Goal: Information Seeking & Learning: Find specific fact

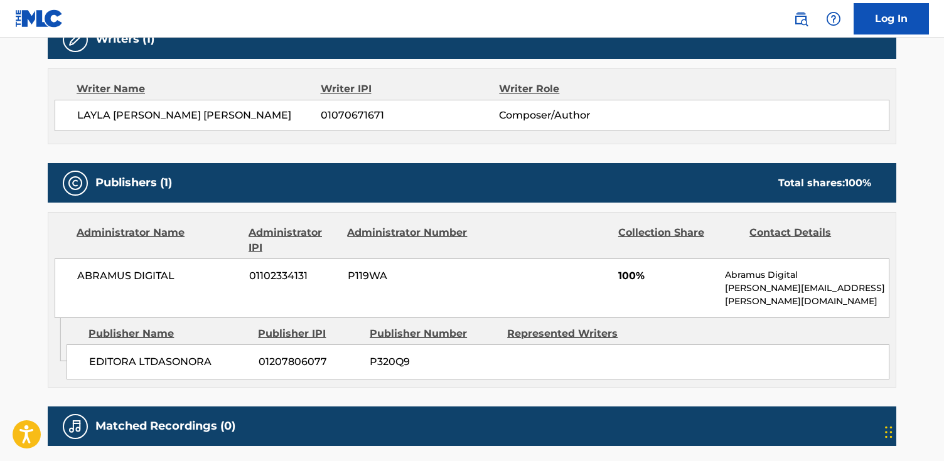
click at [550, 191] on div "Publishers (1) Total shares: 100 %" at bounding box center [472, 183] width 848 height 40
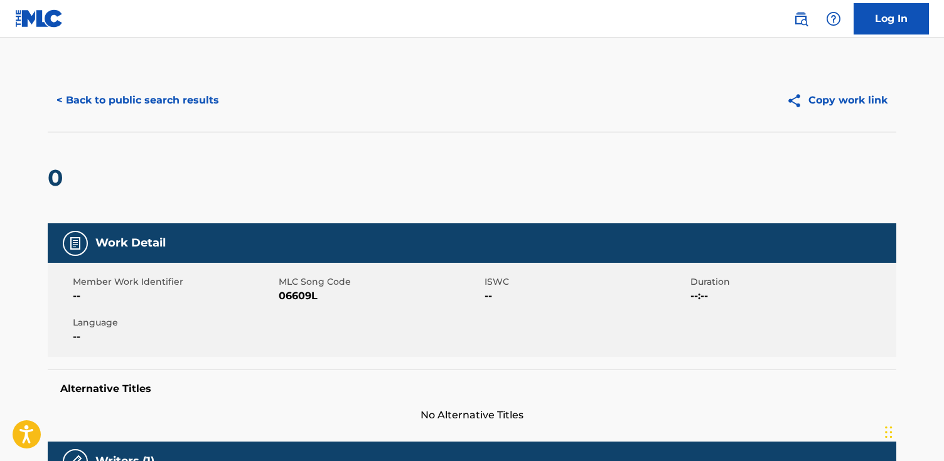
click at [186, 93] on button "< Back to public search results" at bounding box center [138, 100] width 180 height 31
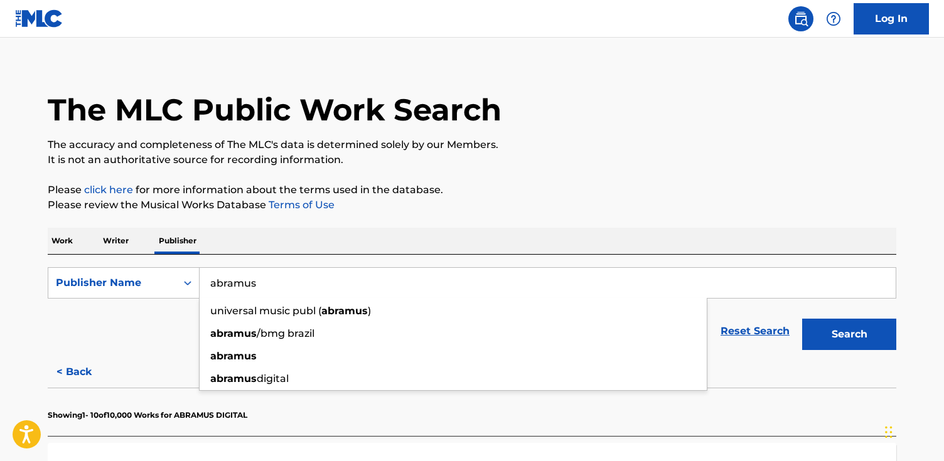
drag, startPoint x: 268, startPoint y: 282, endPoint x: 104, endPoint y: 262, distance: 165.0
click at [104, 262] on div "SearchWithCriteria02bb281d-354f-4b03-8e8a-20728bda756b Publisher Name abramus u…" at bounding box center [472, 306] width 848 height 102
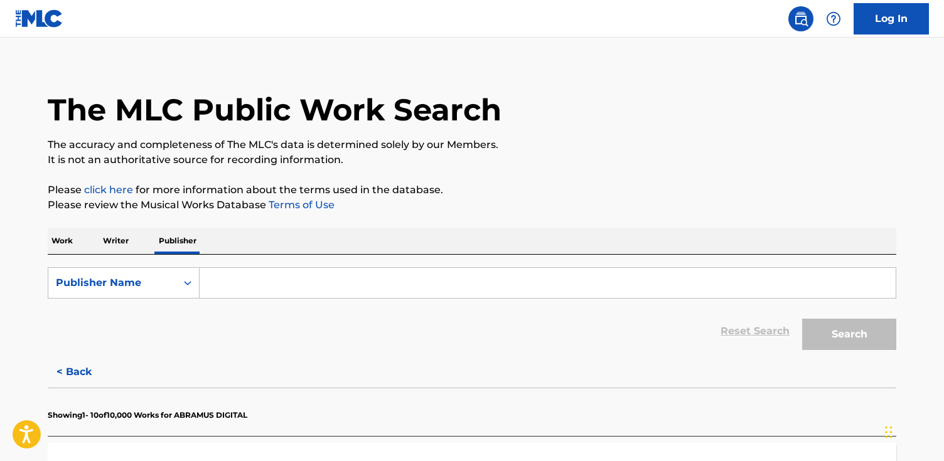
paste input "E.R.P. Musikverlag [PERSON_NAME]"
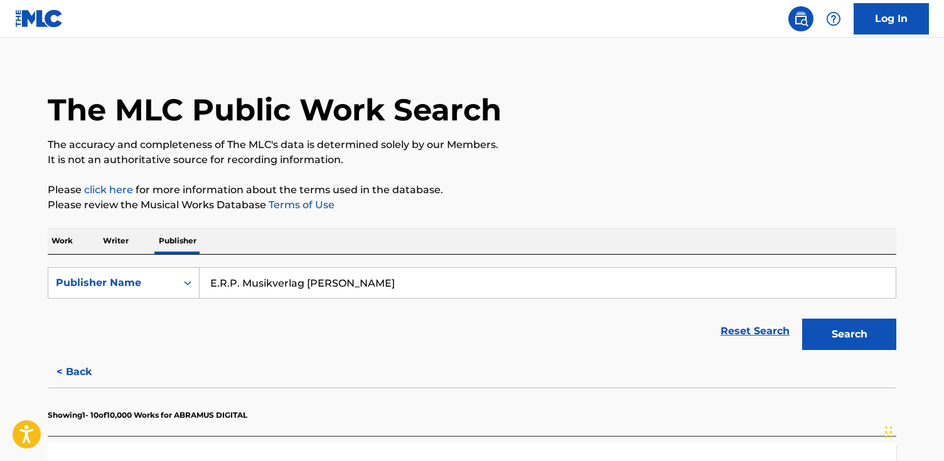
type input "E.R.P. Musikverlag [PERSON_NAME]"
click at [802, 319] on button "Search" at bounding box center [849, 334] width 94 height 31
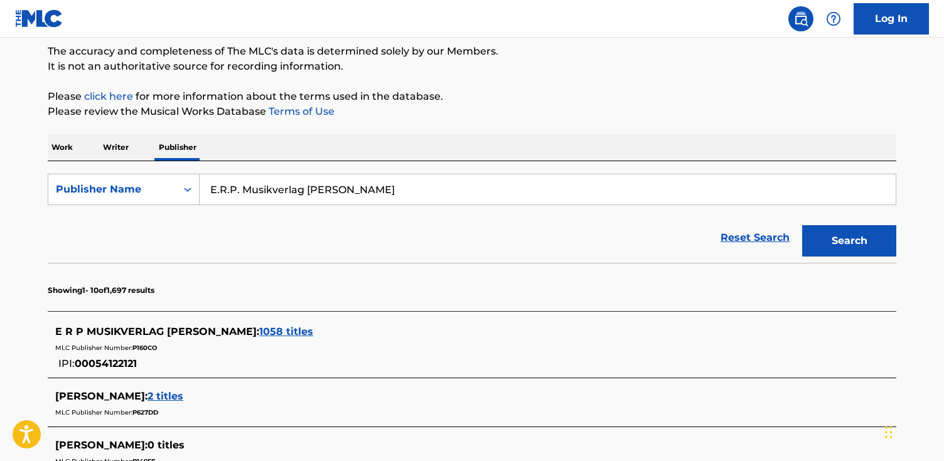
scroll to position [146, 0]
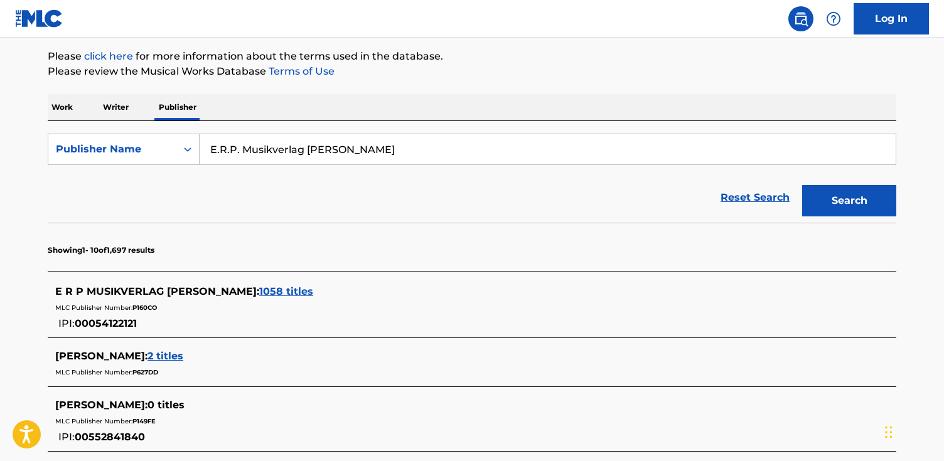
click at [259, 287] on span "1058 titles" at bounding box center [286, 291] width 54 height 12
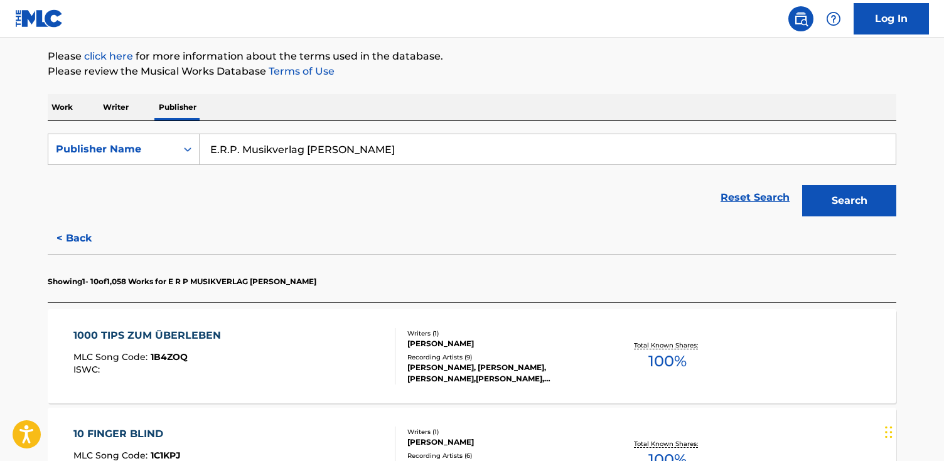
click at [293, 329] on div "1000 TIPS ZUM ÜBERLEBEN MLC Song Code : 1B4ZOQ ISWC :" at bounding box center [234, 356] width 322 height 56
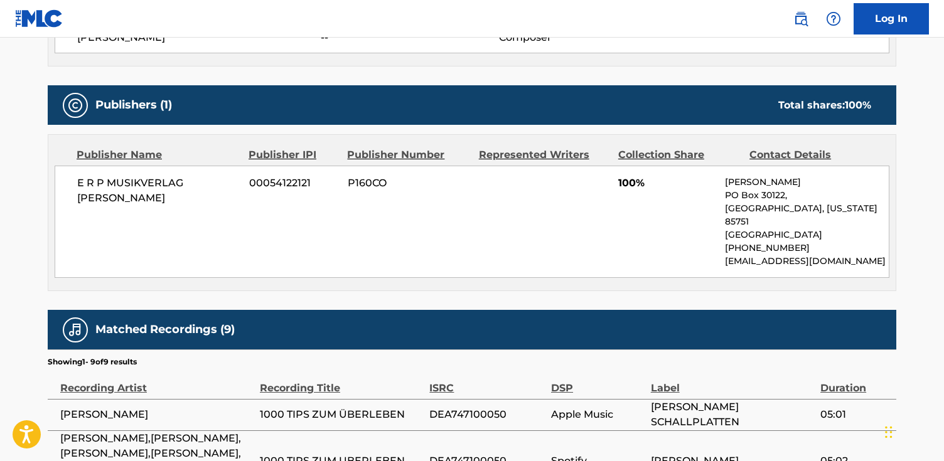
scroll to position [498, 0]
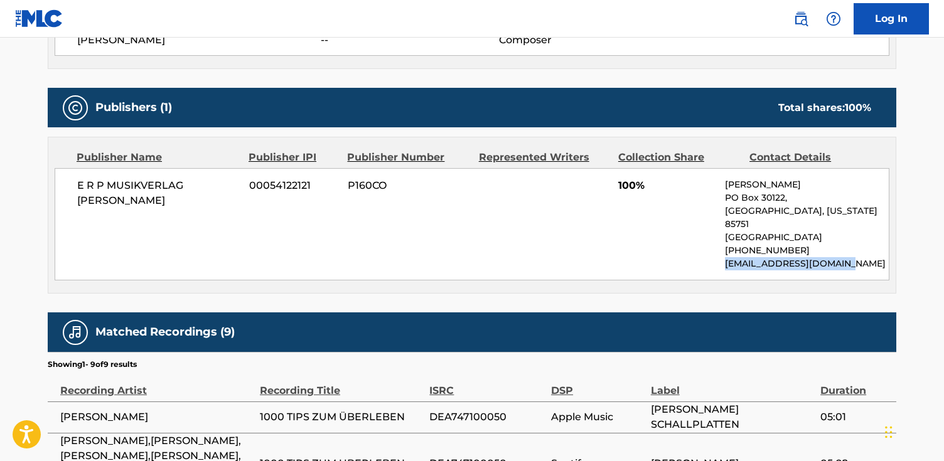
drag, startPoint x: 849, startPoint y: 250, endPoint x: 727, endPoint y: 253, distance: 122.4
click at [725, 257] on p "[EMAIL_ADDRESS][DOMAIN_NAME]" at bounding box center [807, 263] width 164 height 13
copy p "[EMAIL_ADDRESS][DOMAIN_NAME]"
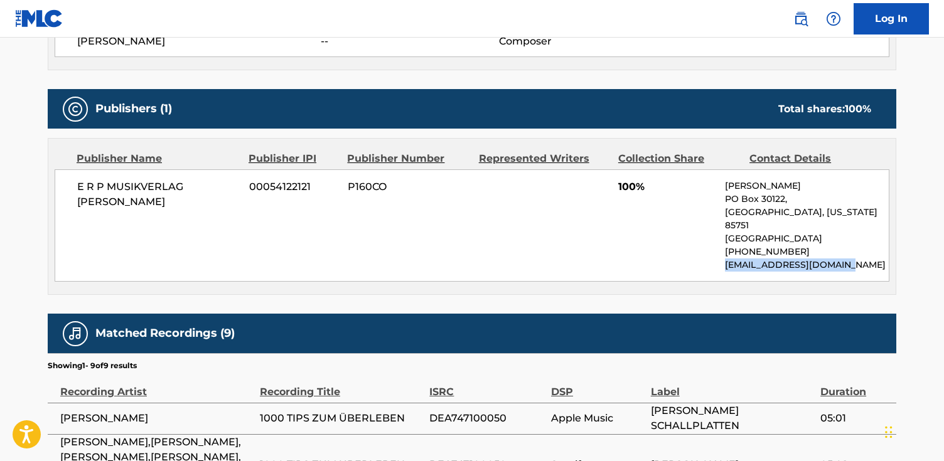
scroll to position [0, 0]
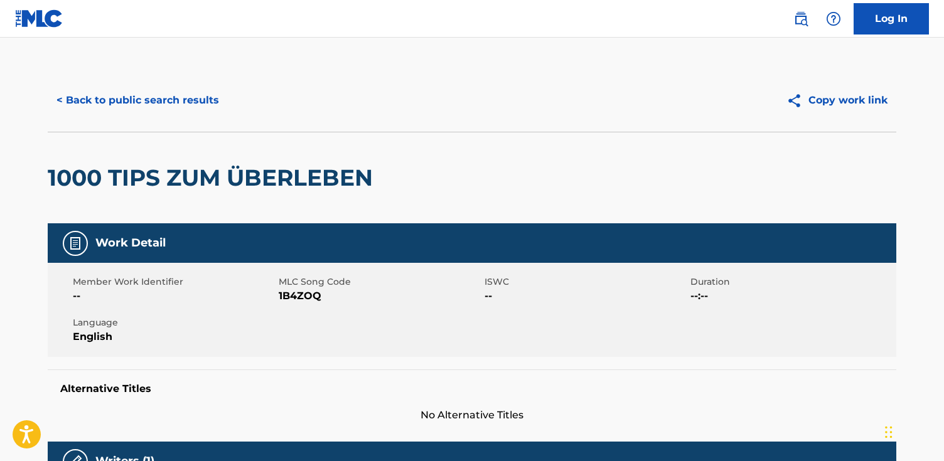
click at [154, 104] on button "< Back to public search results" at bounding box center [138, 100] width 180 height 31
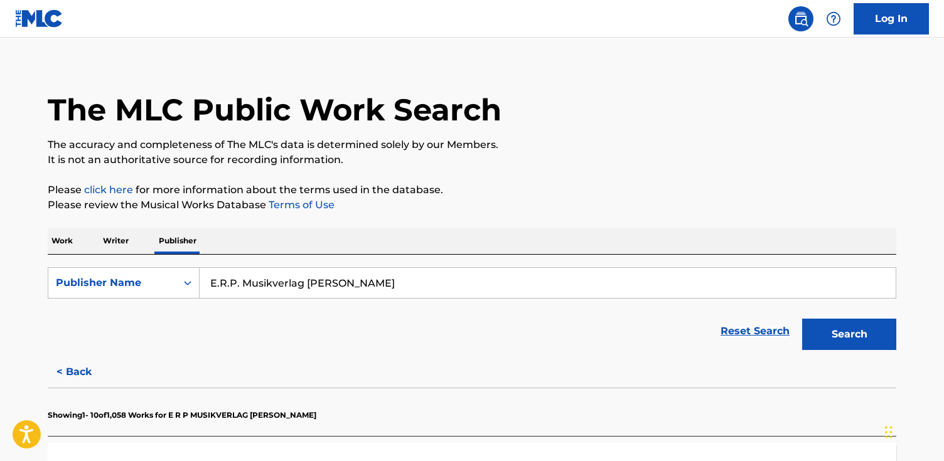
drag, startPoint x: 137, startPoint y: 268, endPoint x: 61, endPoint y: 264, distance: 76.7
click at [61, 264] on div "SearchWithCriteria02bb281d-354f-4b03-8e8a-20728bda756b Publisher Name E.R.P. Mu…" at bounding box center [472, 306] width 848 height 102
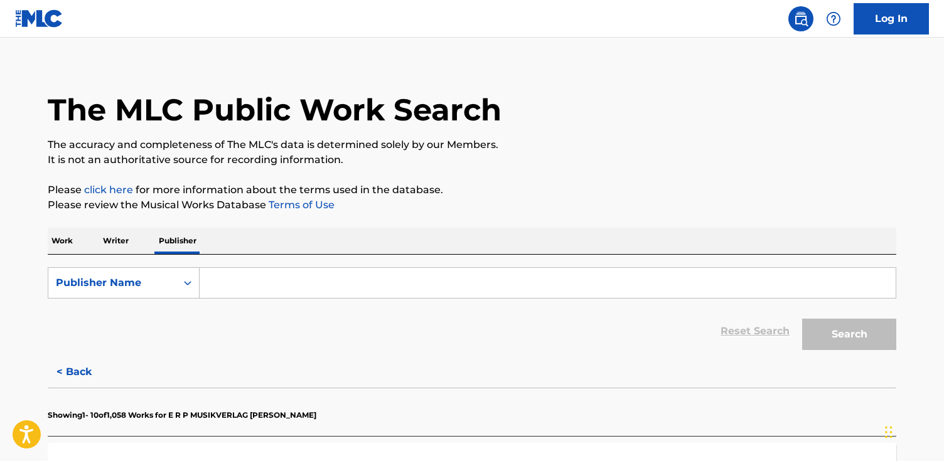
paste input "Jesharo Music Publishing"
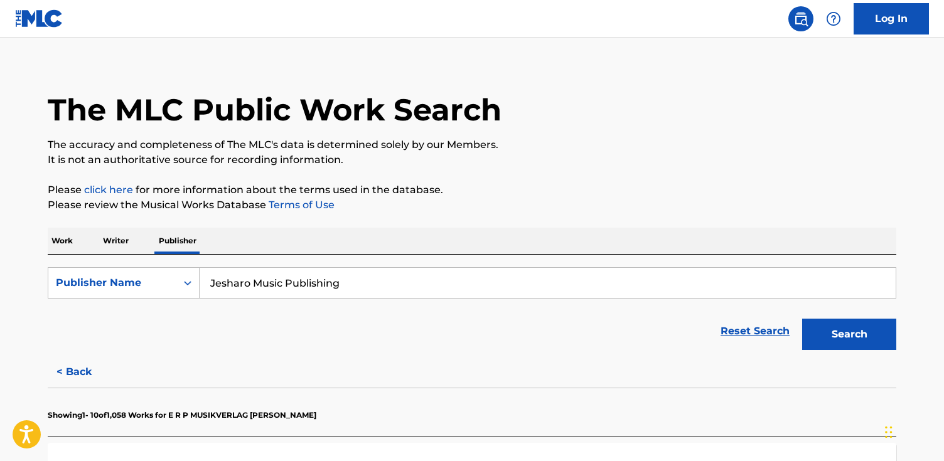
type input "Jesharo Music Publishing"
click at [802, 319] on button "Search" at bounding box center [849, 334] width 94 height 31
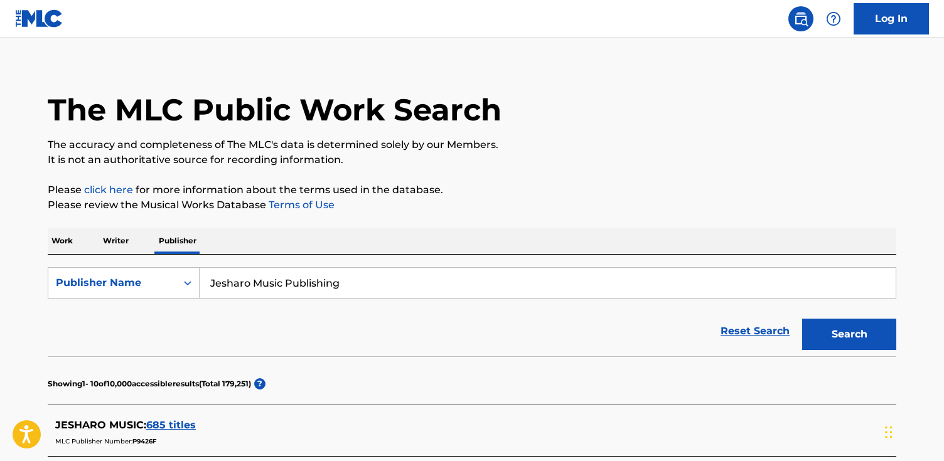
scroll to position [80, 0]
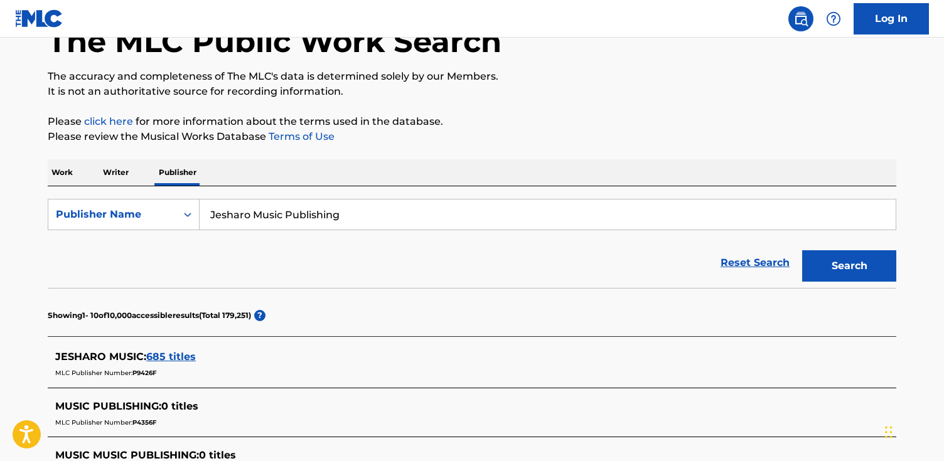
click at [151, 354] on span "685 titles" at bounding box center [171, 357] width 50 height 12
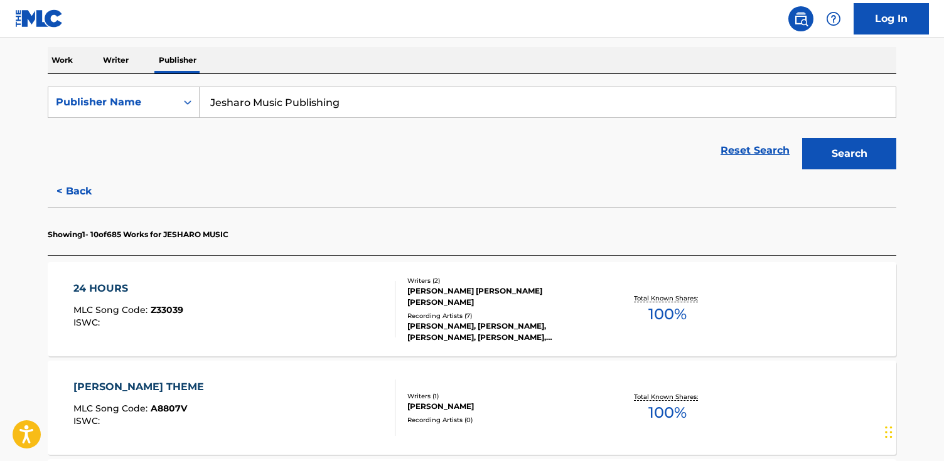
scroll to position [200, 0]
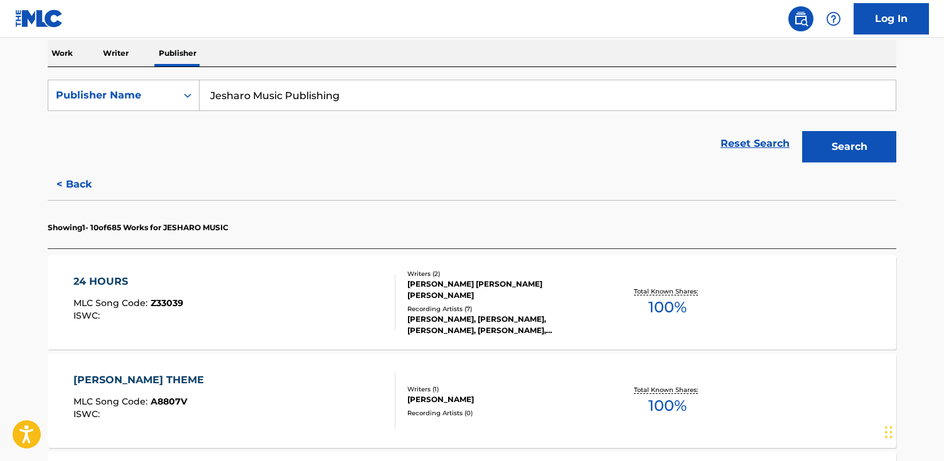
click at [231, 285] on div "24 HOURS MLC Song Code : Z33039 ISWC :" at bounding box center [234, 302] width 322 height 56
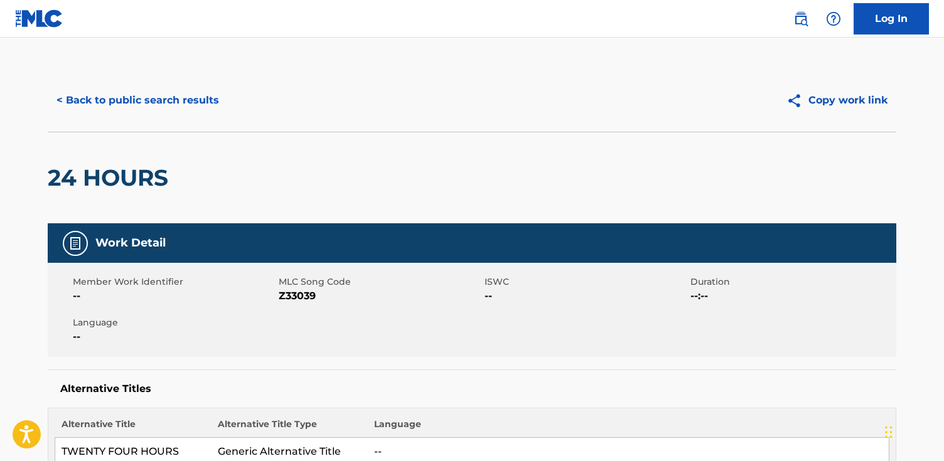
click at [186, 90] on button "< Back to public search results" at bounding box center [138, 100] width 180 height 31
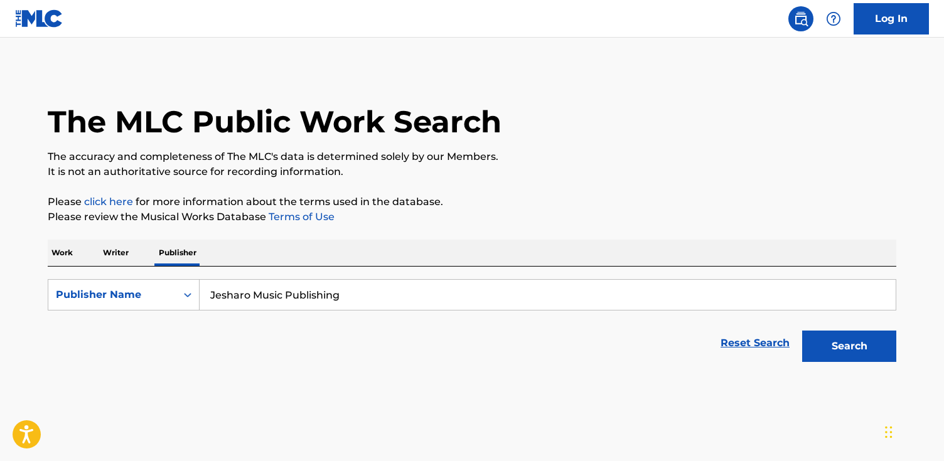
scroll to position [12, 0]
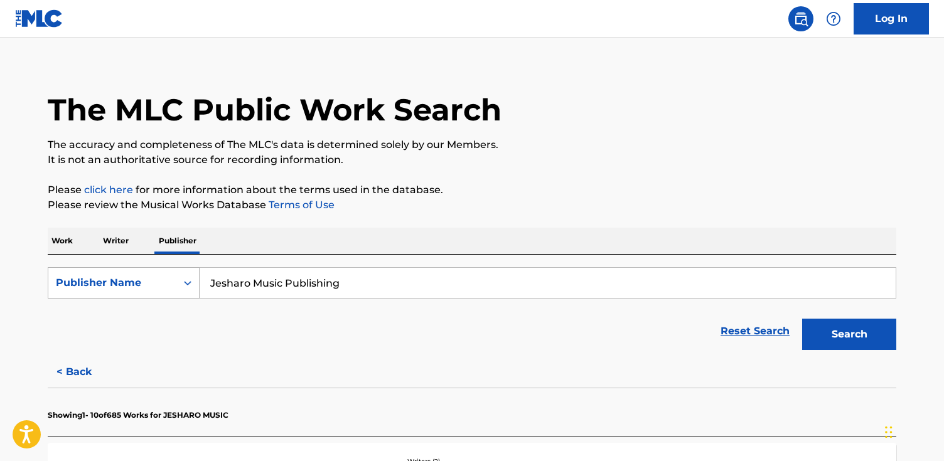
drag, startPoint x: 363, startPoint y: 289, endPoint x: 187, endPoint y: 278, distance: 176.0
click at [187, 278] on div "SearchWithCriteria02bb281d-354f-4b03-8e8a-20728bda756b Publisher Name Jesharo M…" at bounding box center [472, 282] width 848 height 31
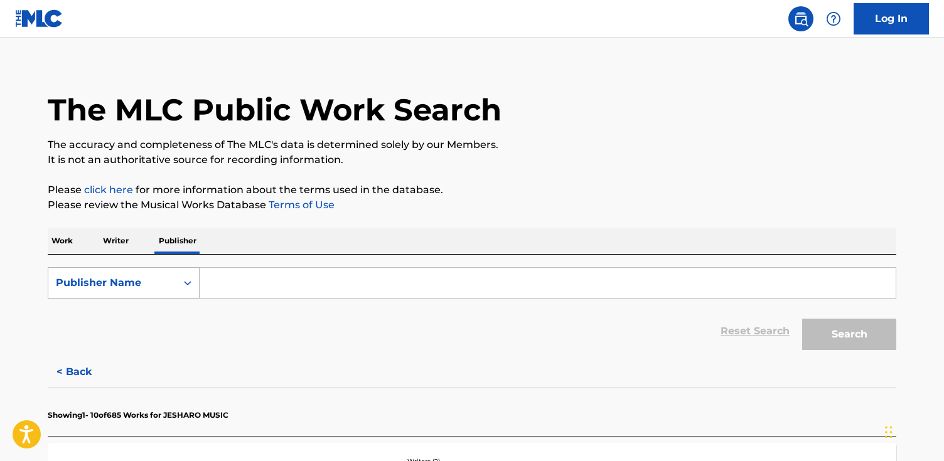
paste input "Liger Records"
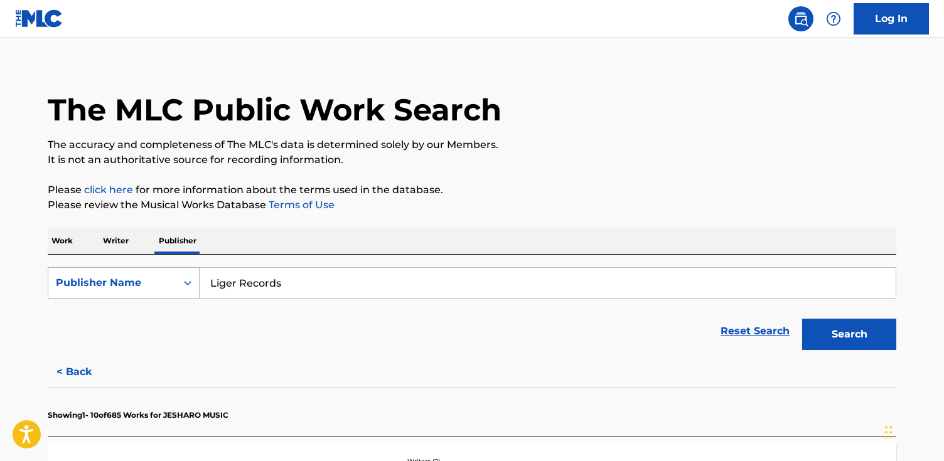
type input "Liger Records"
click at [802, 319] on button "Search" at bounding box center [849, 334] width 94 height 31
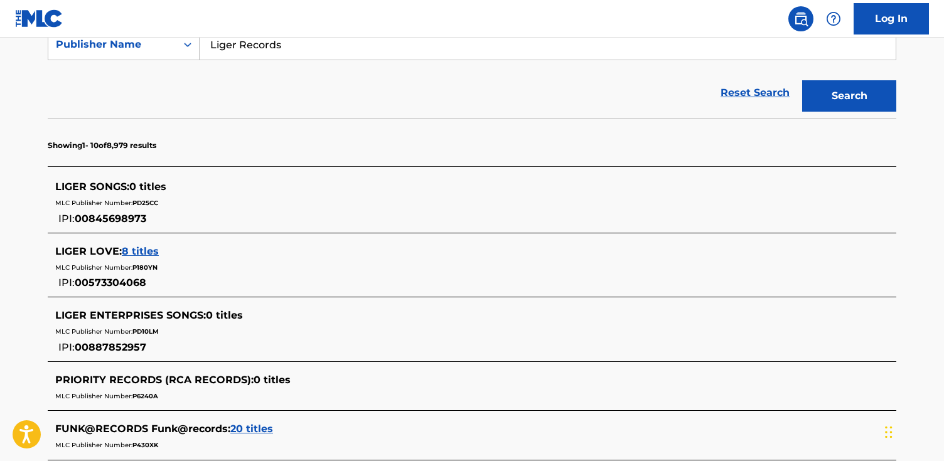
scroll to position [0, 0]
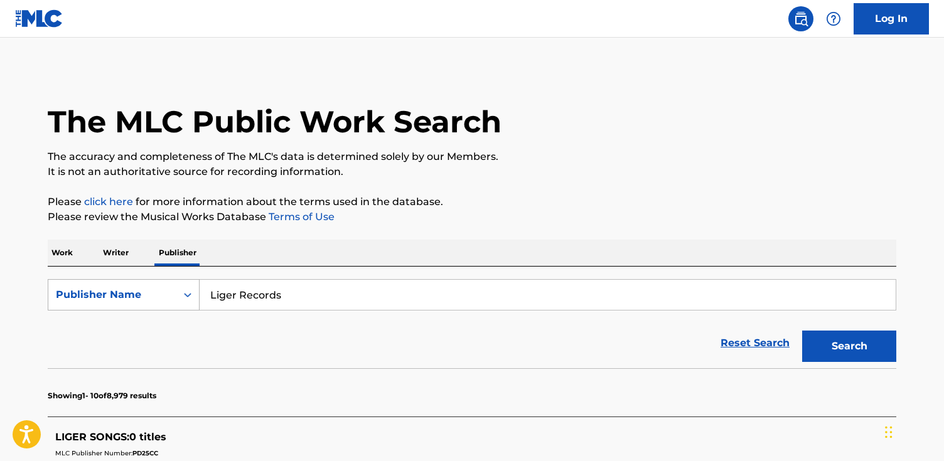
drag, startPoint x: 302, startPoint y: 294, endPoint x: 110, endPoint y: 296, distance: 191.4
click at [110, 296] on div "SearchWithCriteria02bb281d-354f-4b03-8e8a-20728bda756b Publisher Name Liger Rec…" at bounding box center [472, 294] width 848 height 31
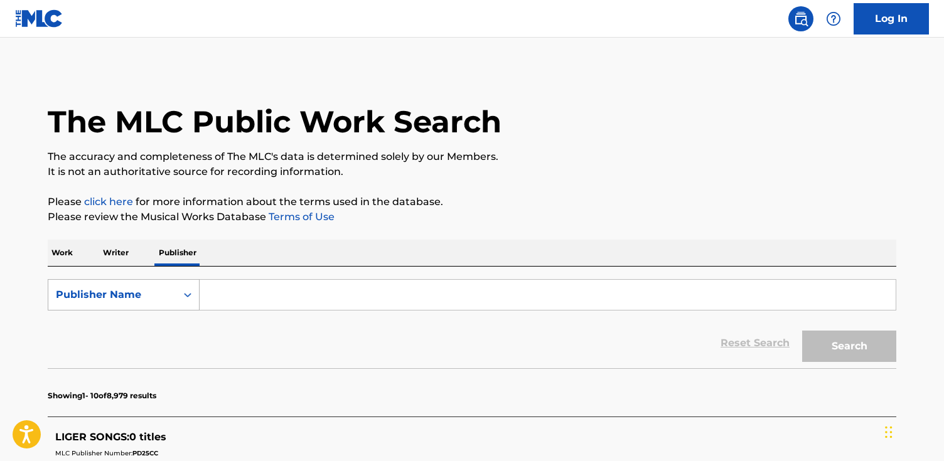
paste input "Three Corner Diamond Records"
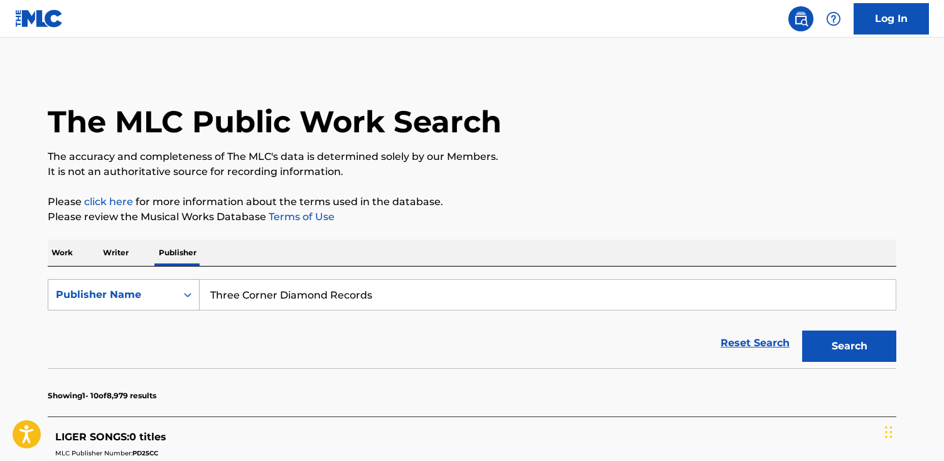
click at [802, 331] on button "Search" at bounding box center [849, 346] width 94 height 31
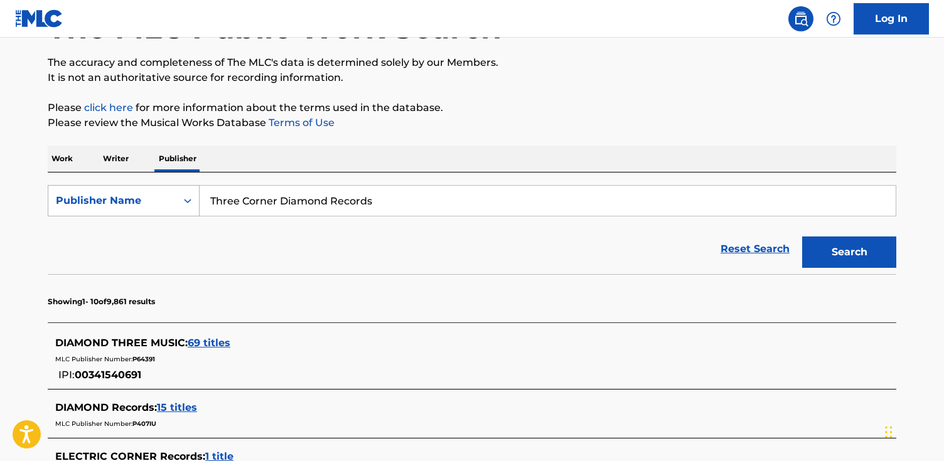
scroll to position [164, 0]
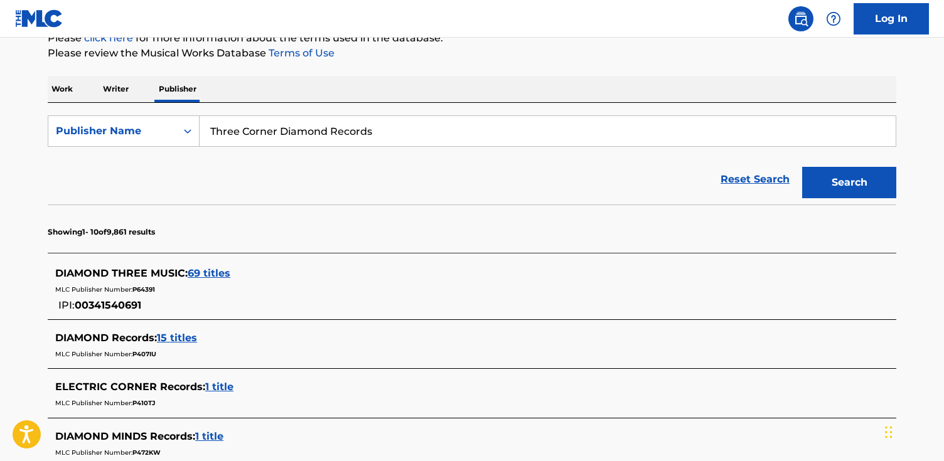
click at [258, 136] on input "Three Corner Diamond Records" at bounding box center [548, 131] width 696 height 30
type input "Three Coner Diamond Records"
click at [802, 167] on button "Search" at bounding box center [849, 182] width 94 height 31
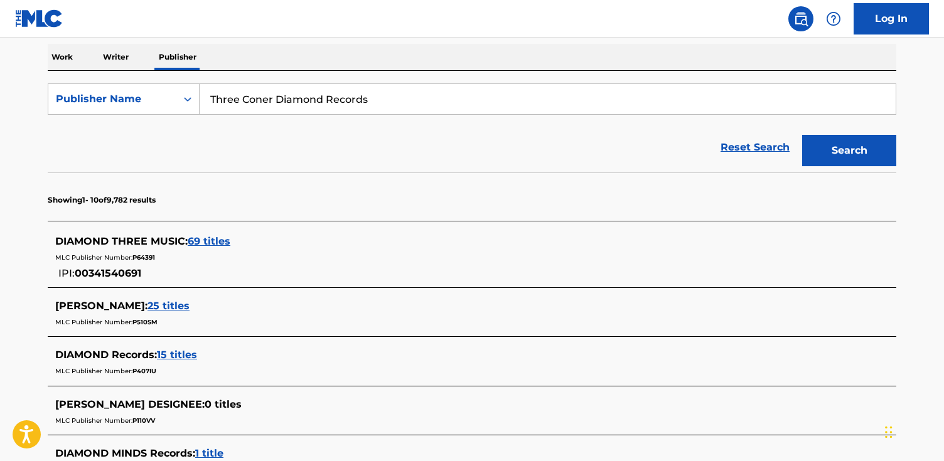
scroll to position [188, 0]
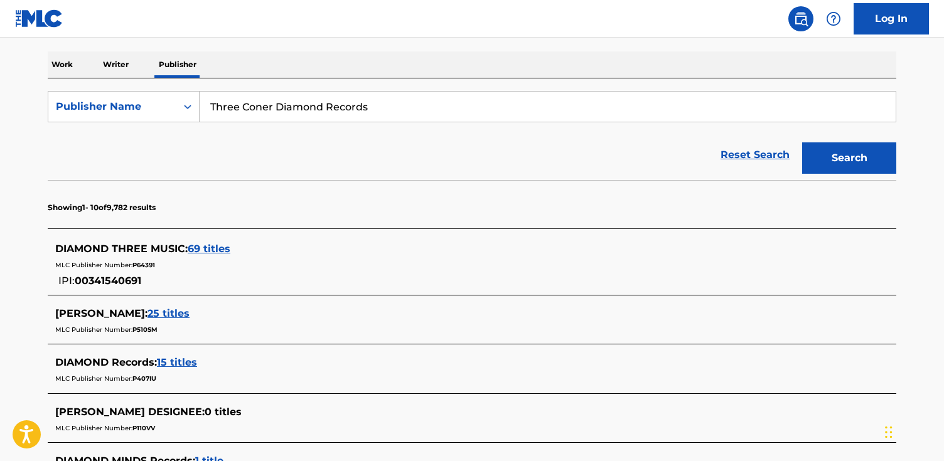
click at [209, 247] on span "69 titles" at bounding box center [209, 249] width 43 height 12
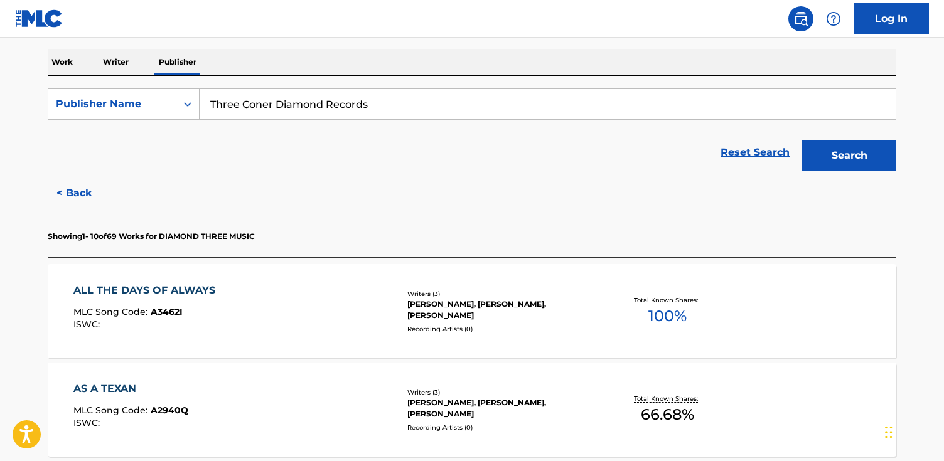
scroll to position [195, 0]
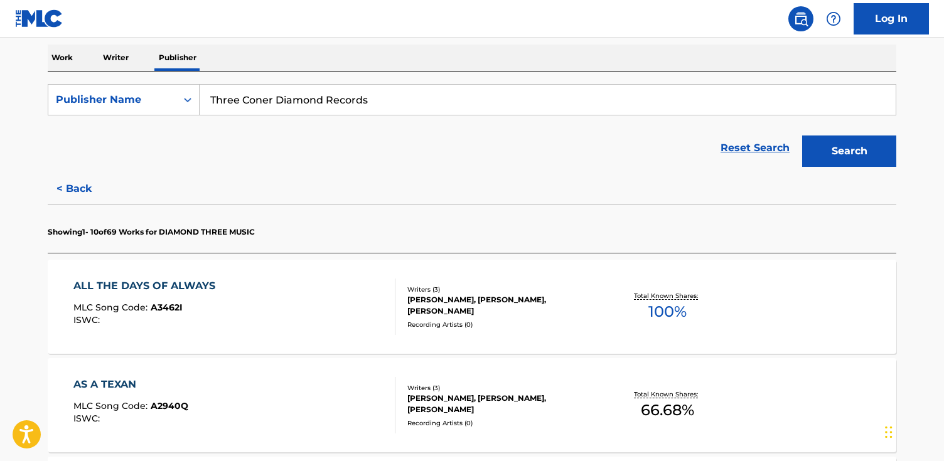
click at [348, 321] on div "ALL THE DAYS OF ALWAYS MLC Song Code : A3462I ISWC :" at bounding box center [234, 307] width 322 height 56
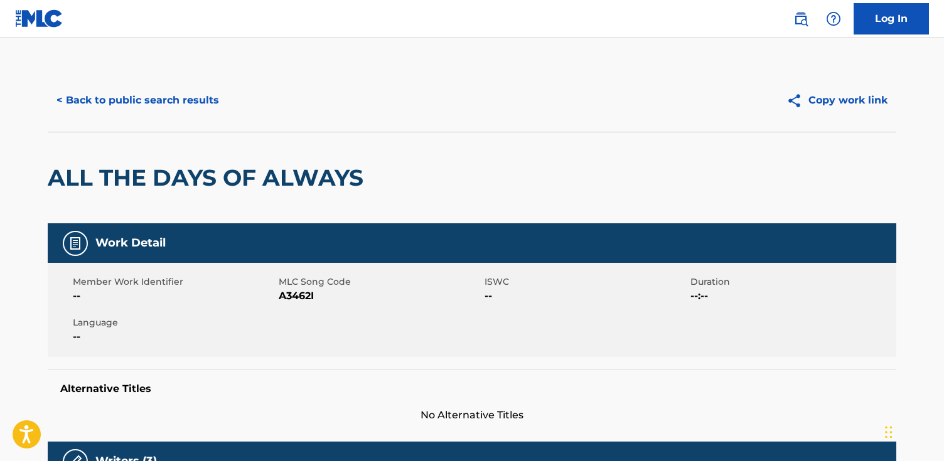
click at [190, 99] on button "< Back to public search results" at bounding box center [138, 100] width 180 height 31
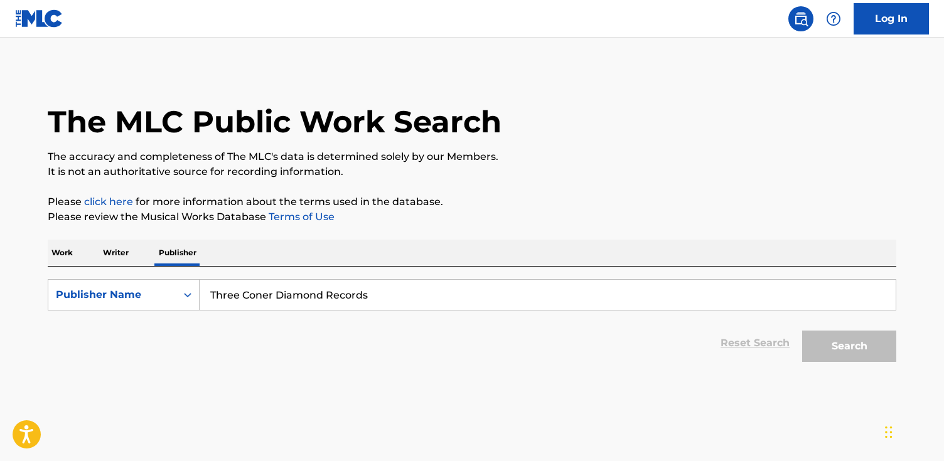
scroll to position [12, 0]
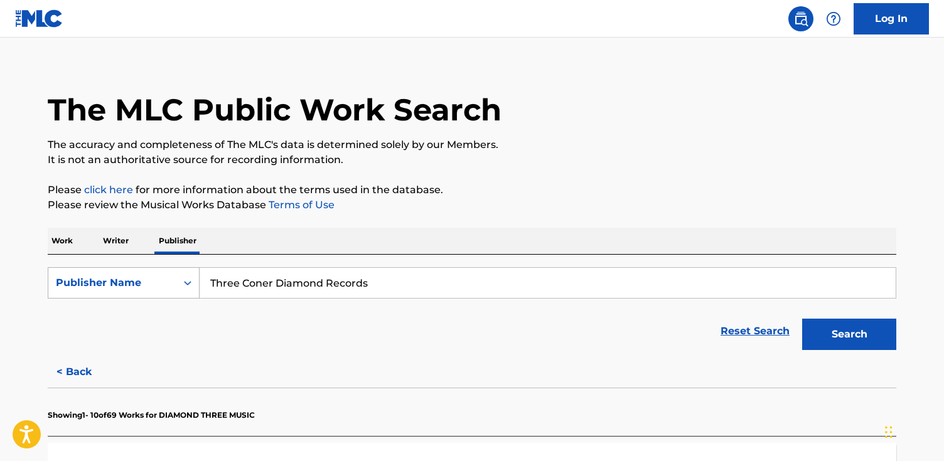
drag, startPoint x: 389, startPoint y: 287, endPoint x: 168, endPoint y: 275, distance: 221.2
click at [168, 275] on div "SearchWithCriteria02bb281d-354f-4b03-8e8a-20728bda756b Publisher Name Three Con…" at bounding box center [472, 282] width 848 height 31
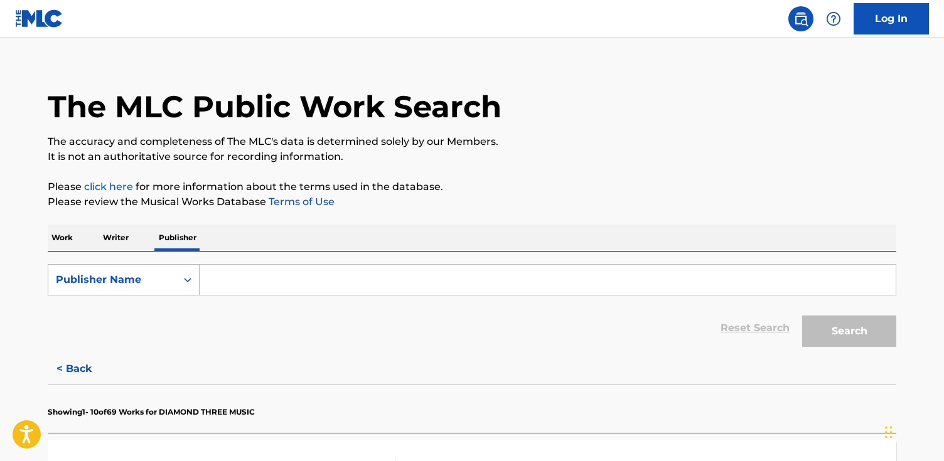
paste input "BOOSEY & HAWKES"
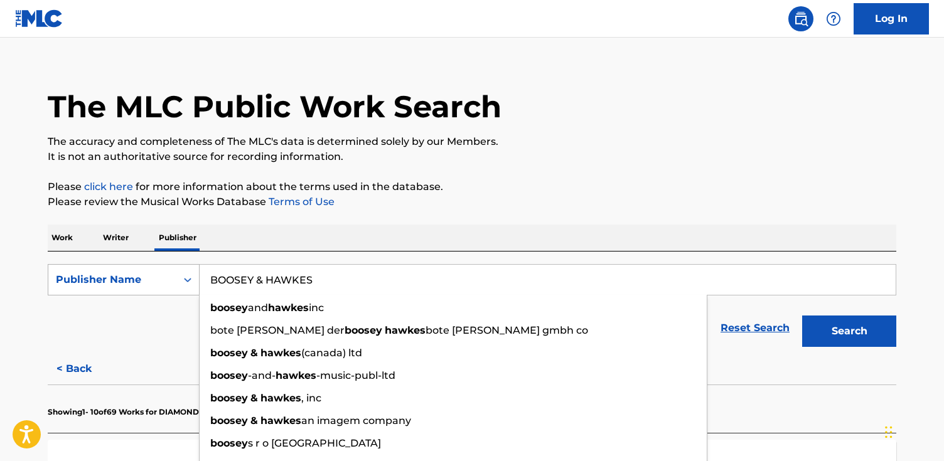
type input "BOOSEY & HAWKES"
click at [802, 316] on button "Search" at bounding box center [849, 331] width 94 height 31
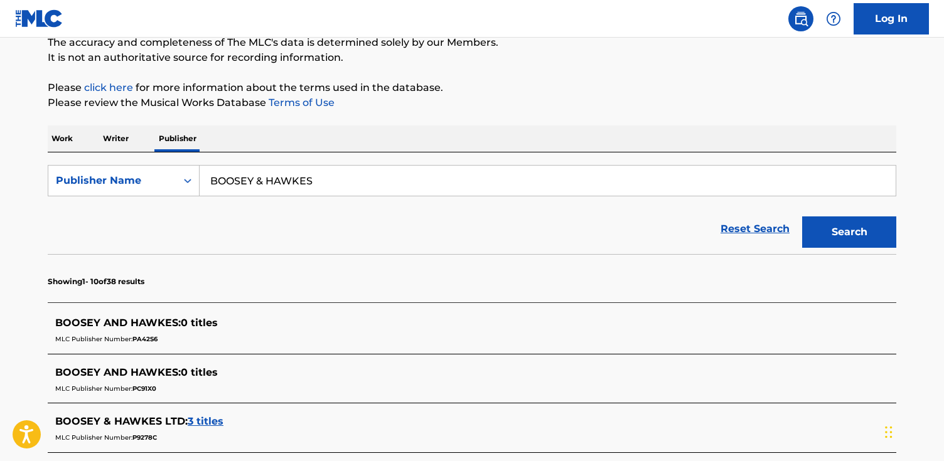
scroll to position [223, 0]
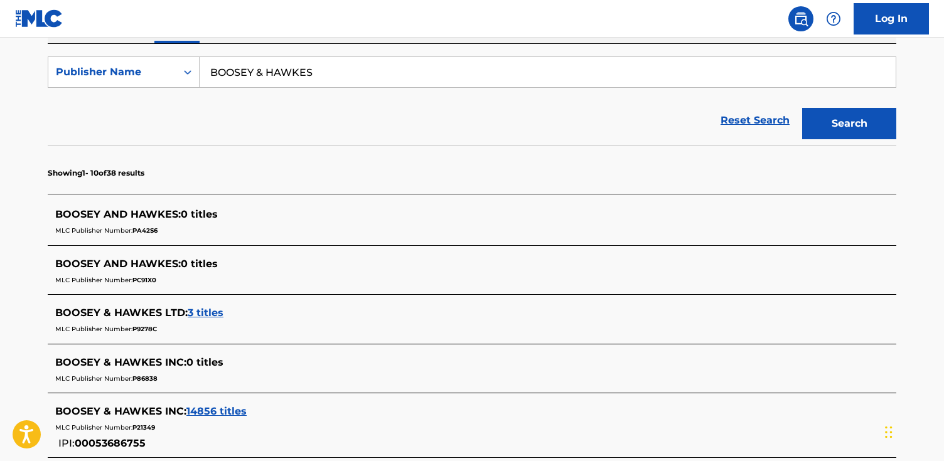
click at [206, 408] on span "14856 titles" at bounding box center [216, 411] width 60 height 12
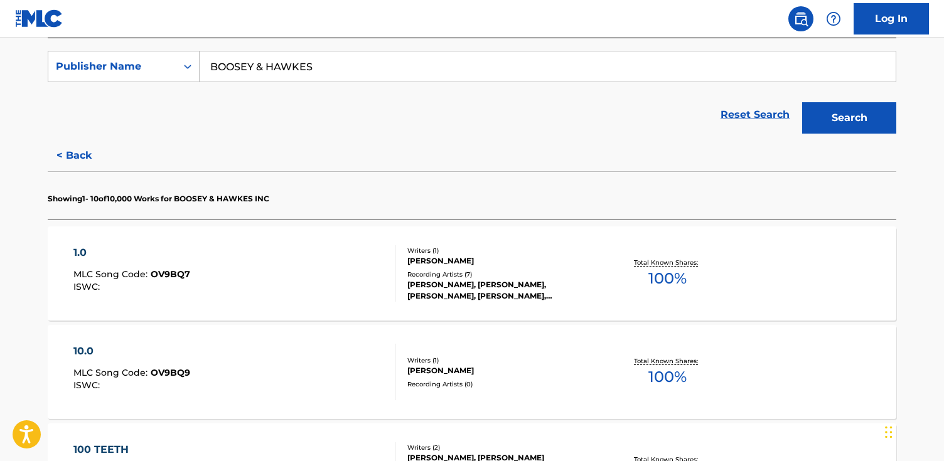
click at [260, 264] on div "1.0 MLC Song Code : OV9BQ7 ISWC :" at bounding box center [234, 273] width 322 height 56
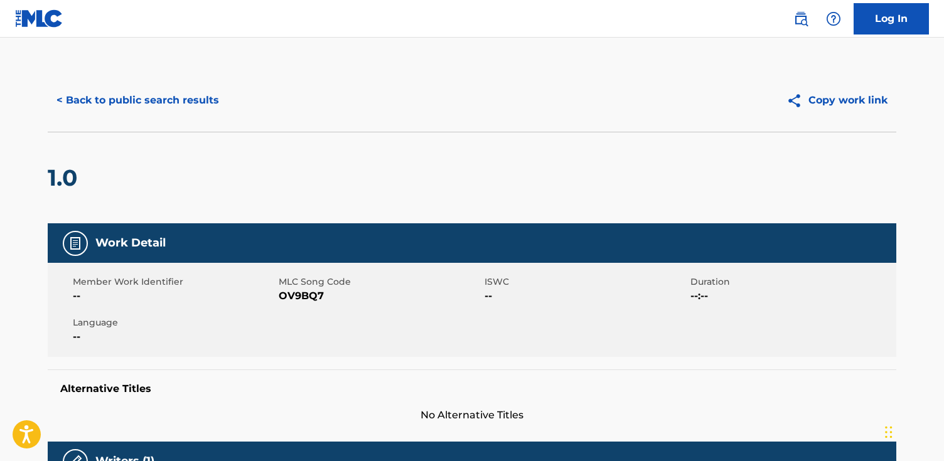
click at [108, 90] on button "< Back to public search results" at bounding box center [138, 100] width 180 height 31
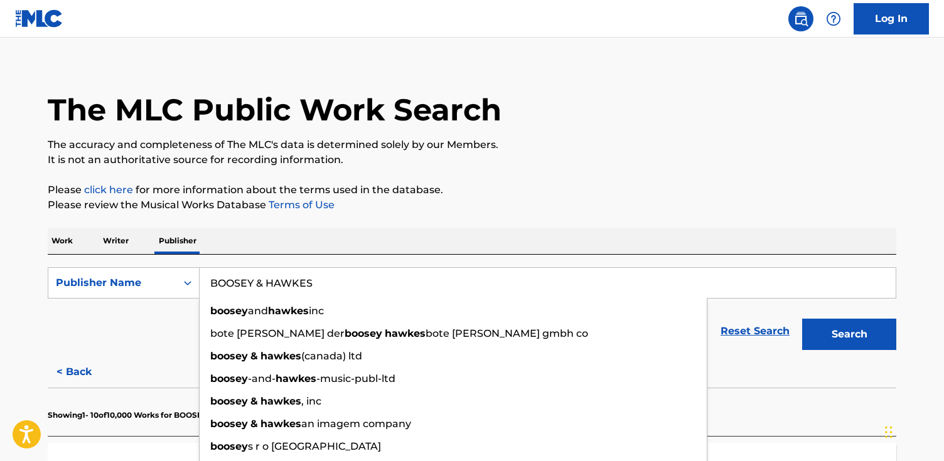
drag, startPoint x: 327, startPoint y: 287, endPoint x: 71, endPoint y: 247, distance: 259.0
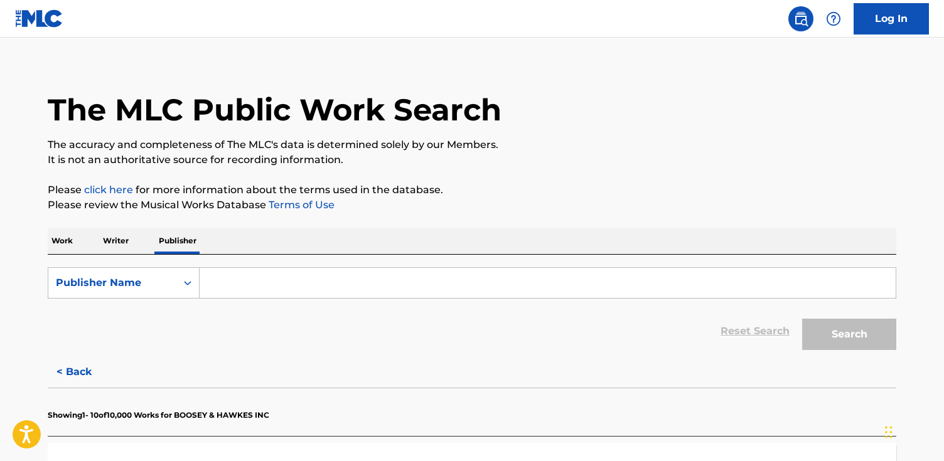
paste input "[PERSON_NAME] Music"
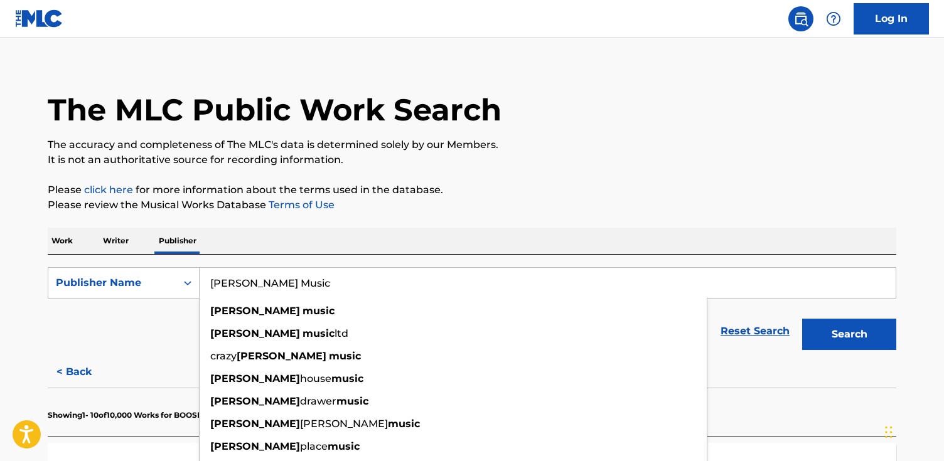
type input "[PERSON_NAME] Music"
click at [802, 319] on button "Search" at bounding box center [849, 334] width 94 height 31
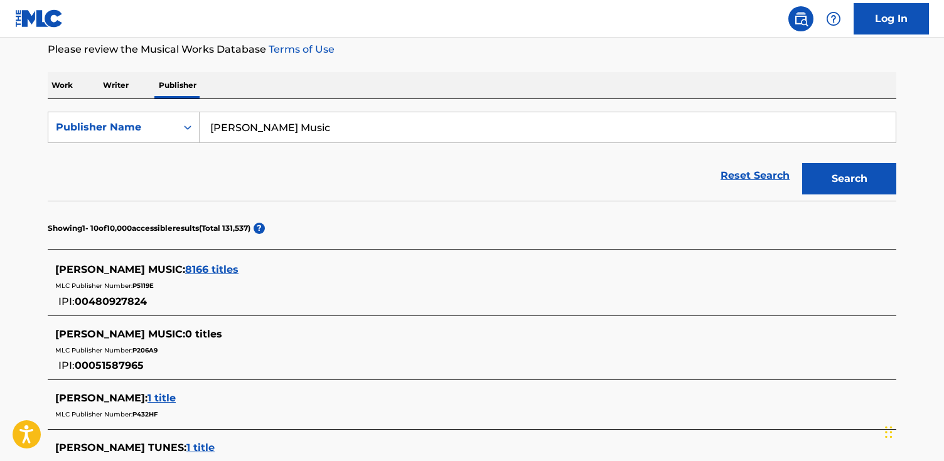
scroll to position [191, 0]
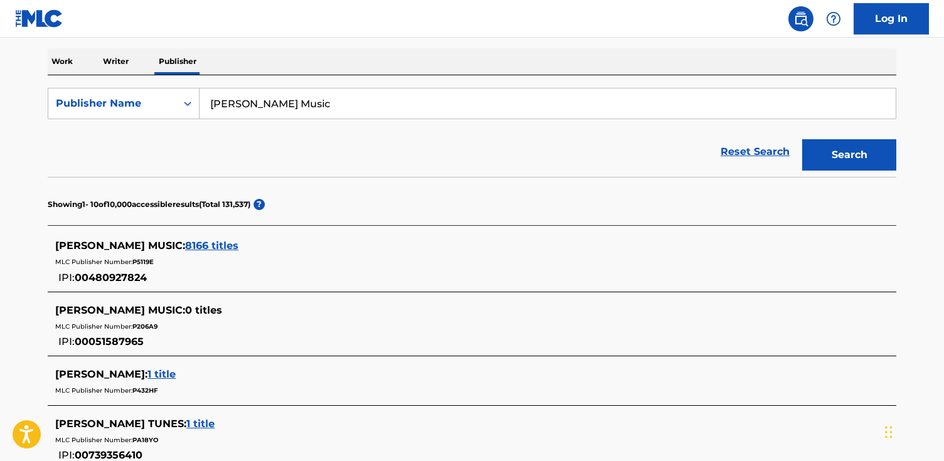
click at [185, 248] on span "8166 titles" at bounding box center [211, 246] width 53 height 12
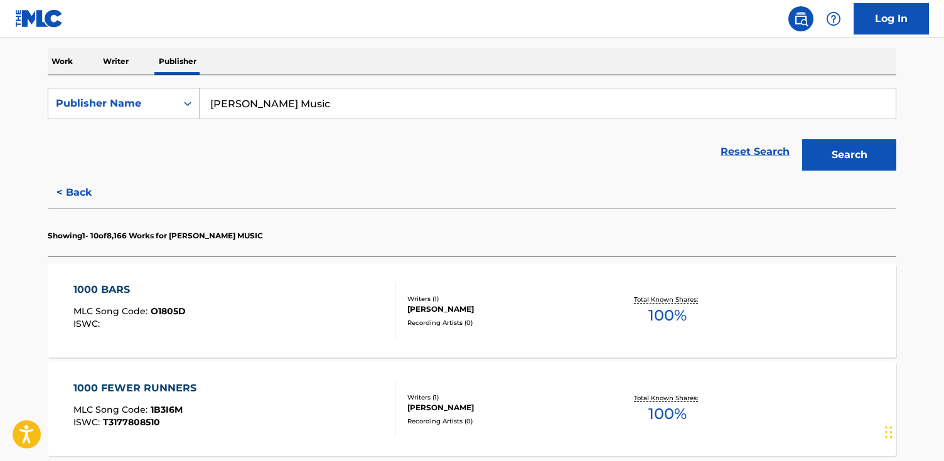
click at [295, 314] on div "1000 BARS MLC Song Code : O1805D ISWC :" at bounding box center [234, 310] width 322 height 56
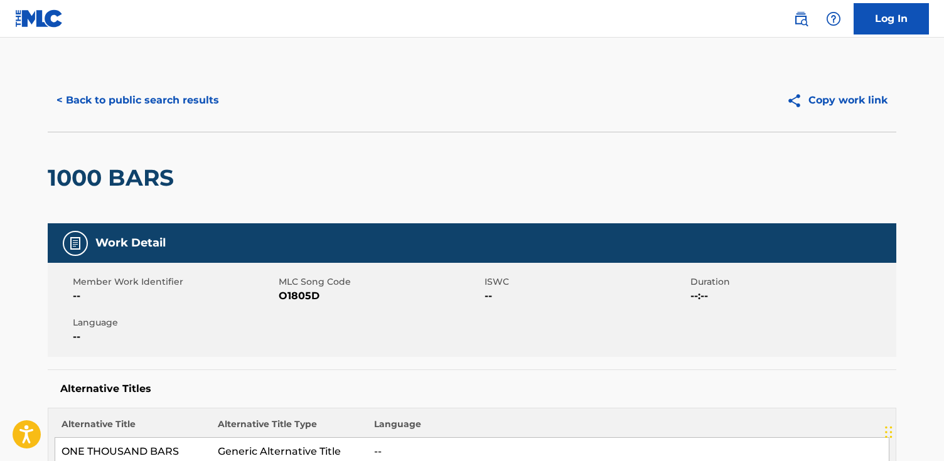
click at [145, 95] on button "< Back to public search results" at bounding box center [138, 100] width 180 height 31
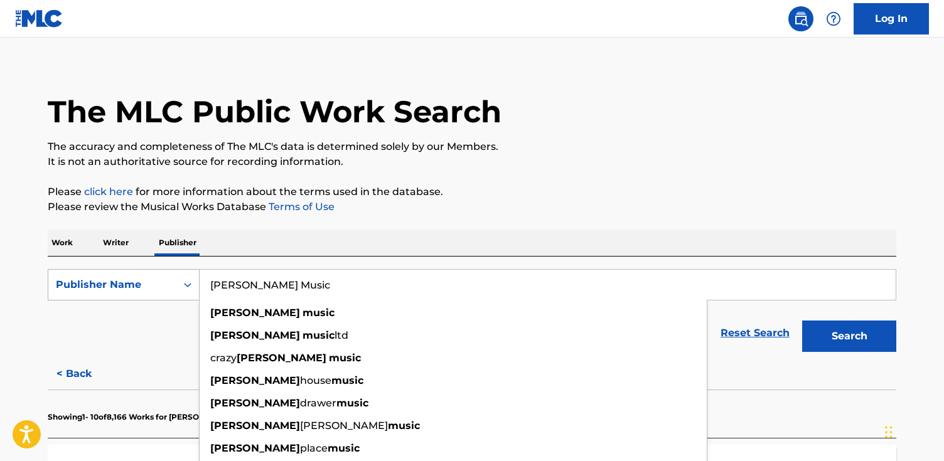
drag, startPoint x: 298, startPoint y: 290, endPoint x: 82, endPoint y: 298, distance: 216.6
click at [82, 298] on div "SearchWithCriteria02bb281d-354f-4b03-8e8a-20728bda756b Publisher Name [PERSON_N…" at bounding box center [472, 284] width 848 height 31
drag, startPoint x: 314, startPoint y: 280, endPoint x: 87, endPoint y: 262, distance: 227.9
click at [87, 262] on div "SearchWithCriteria02bb281d-354f-4b03-8e8a-20728bda756b Publisher Name [PERSON_N…" at bounding box center [472, 308] width 848 height 102
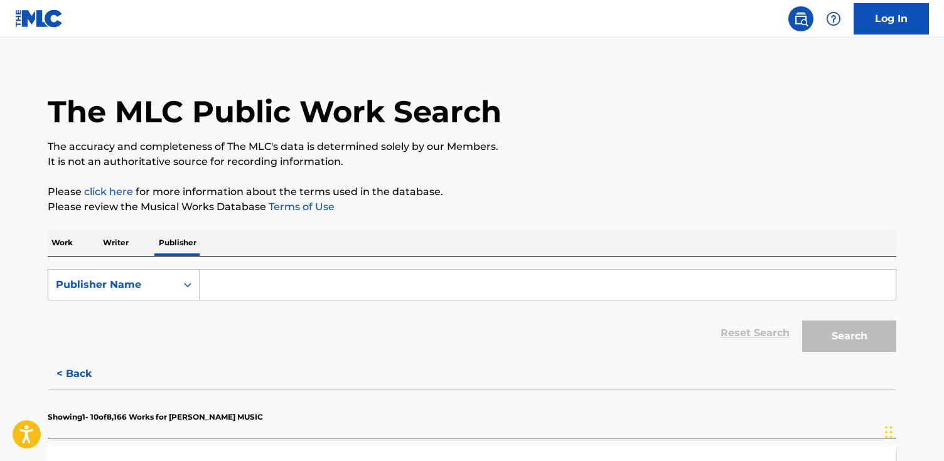
paste input "EDITION [PERSON_NAME]"
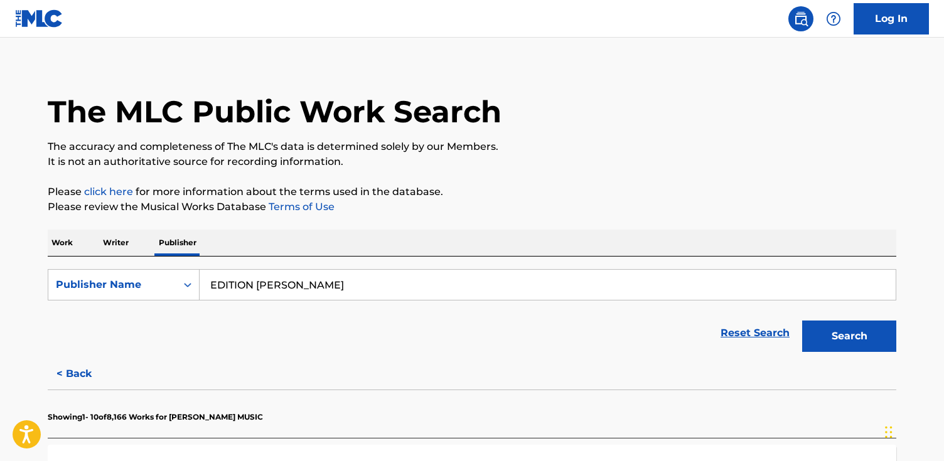
type input "EDITION [PERSON_NAME]"
click at [802, 321] on button "Search" at bounding box center [849, 336] width 94 height 31
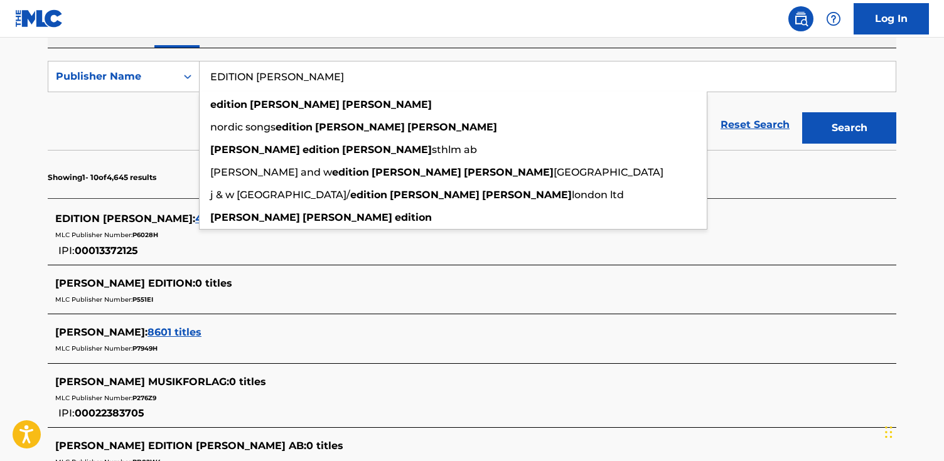
scroll to position [296, 0]
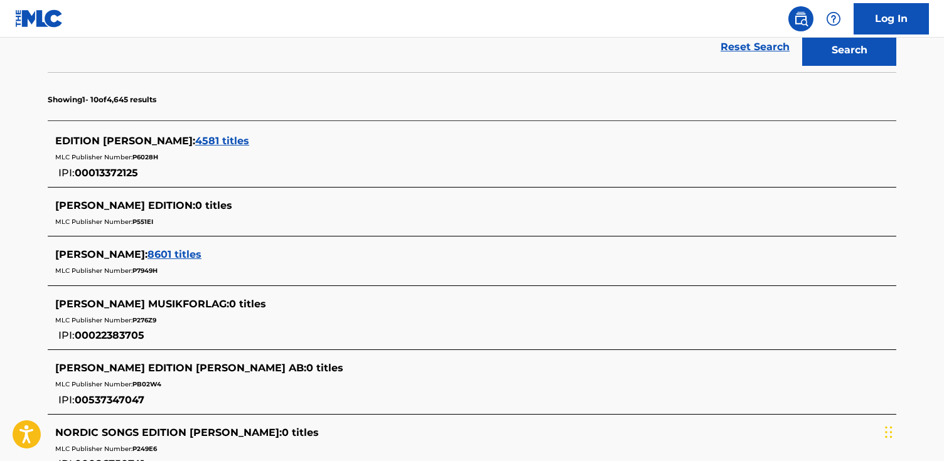
drag, startPoint x: 135, startPoint y: 215, endPoint x: 183, endPoint y: 197, distance: 50.8
click at [135, 215] on div "MLC Publisher Number: P551EI" at bounding box center [455, 220] width 801 height 15
click at [241, 142] on span "4581 titles" at bounding box center [222, 141] width 54 height 12
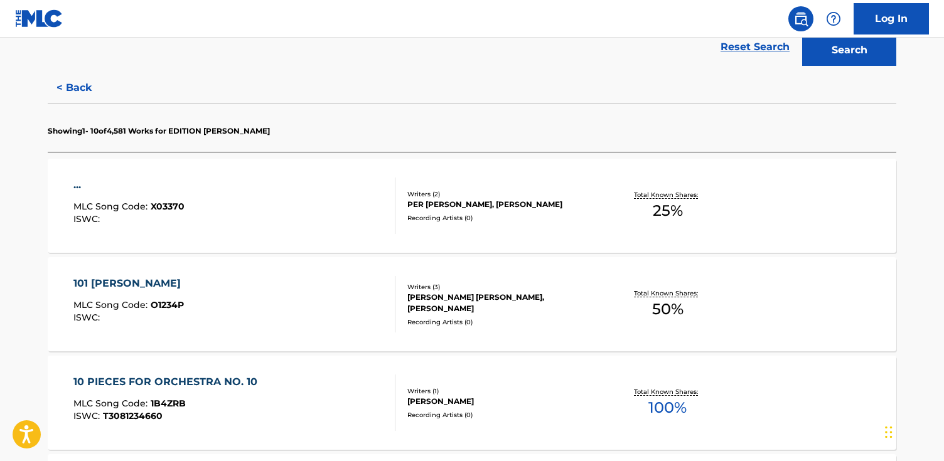
click at [232, 231] on div "... MLC Song Code : X03370 ISWC :" at bounding box center [234, 206] width 322 height 56
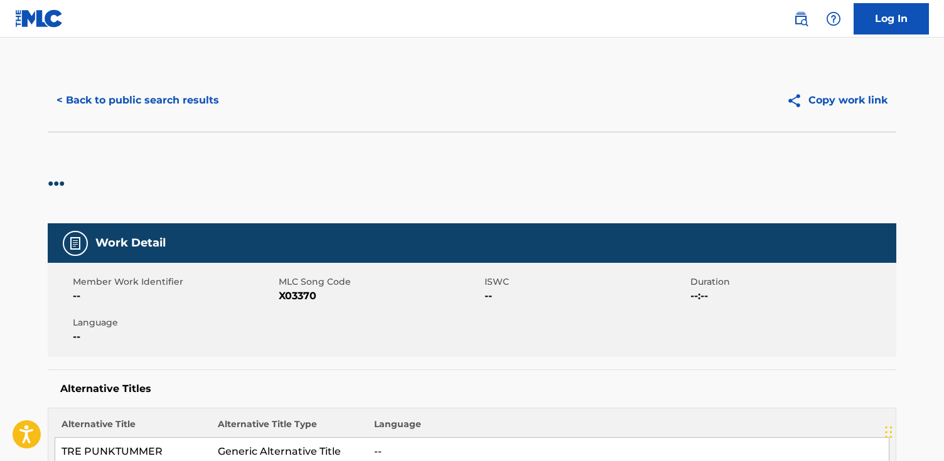
click at [186, 107] on button "< Back to public search results" at bounding box center [138, 100] width 180 height 31
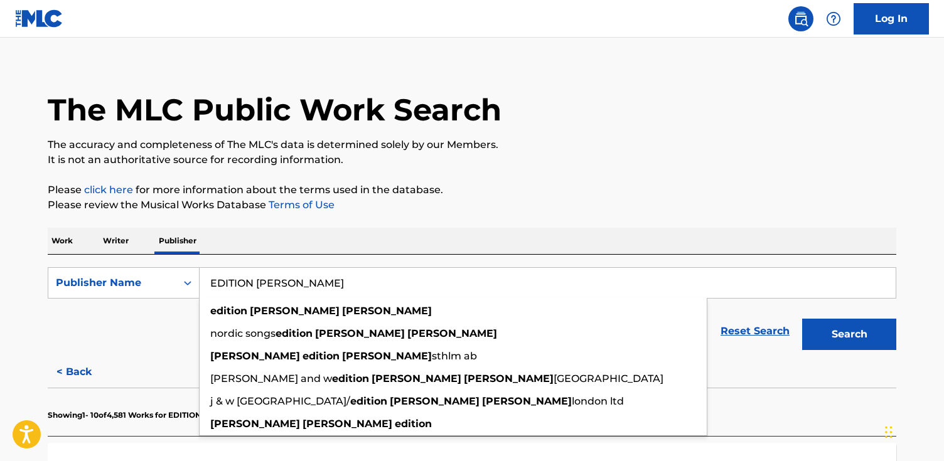
drag, startPoint x: 404, startPoint y: 291, endPoint x: -100, endPoint y: 261, distance: 504.7
click at [0, 261] on html "Accessibility Screen-Reader Guide, Feedback, and Issue Reporting | New window C…" at bounding box center [472, 218] width 944 height 461
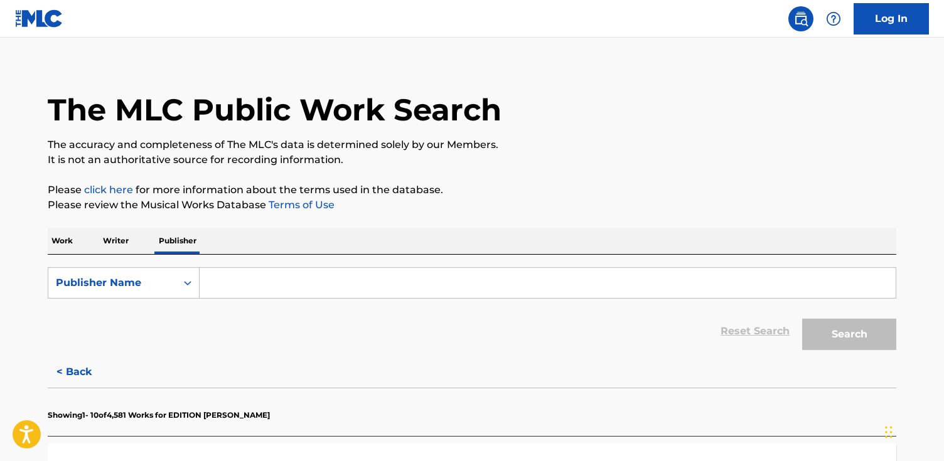
paste input "RTÉ Music Limited"
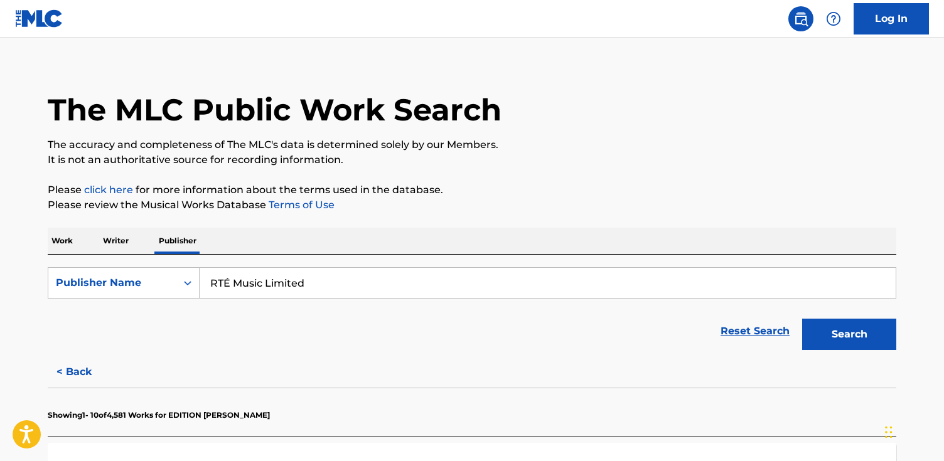
click at [802, 319] on button "Search" at bounding box center [849, 334] width 94 height 31
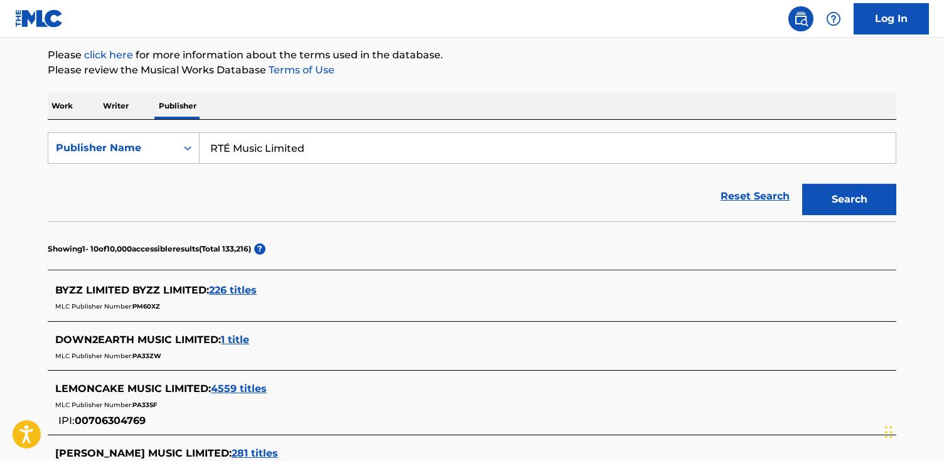
scroll to position [171, 0]
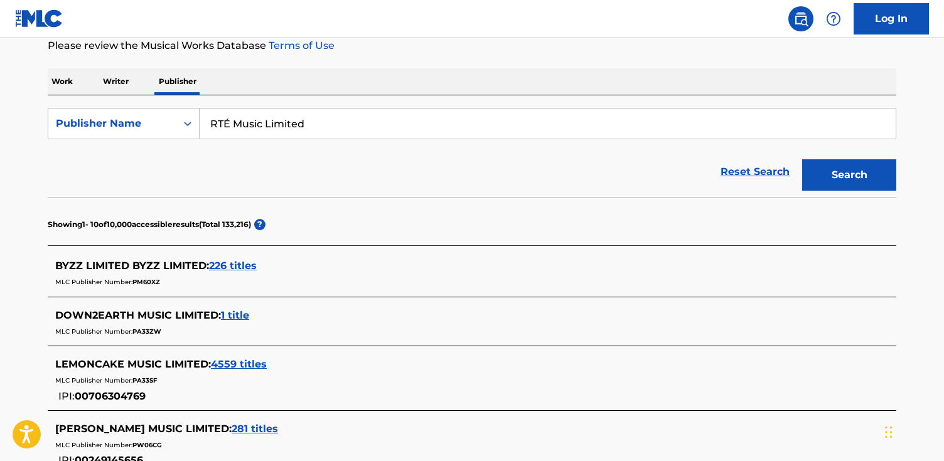
drag, startPoint x: 229, startPoint y: 122, endPoint x: 228, endPoint y: 181, distance: 58.4
click at [228, 122] on input "RTÉ Music Limited" at bounding box center [548, 124] width 696 height 30
type input "RTe Music Limited"
click at [802, 159] on button "Search" at bounding box center [849, 174] width 94 height 31
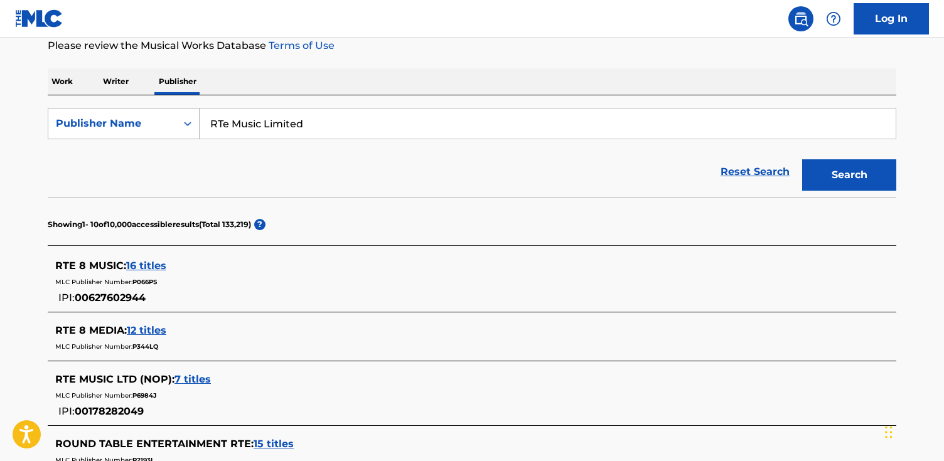
drag, startPoint x: 315, startPoint y: 130, endPoint x: 88, endPoint y: 114, distance: 227.1
click at [88, 114] on div "SearchWithCriteria02bb281d-354f-4b03-8e8a-20728bda756b Publisher Name RTe Music…" at bounding box center [472, 123] width 848 height 31
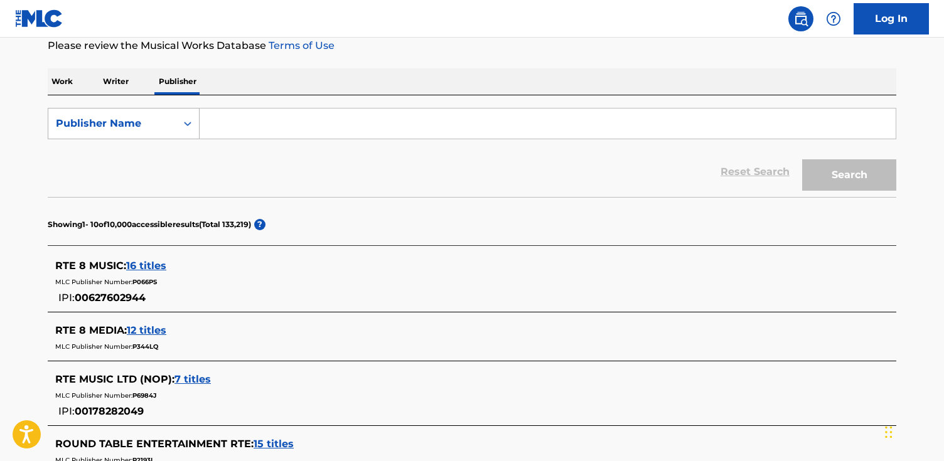
paste input "103 Centotre Edizioni Musicali"
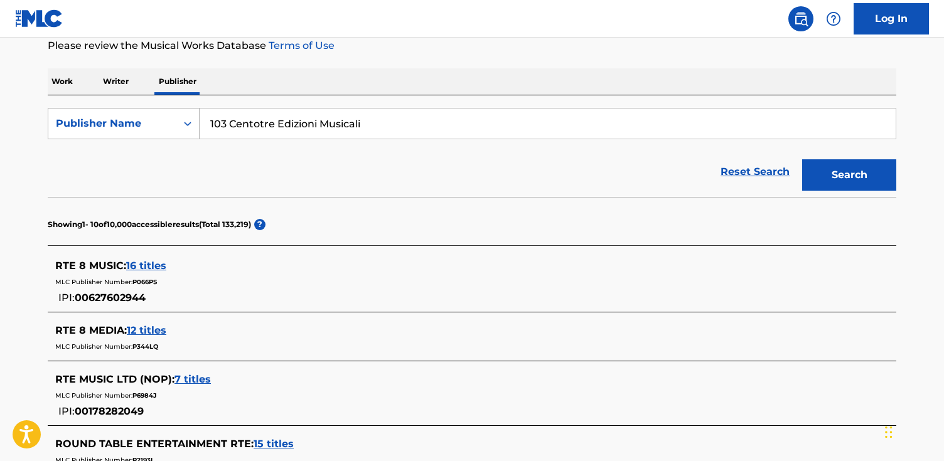
type input "103 Centotre Edizioni Musicali"
click at [802, 159] on button "Search" at bounding box center [849, 174] width 94 height 31
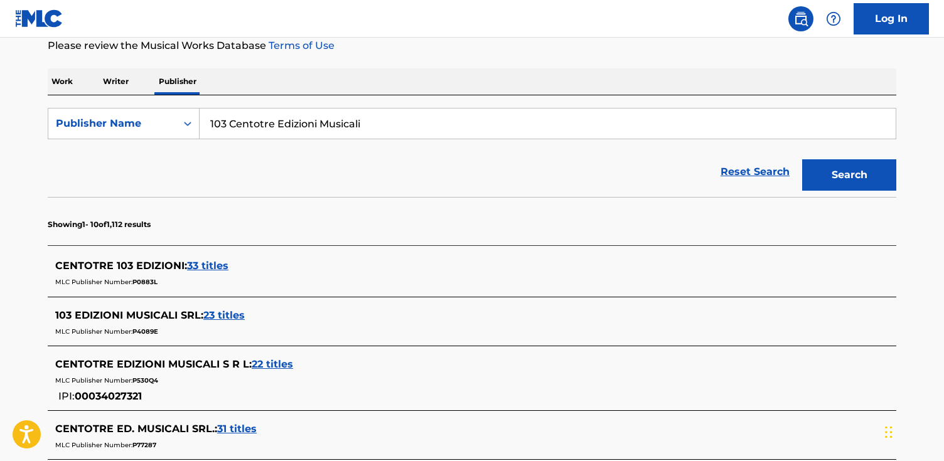
click at [221, 270] on span "33 titles" at bounding box center [207, 266] width 41 height 12
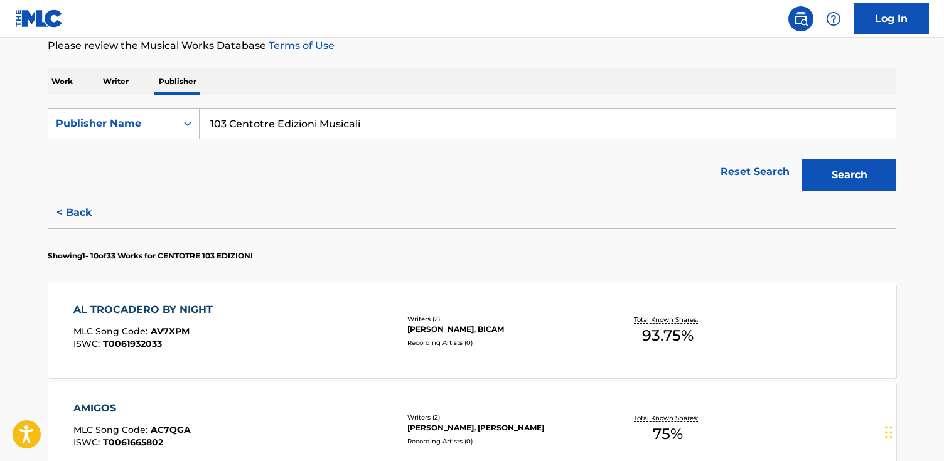
click at [518, 324] on div "[PERSON_NAME], BICAM" at bounding box center [501, 329] width 189 height 11
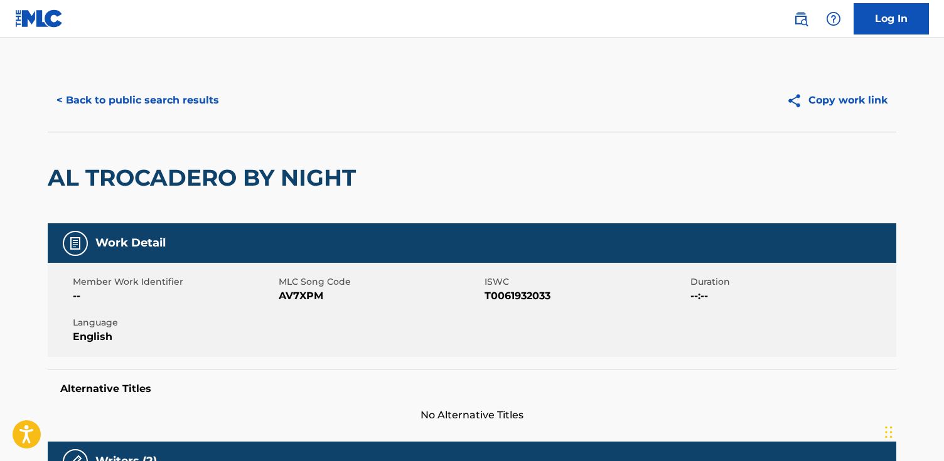
click at [147, 111] on button "< Back to public search results" at bounding box center [138, 100] width 180 height 31
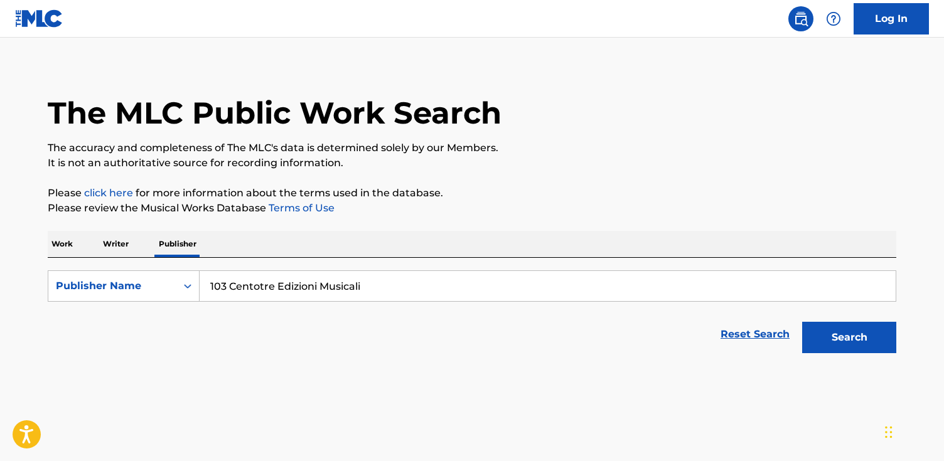
scroll to position [9, 0]
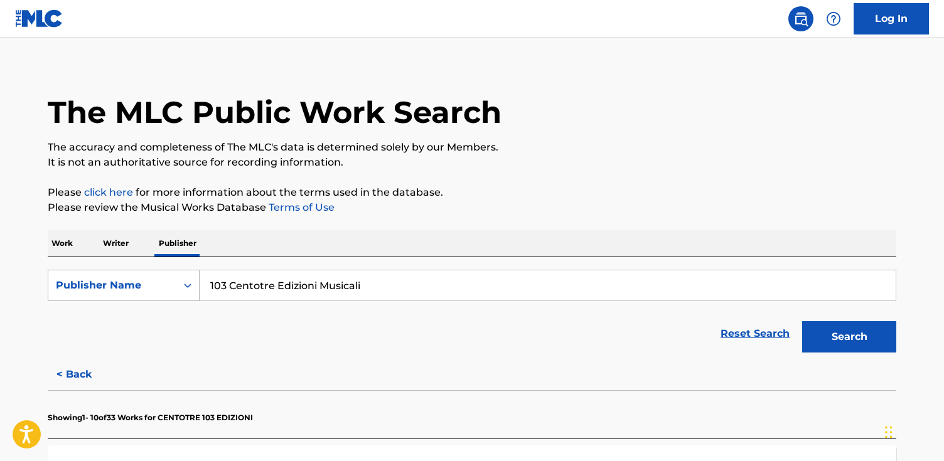
drag, startPoint x: 374, startPoint y: 280, endPoint x: 125, endPoint y: 290, distance: 249.3
click at [125, 290] on div "SearchWithCriteria02bb281d-354f-4b03-8e8a-20728bda756b Publisher Name 103 Cento…" at bounding box center [472, 285] width 848 height 31
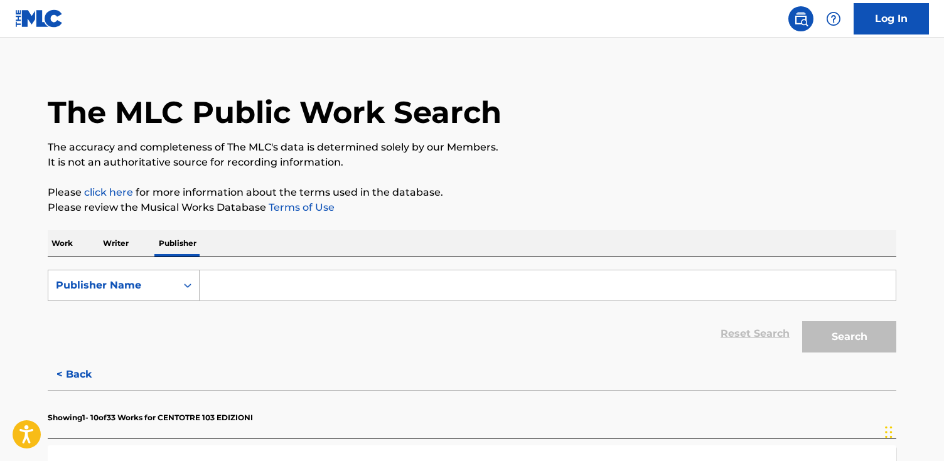
paste input "Nossa Turma"
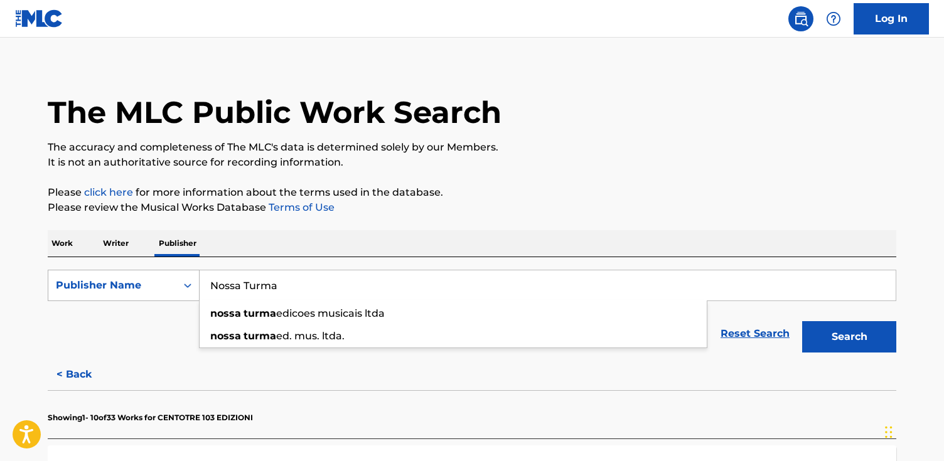
type input "Nossa Turma"
click at [802, 321] on button "Search" at bounding box center [849, 336] width 94 height 31
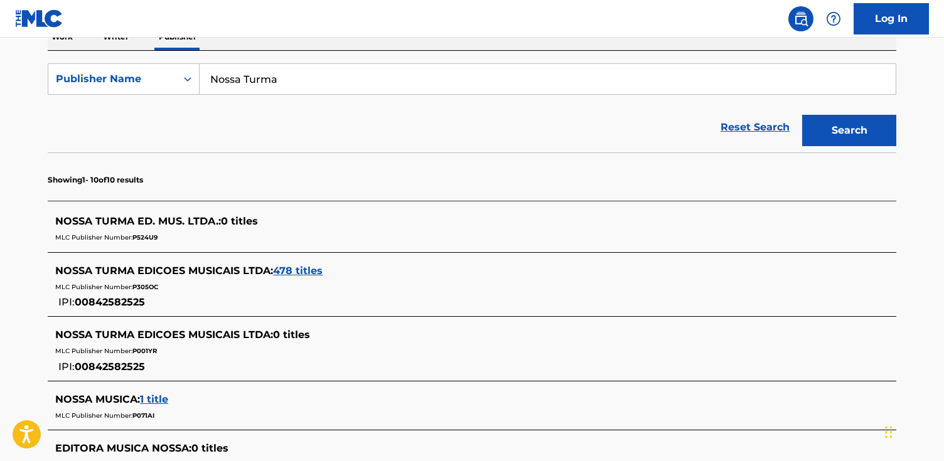
click at [299, 276] on div "NOSSA TURMA EDICOES MUSICAIS LTDA : 478 titles MLC Publisher Number: P305OC IPI…" at bounding box center [455, 287] width 801 height 47
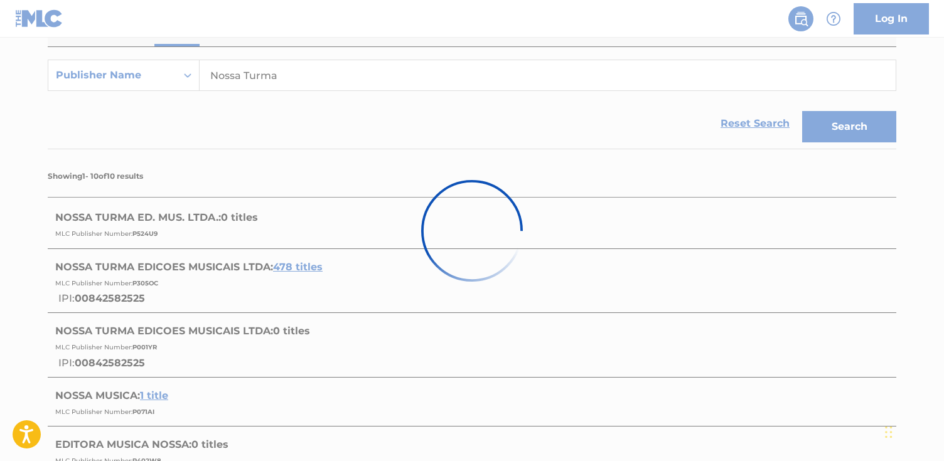
scroll to position [219, 0]
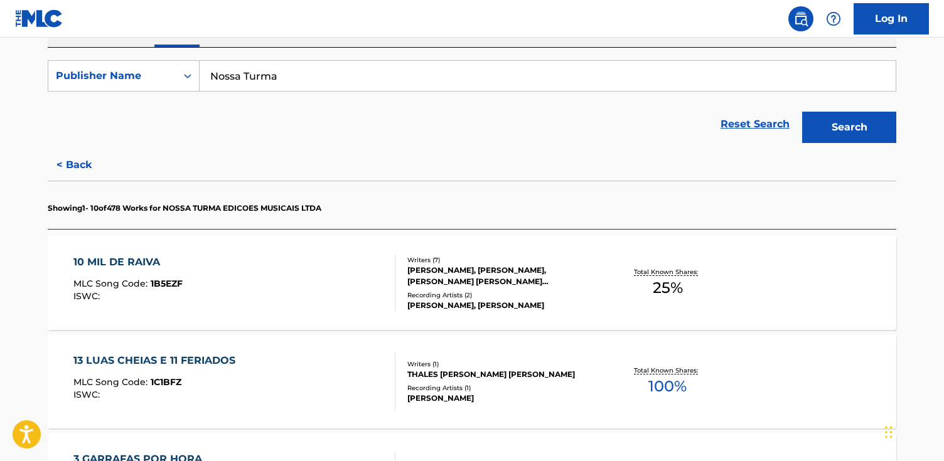
click at [464, 262] on div "Writers ( 7 )" at bounding box center [501, 259] width 189 height 9
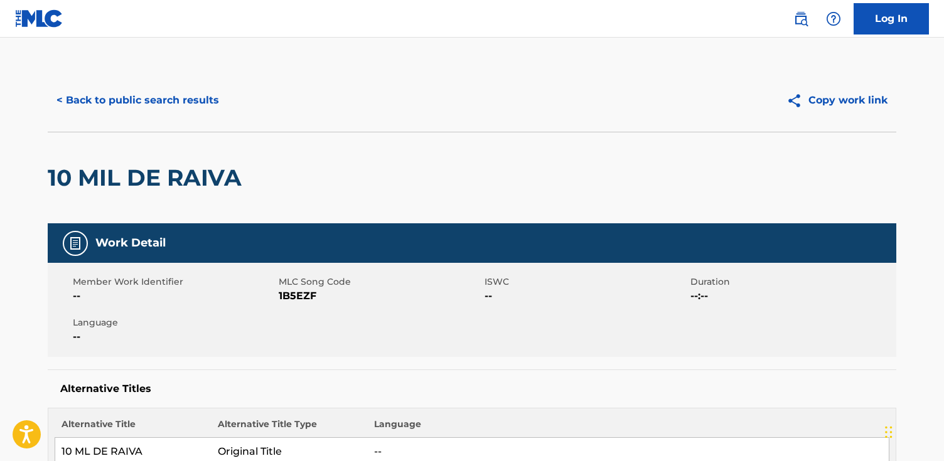
click at [100, 99] on button "< Back to public search results" at bounding box center [138, 100] width 180 height 31
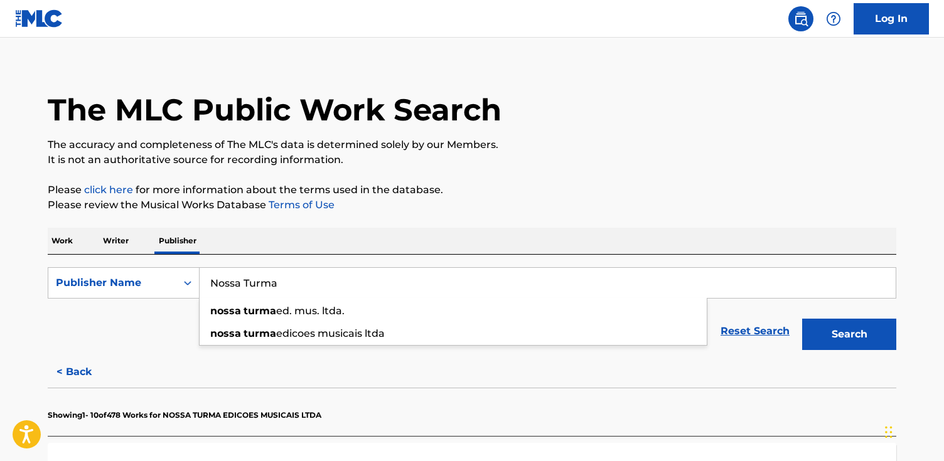
drag, startPoint x: 330, startPoint y: 286, endPoint x: 20, endPoint y: 251, distance: 311.9
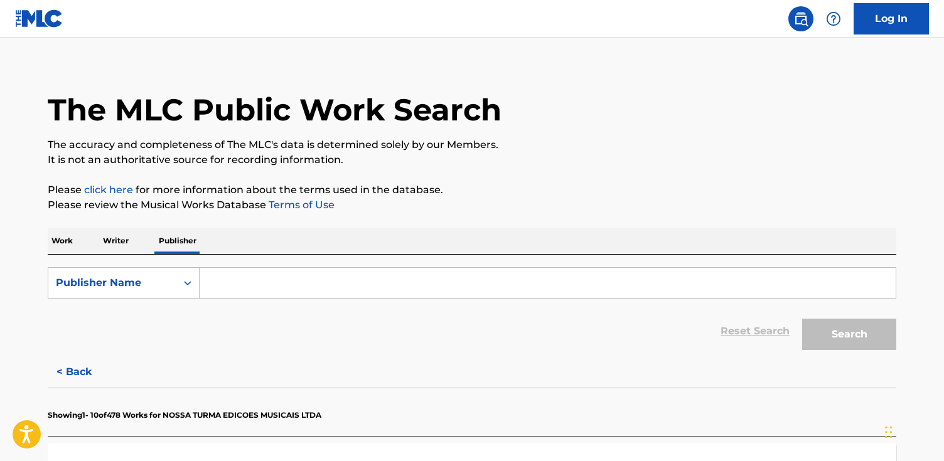
paste input "AMAR-SOMBRAS"
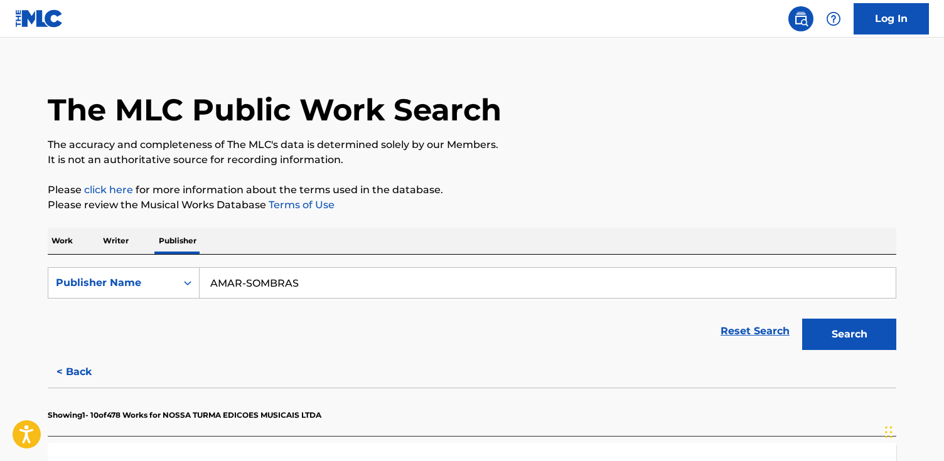
click at [802, 319] on button "Search" at bounding box center [849, 334] width 94 height 31
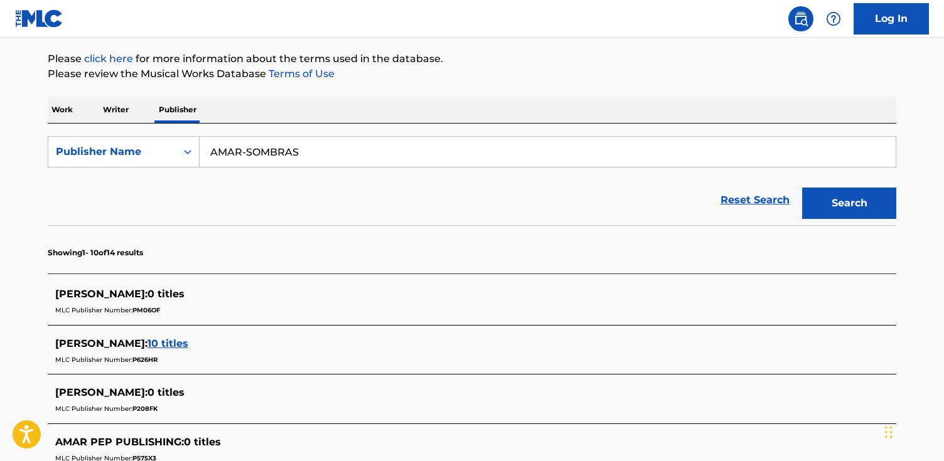
scroll to position [161, 0]
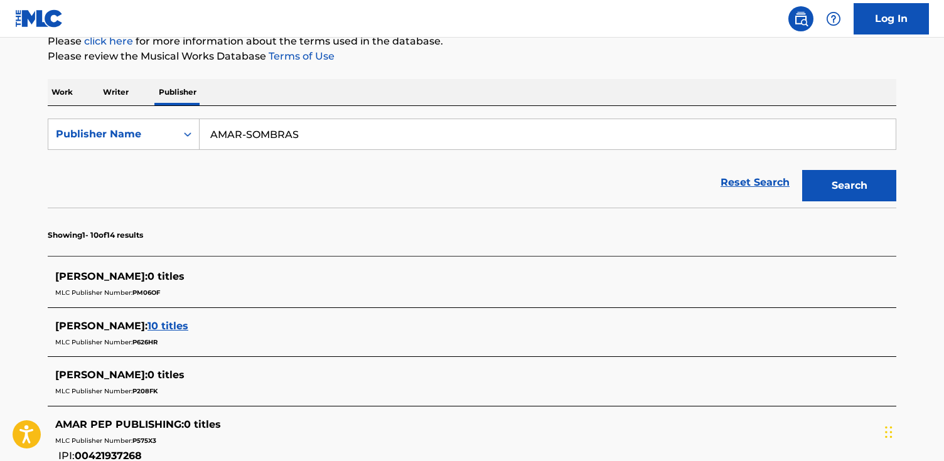
click at [248, 138] on input "AMAR-SOMBRAS" at bounding box center [548, 134] width 696 height 30
click at [802, 170] on button "Search" at bounding box center [849, 185] width 94 height 31
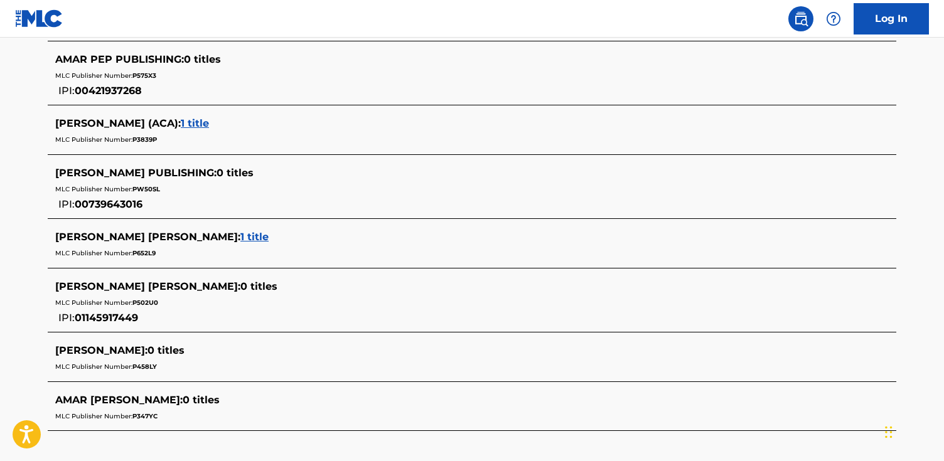
scroll to position [0, 0]
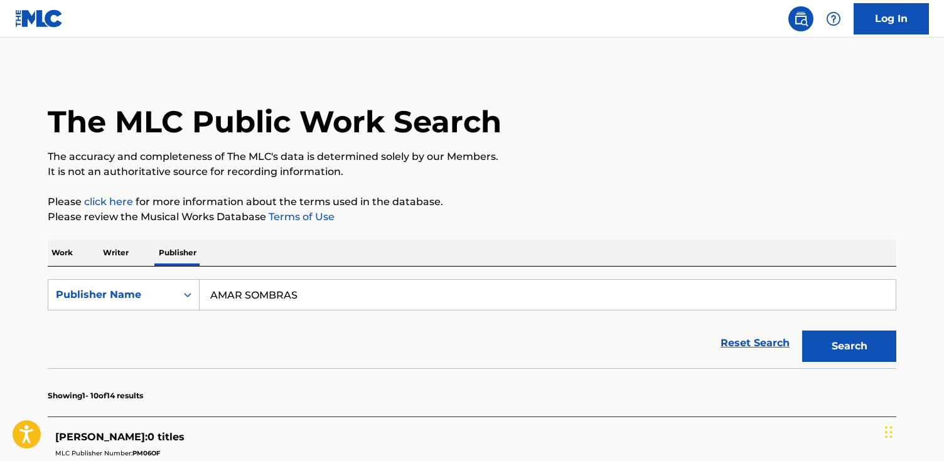
drag, startPoint x: 302, startPoint y: 299, endPoint x: 242, endPoint y: 298, distance: 60.9
click at [242, 298] on input "AMAR SOMBRAS" at bounding box center [548, 295] width 696 height 30
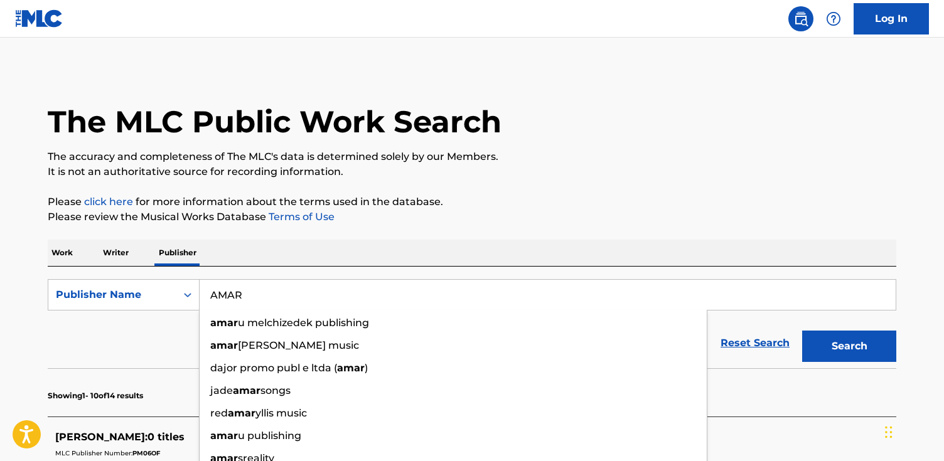
type input "AMAR"
click at [802, 331] on button "Search" at bounding box center [849, 346] width 94 height 31
click at [313, 242] on div "Work Writer Publisher" at bounding box center [472, 253] width 848 height 26
drag, startPoint x: 223, startPoint y: 285, endPoint x: 99, endPoint y: 263, distance: 126.3
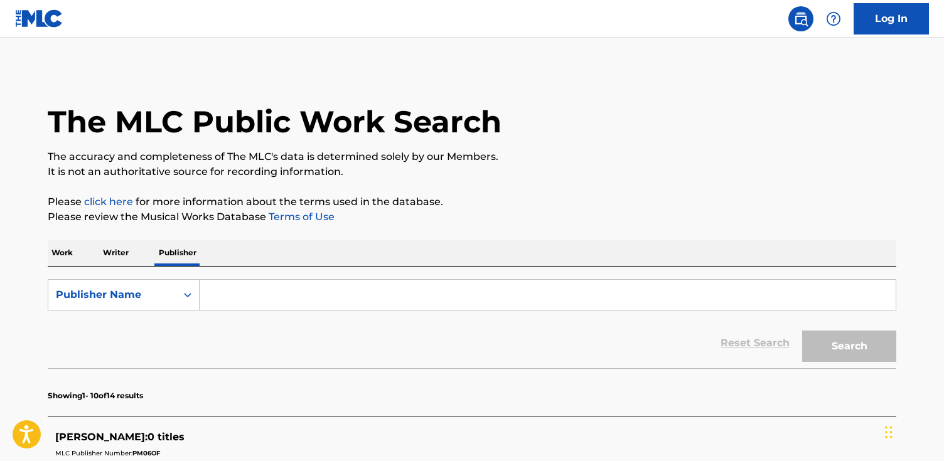
paste input "B ZONE MUSIC"
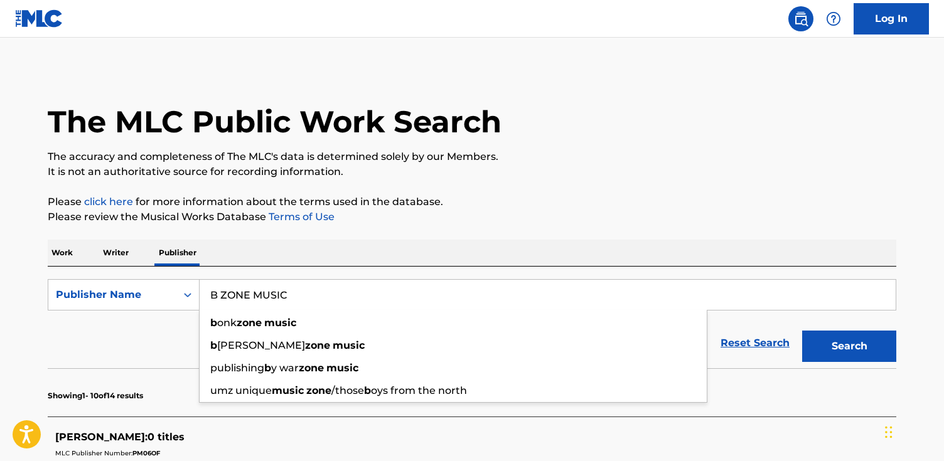
type input "B ZONE MUSIC"
click at [802, 331] on button "Search" at bounding box center [849, 346] width 94 height 31
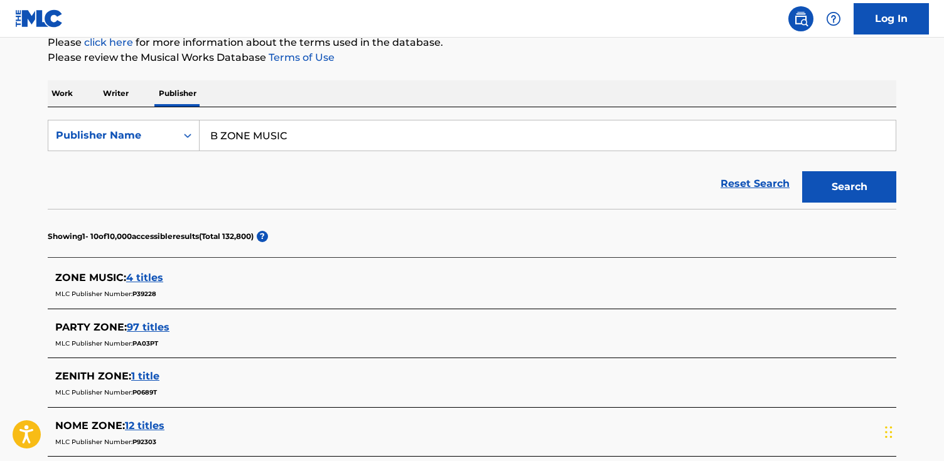
scroll to position [164, 0]
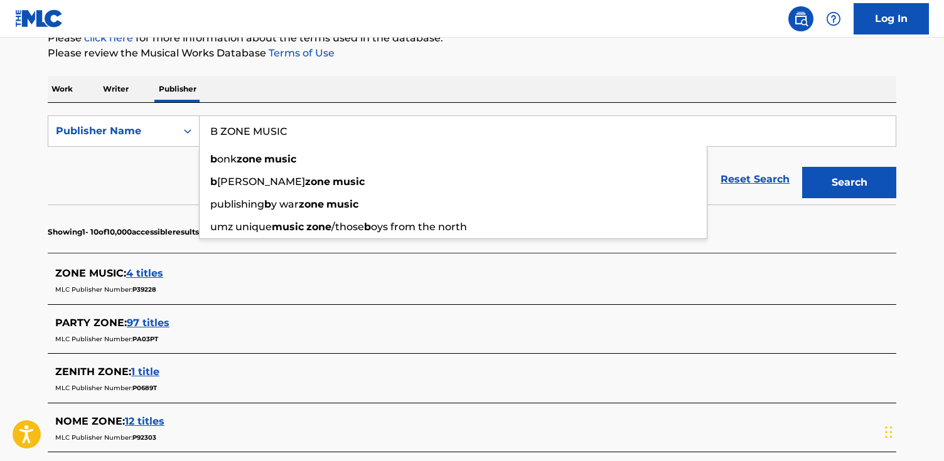
click at [136, 157] on div "Reset Search Search" at bounding box center [472, 179] width 848 height 50
drag, startPoint x: 301, startPoint y: 136, endPoint x: 117, endPoint y: 122, distance: 184.9
click at [117, 122] on div "SearchWithCriteria02bb281d-354f-4b03-8e8a-20728bda756b Publisher Name B ZONE MU…" at bounding box center [472, 130] width 848 height 31
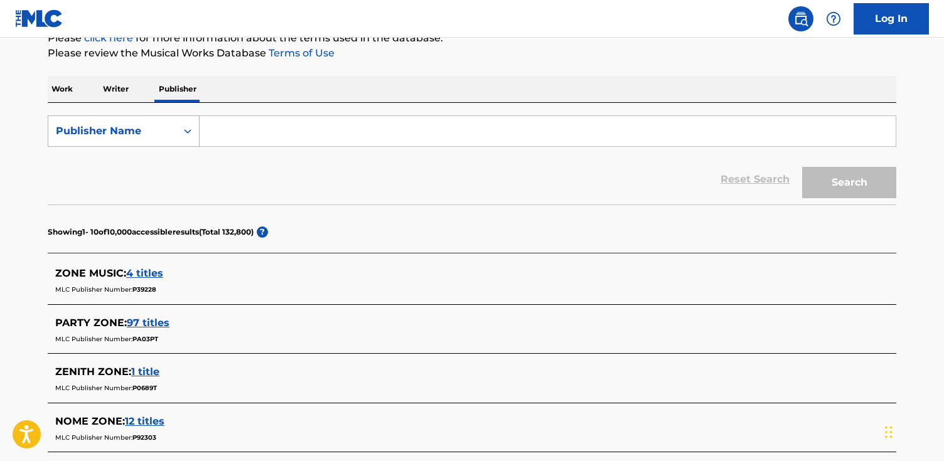
paste input "[PERSON_NAME]"
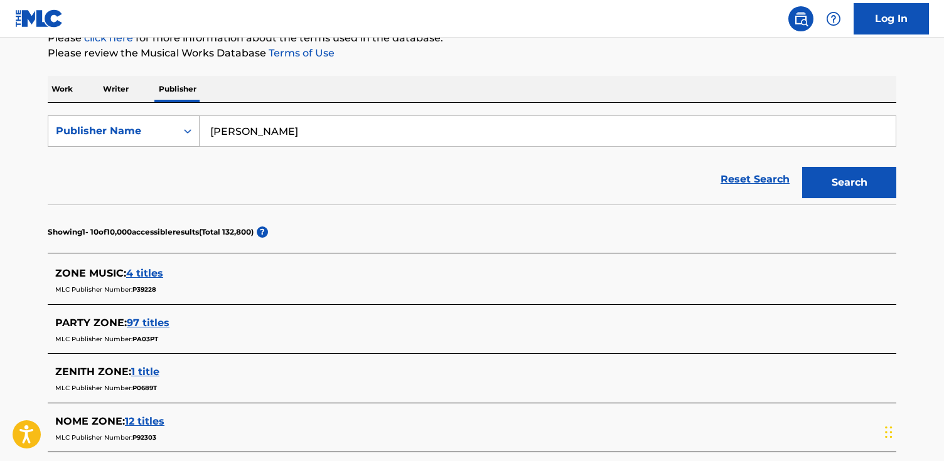
type input "[PERSON_NAME]"
click at [802, 167] on button "Search" at bounding box center [849, 182] width 94 height 31
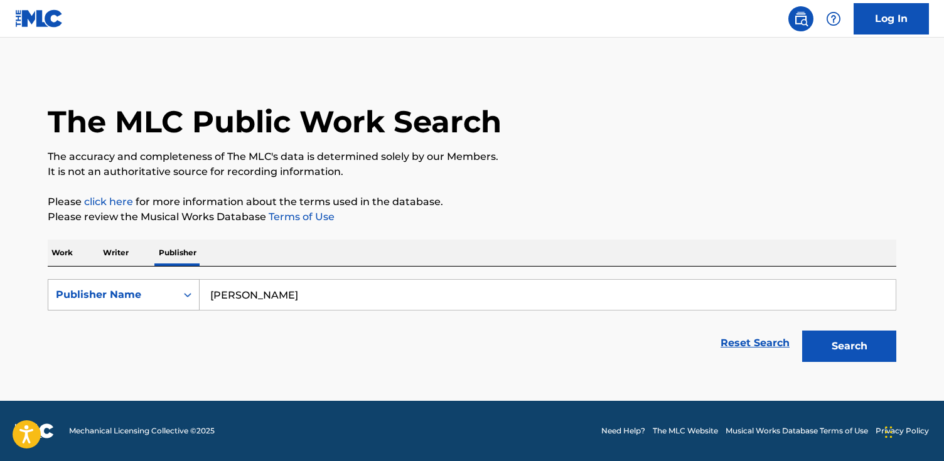
scroll to position [0, 0]
drag, startPoint x: 274, startPoint y: 306, endPoint x: 163, endPoint y: 295, distance: 111.6
click at [163, 295] on div "SearchWithCriteria02bb281d-354f-4b03-8e8a-20728bda756b Publisher Name [PERSON_N…" at bounding box center [472, 294] width 848 height 31
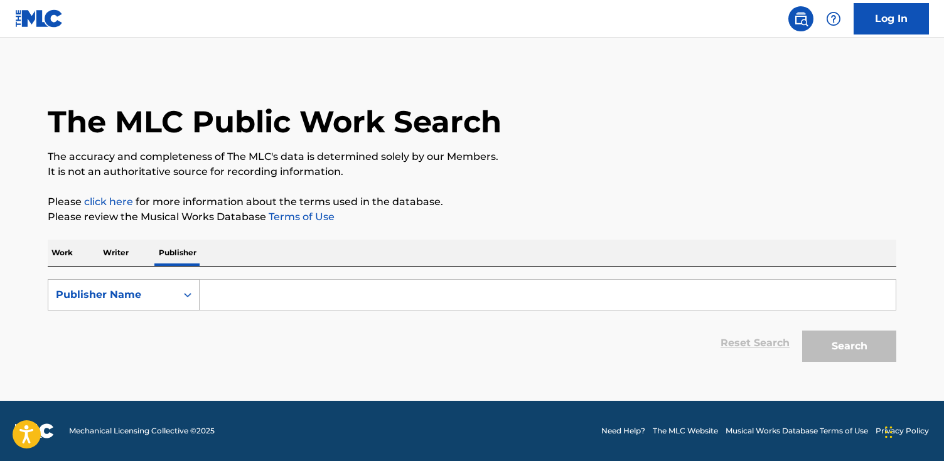
paste input "MGA MELODIES"
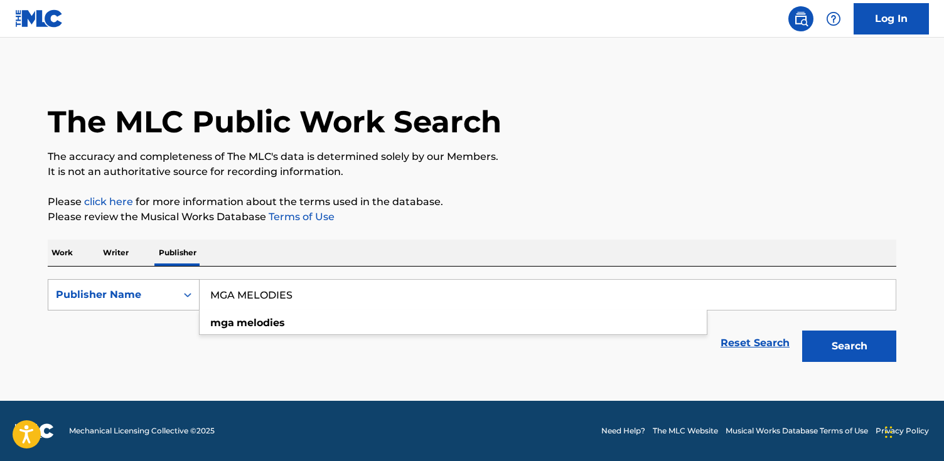
type input "MGA MELODIES"
click at [802, 331] on button "Search" at bounding box center [849, 346] width 94 height 31
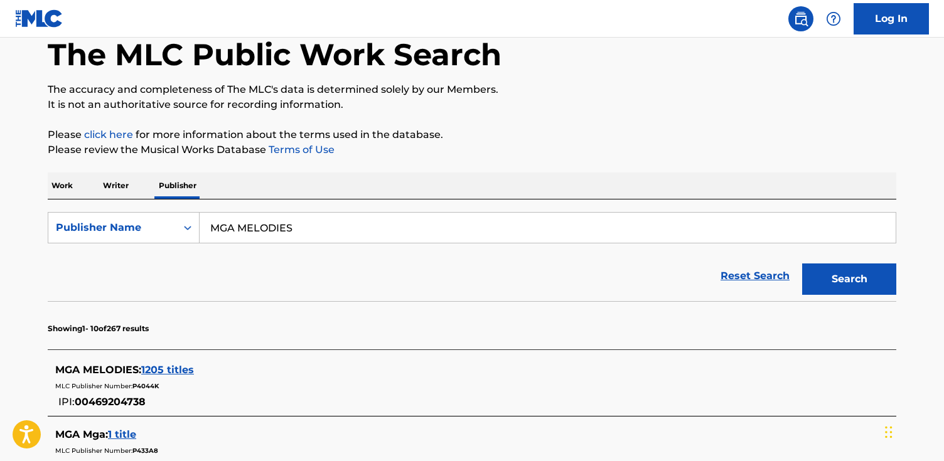
scroll to position [89, 0]
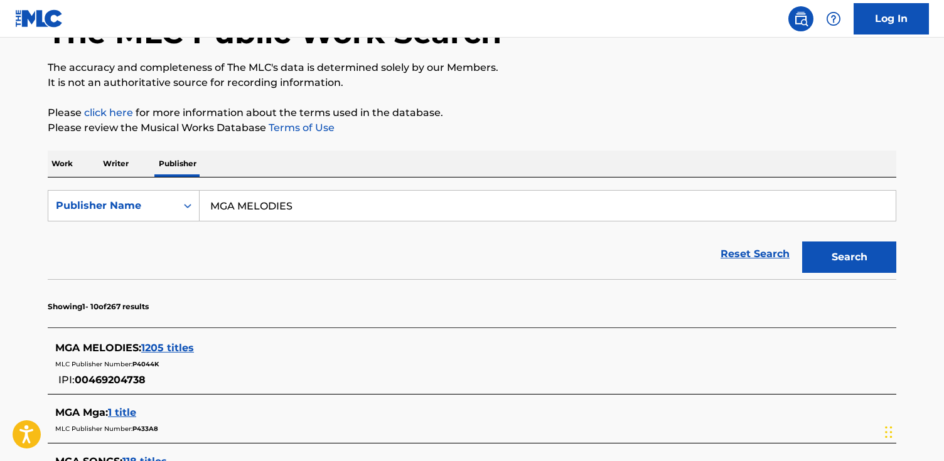
click at [159, 344] on span "1205 titles" at bounding box center [167, 348] width 53 height 12
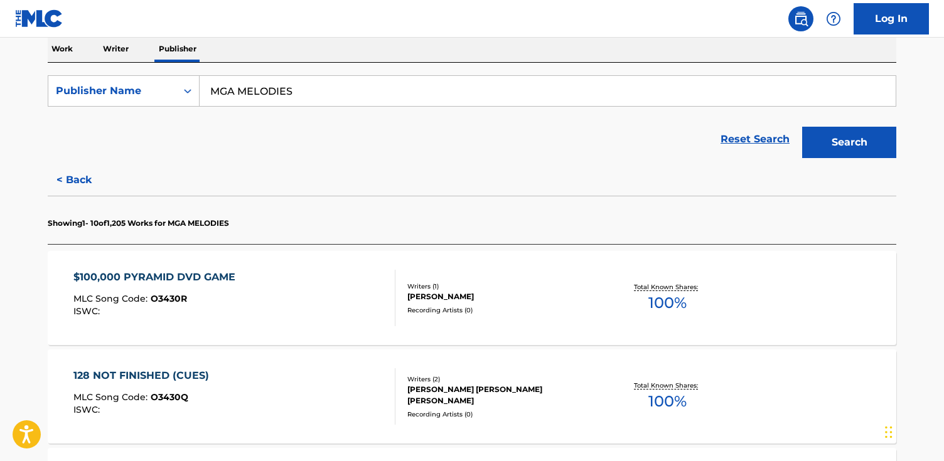
scroll to position [235, 0]
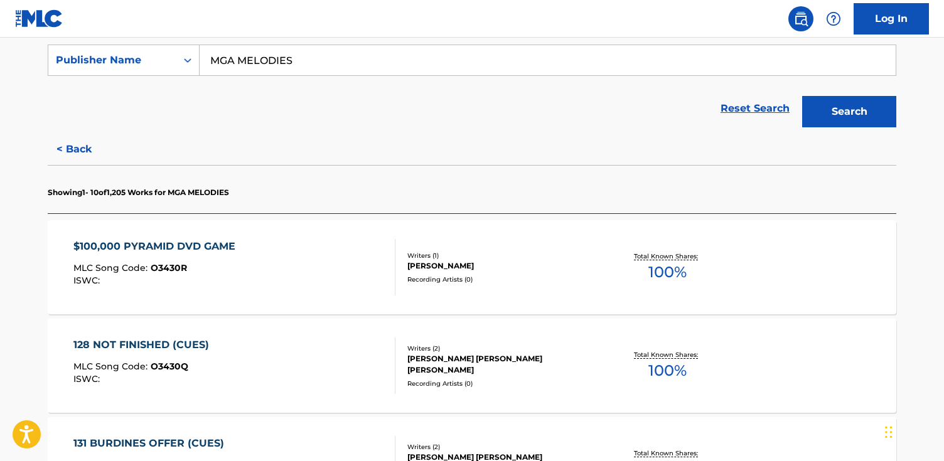
click at [508, 280] on div "Recording Artists ( 0 )" at bounding box center [501, 279] width 189 height 9
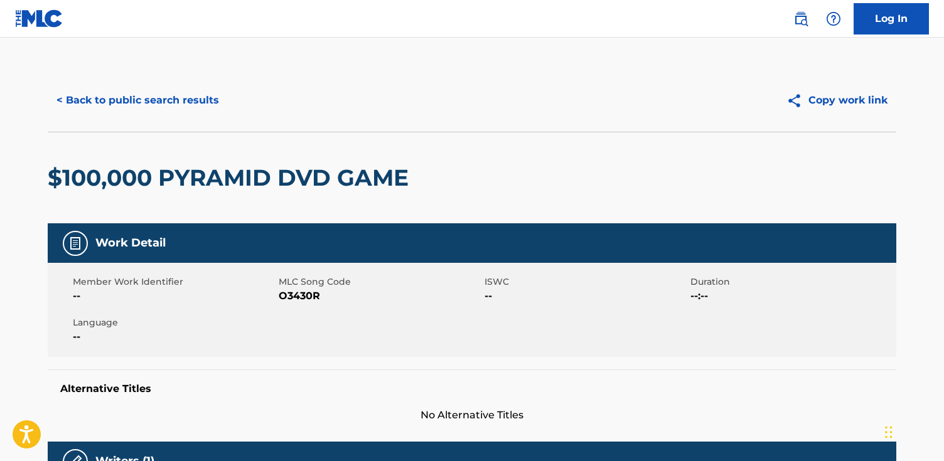
click at [112, 104] on button "< Back to public search results" at bounding box center [138, 100] width 180 height 31
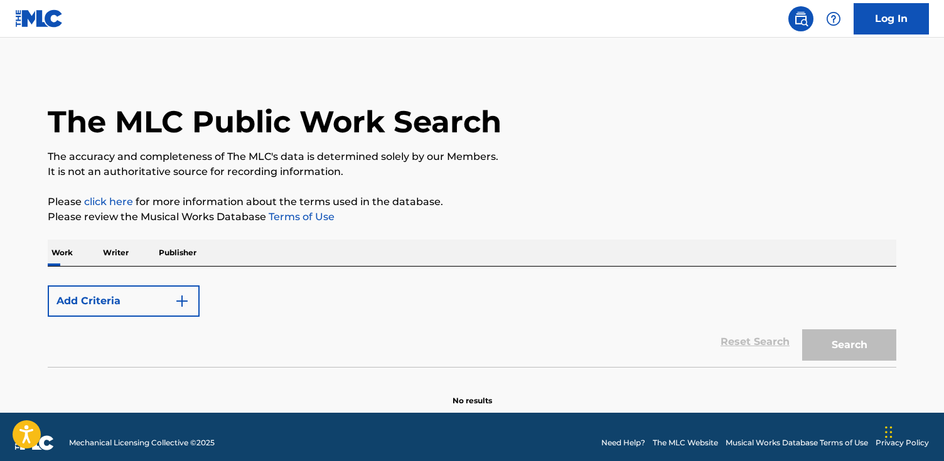
scroll to position [12, 0]
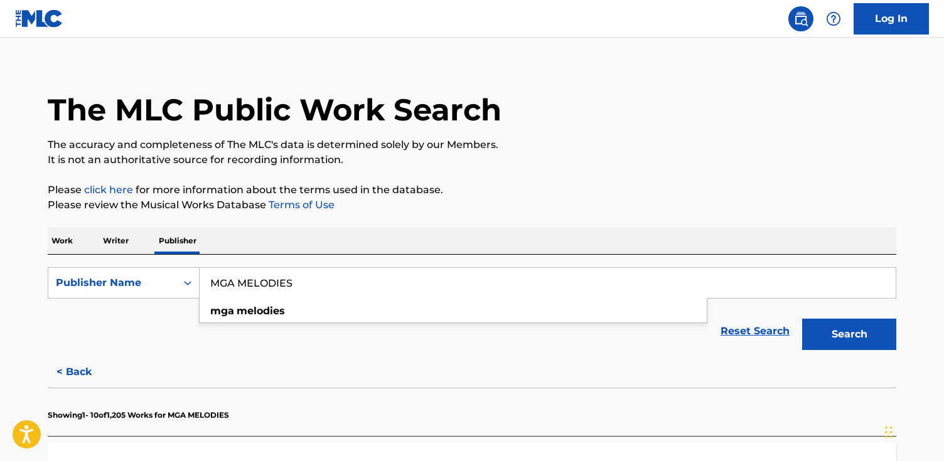
drag, startPoint x: 312, startPoint y: 284, endPoint x: -247, endPoint y: 258, distance: 560.3
click at [0, 258] on html "Accessibility Screen-Reader Guide, Feedback, and Issue Reporting | New window C…" at bounding box center [472, 218] width 944 height 461
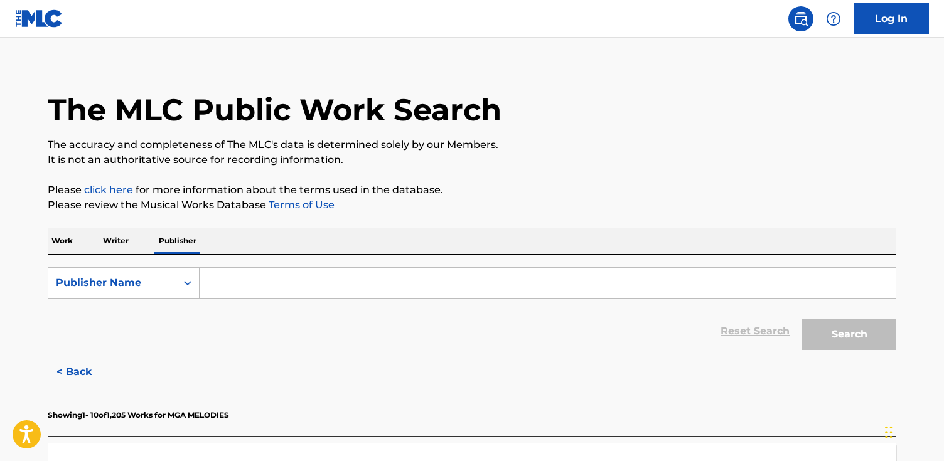
paste input "Melhor Opção Roupas e Calçados"
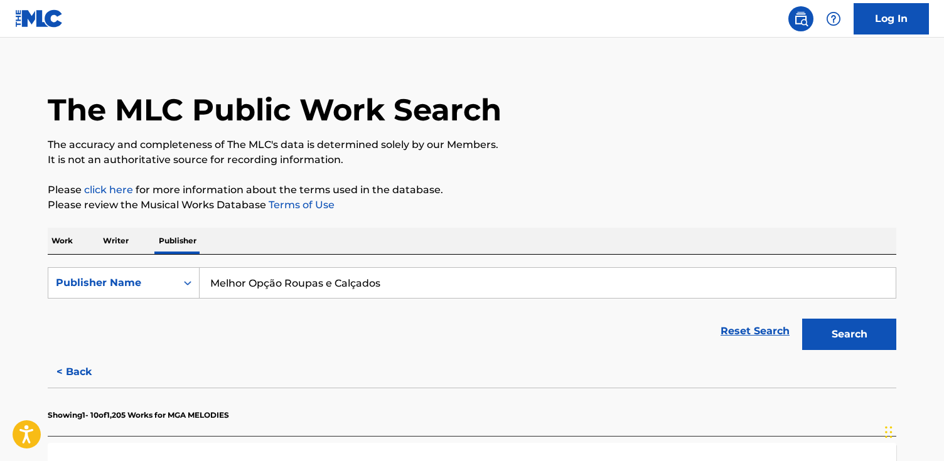
drag, startPoint x: 275, startPoint y: 279, endPoint x: 311, endPoint y: 324, distance: 58.1
click at [275, 279] on input "Melhor Opção Roupas e Calçados" at bounding box center [548, 283] width 696 height 30
type input "Melhor Opcao Roupas e Calcados"
click at [802, 319] on button "Search" at bounding box center [849, 334] width 94 height 31
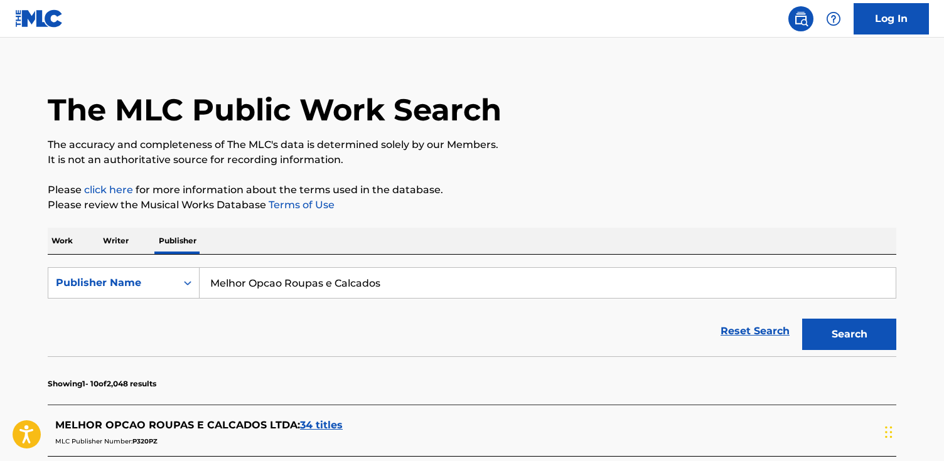
click at [316, 426] on span "34 titles" at bounding box center [321, 425] width 43 height 12
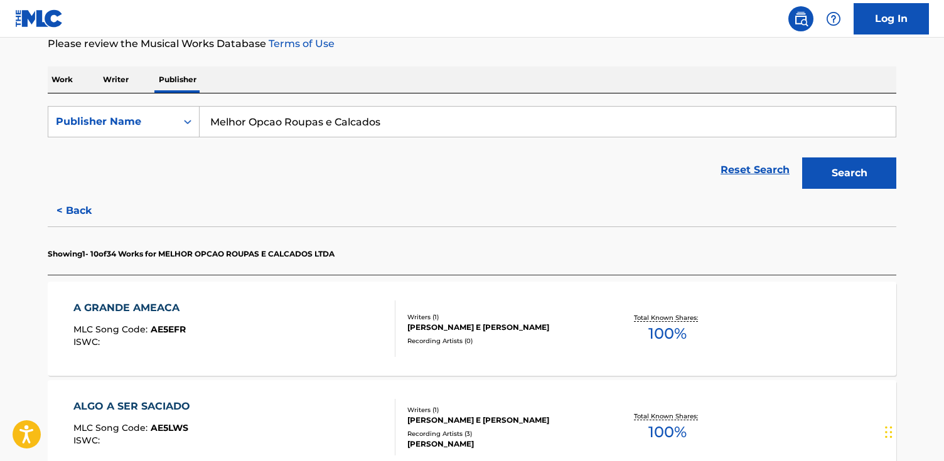
scroll to position [172, 0]
click at [600, 326] on div "Total Known Shares: 100 %" at bounding box center [667, 330] width 141 height 38
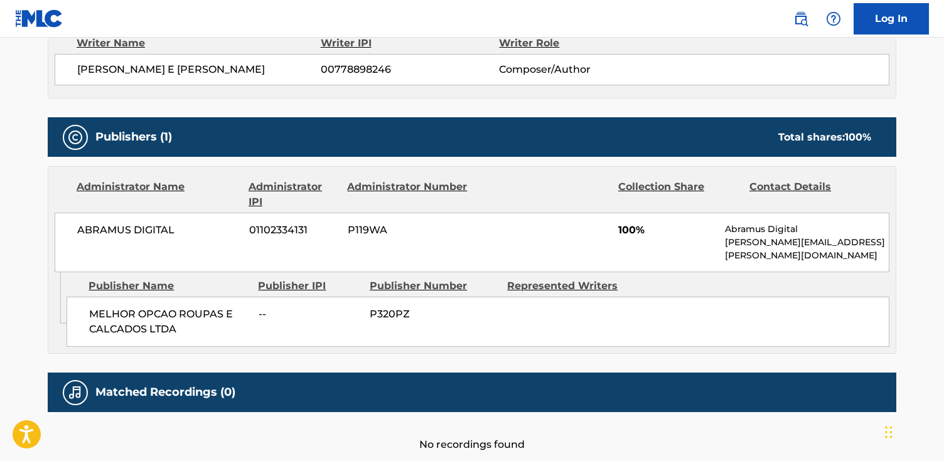
scroll to position [461, 0]
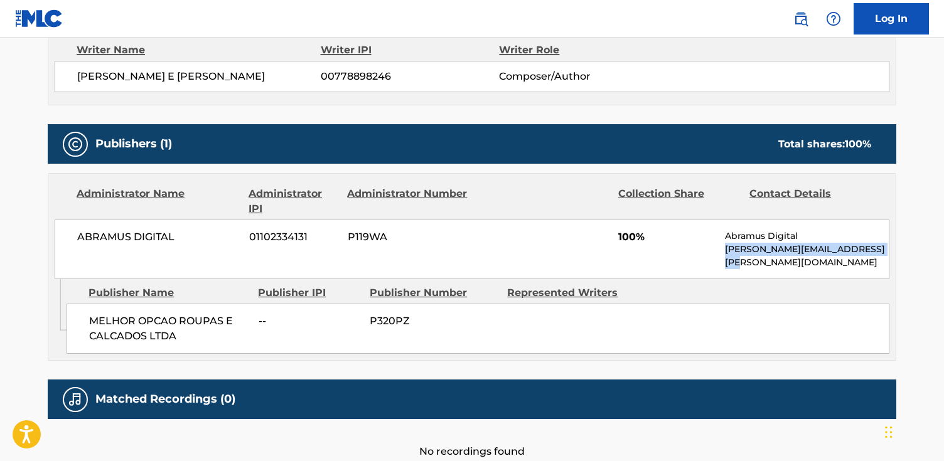
drag, startPoint x: 883, startPoint y: 248, endPoint x: 727, endPoint y: 250, distance: 156.9
click at [723, 252] on div "ABRAMUS DIGITAL 01102334131 P119WA 100% Abramus Digital [PERSON_NAME][EMAIL_ADD…" at bounding box center [472, 250] width 834 height 60
copy p "[PERSON_NAME][EMAIL_ADDRESS][PERSON_NAME][DOMAIN_NAME]"
click at [609, 188] on div "Administrator Name Administrator IPI Administrator Number Collection Share Cont…" at bounding box center [472, 201] width 834 height 30
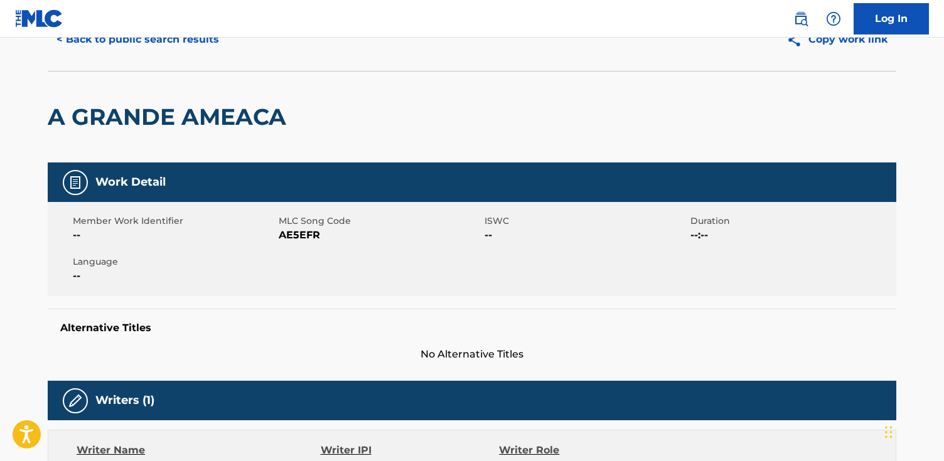
scroll to position [0, 0]
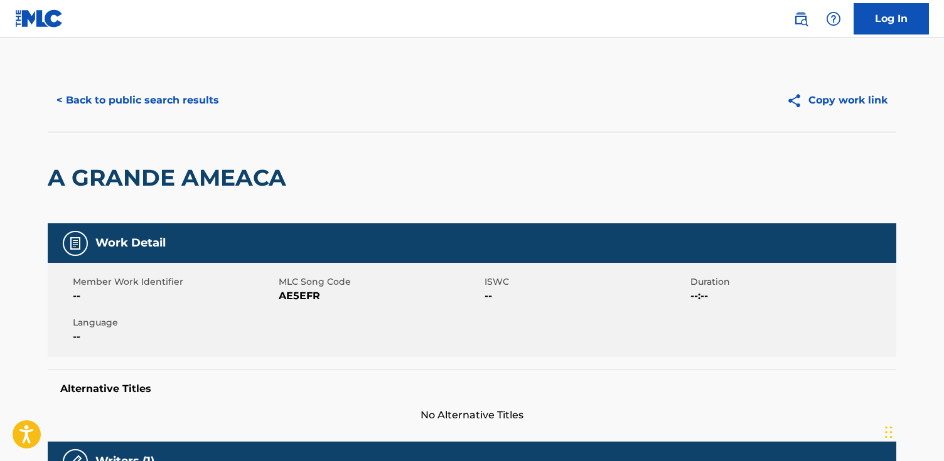
click at [112, 93] on button "< Back to public search results" at bounding box center [138, 100] width 180 height 31
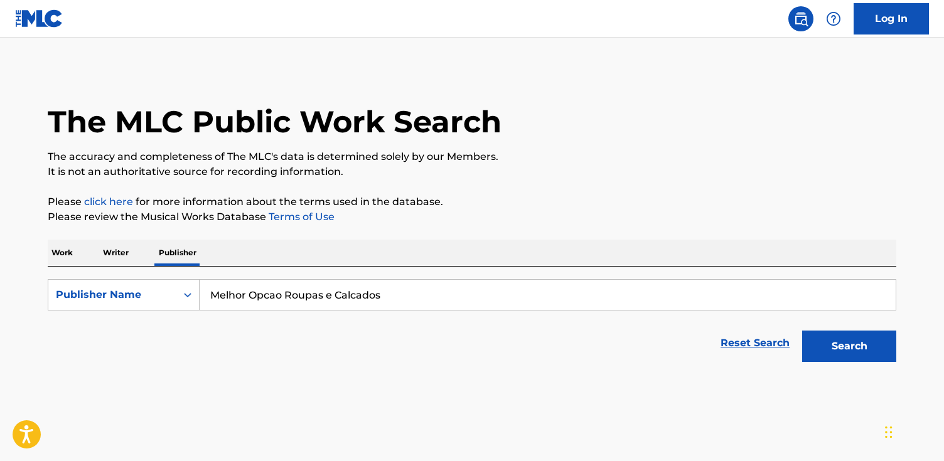
scroll to position [12, 0]
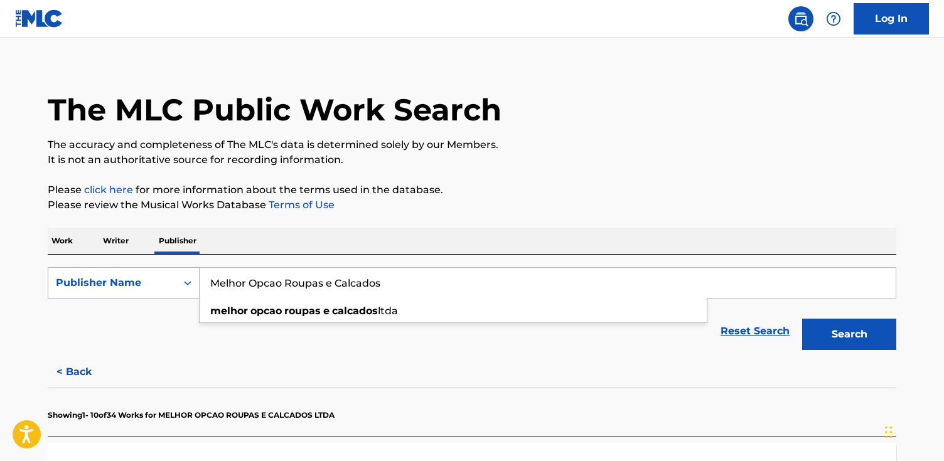
drag, startPoint x: 405, startPoint y: 285, endPoint x: 157, endPoint y: 267, distance: 247.9
click at [157, 267] on div "SearchWithCriteria02bb281d-354f-4b03-8e8a-20728bda756b Publisher Name Melhor Op…" at bounding box center [472, 282] width 848 height 31
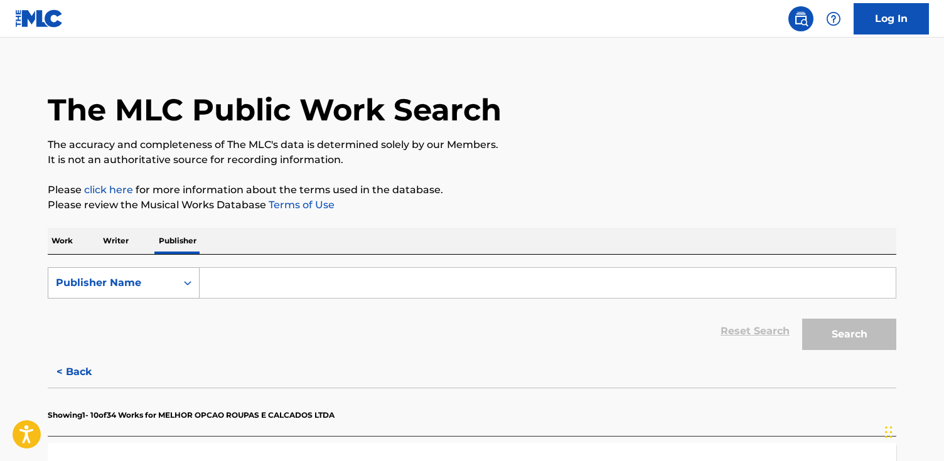
paste input "[PERSON_NAME] Musikverlag"
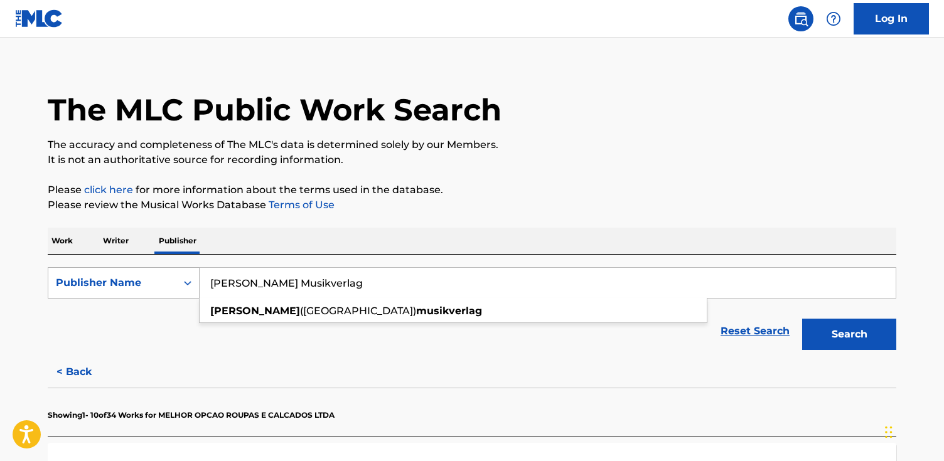
type input "[PERSON_NAME] Musikverlag"
click at [802, 319] on button "Search" at bounding box center [849, 334] width 94 height 31
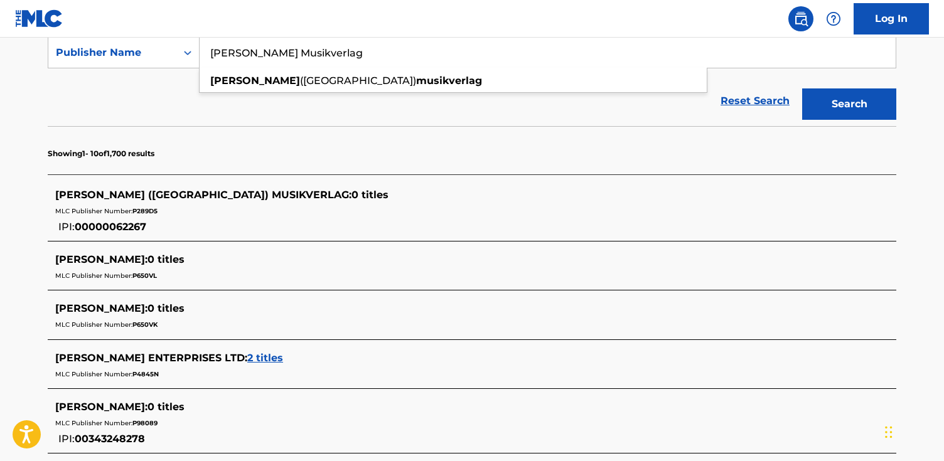
scroll to position [0, 0]
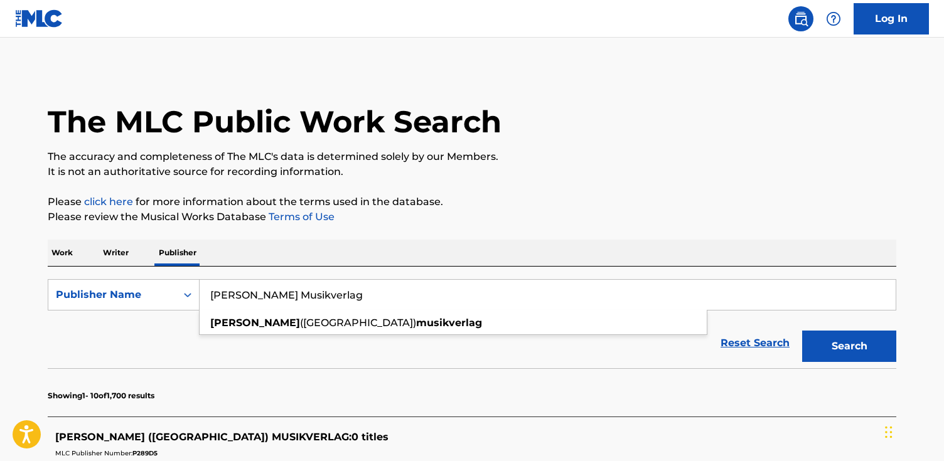
drag, startPoint x: 315, startPoint y: 292, endPoint x: 98, endPoint y: 271, distance: 218.1
click at [98, 271] on div "SearchWithCriteria02bb281d-354f-4b03-8e8a-20728bda756b Publisher Name [PERSON_N…" at bounding box center [472, 318] width 848 height 102
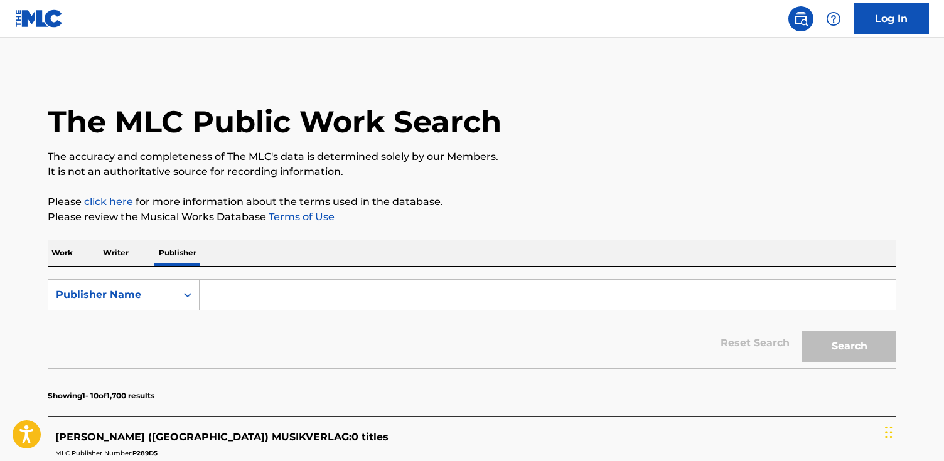
paste input "Jesharo Music Publishing"
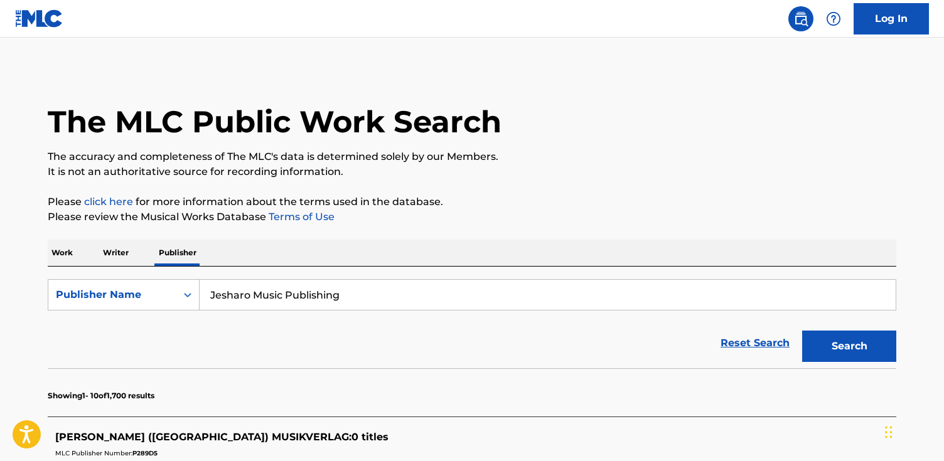
type input "Jesharo Music Publishing"
click at [802, 331] on button "Search" at bounding box center [849, 346] width 94 height 31
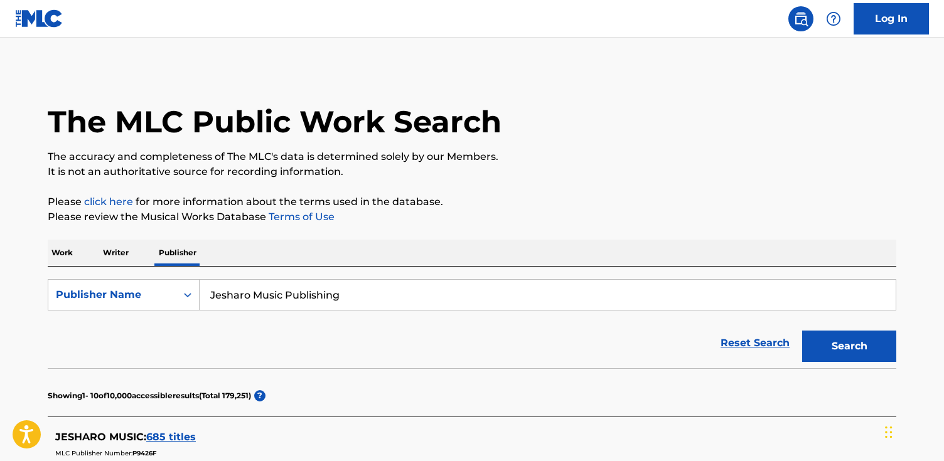
scroll to position [117, 0]
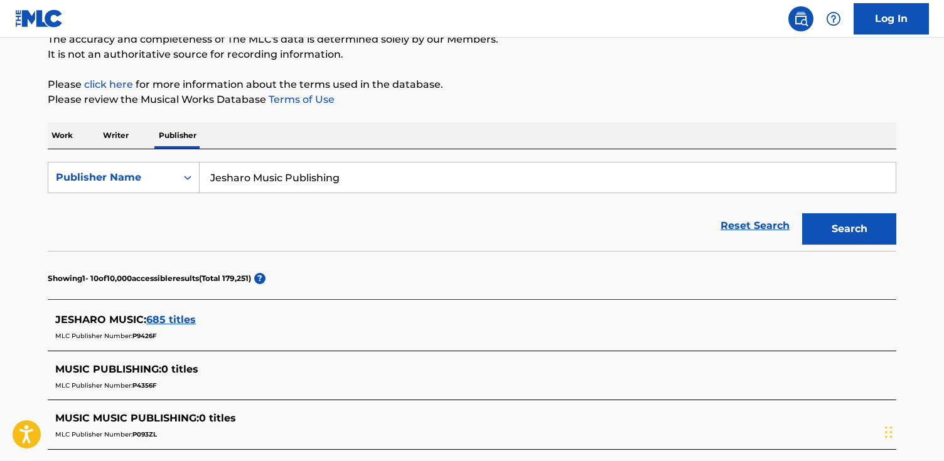
click at [183, 317] on span "685 titles" at bounding box center [171, 320] width 50 height 12
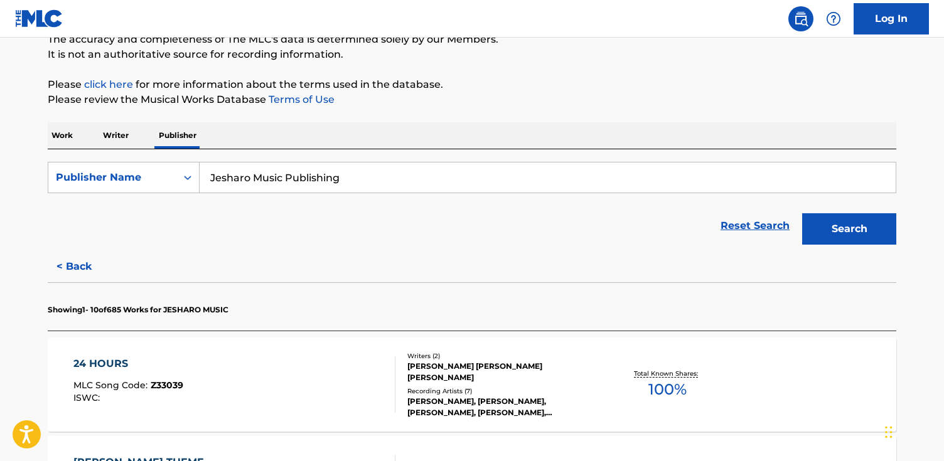
click at [307, 391] on div "24 HOURS MLC Song Code : Z33039 ISWC :" at bounding box center [234, 384] width 322 height 56
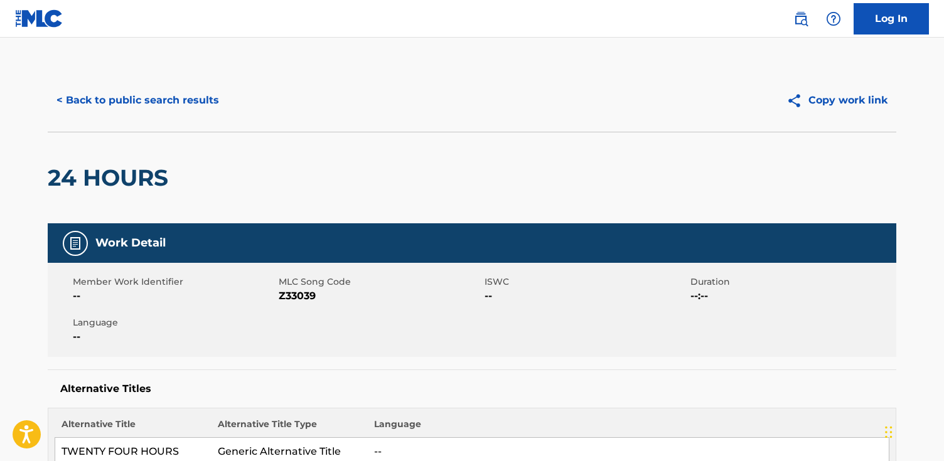
click at [229, 103] on div "< Back to public search results" at bounding box center [260, 100] width 424 height 31
click at [208, 110] on button "< Back to public search results" at bounding box center [138, 100] width 180 height 31
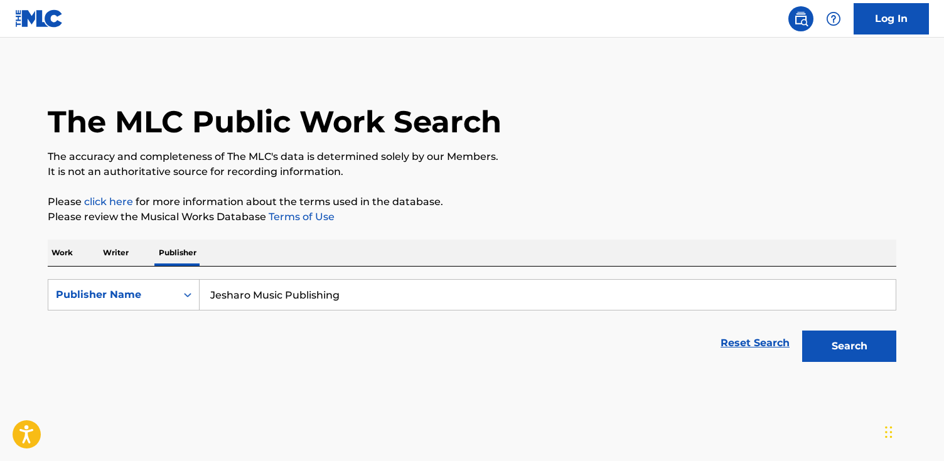
scroll to position [12, 0]
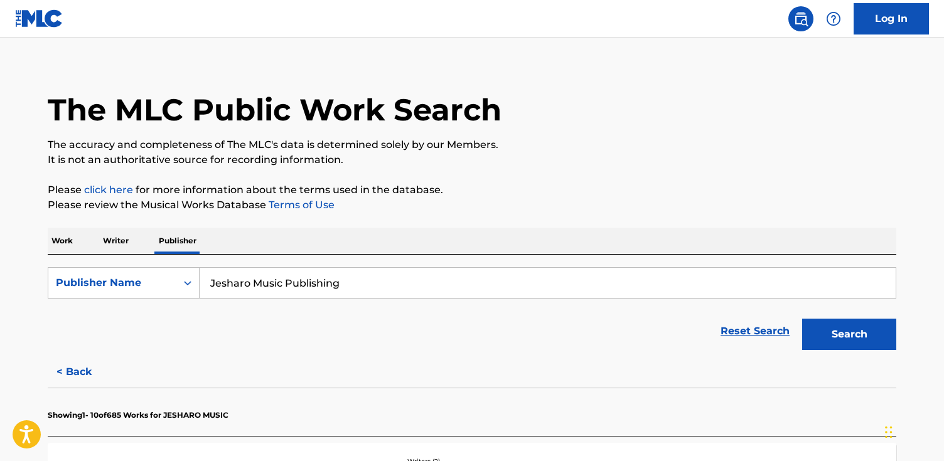
drag, startPoint x: 381, startPoint y: 277, endPoint x: 356, endPoint y: 300, distance: 33.7
click at [356, 300] on form "SearchWithCriteria02bb281d-354f-4b03-8e8a-20728bda756b Publisher Name Jesharo M…" at bounding box center [472, 311] width 848 height 89
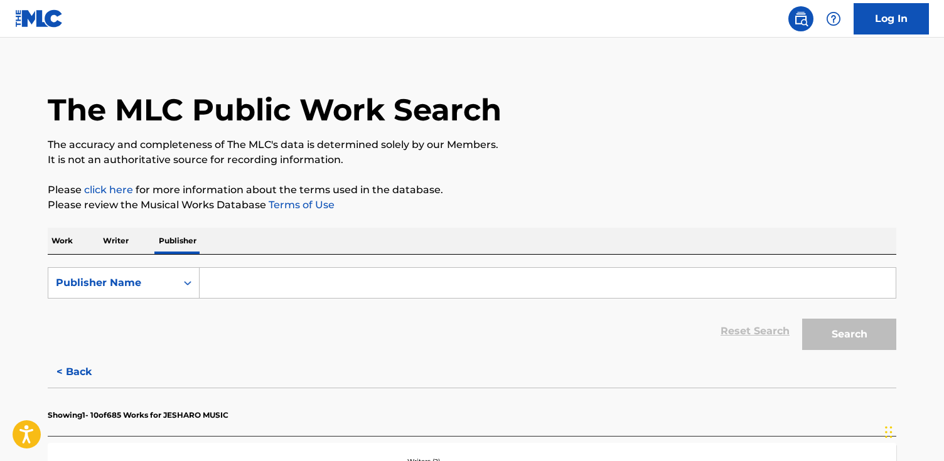
paste input "White Falcon Music"
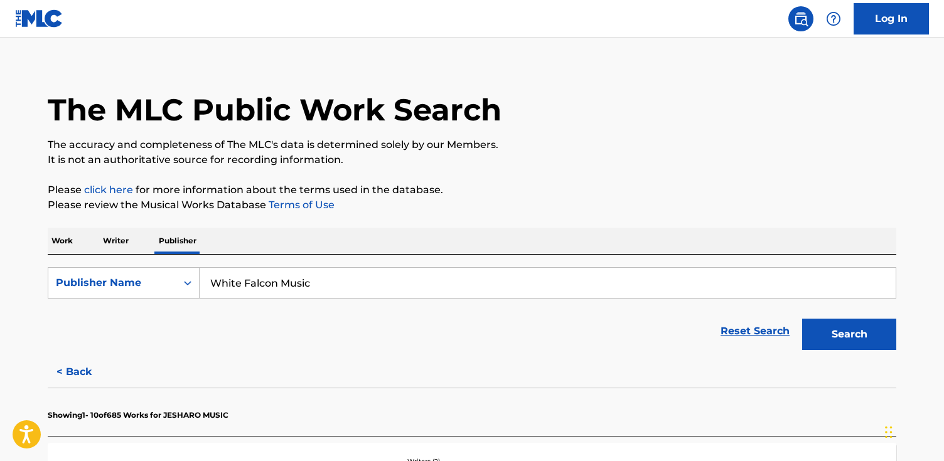
type input "White Falcon Music"
click at [802, 319] on button "Search" at bounding box center [849, 334] width 94 height 31
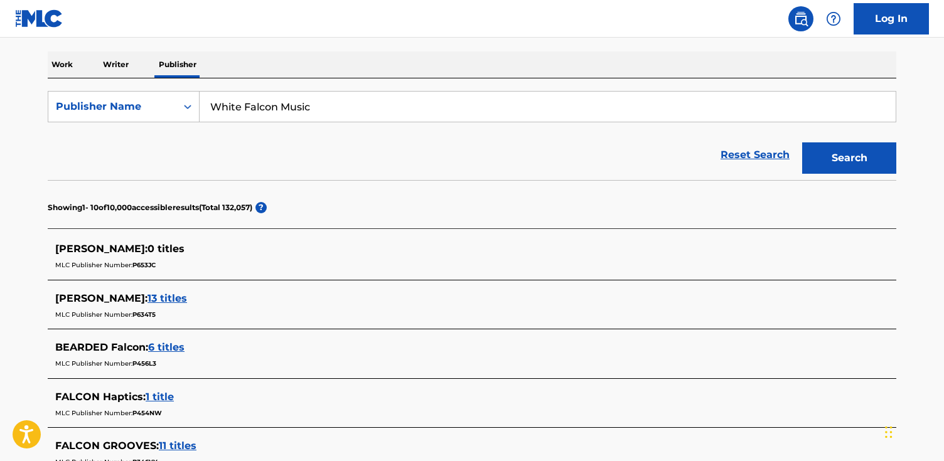
scroll to position [194, 0]
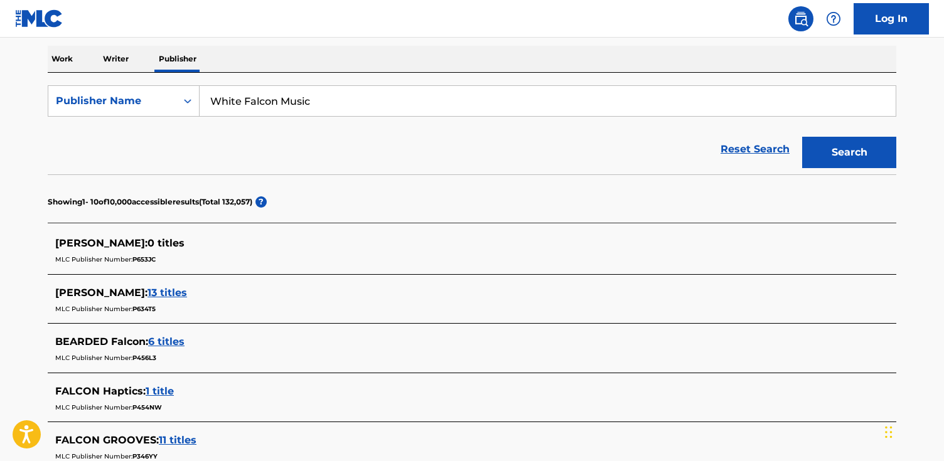
drag, startPoint x: 473, startPoint y: 93, endPoint x: 449, endPoint y: 117, distance: 34.6
click at [449, 117] on form "SearchWithCriteria02bb281d-354f-4b03-8e8a-20728bda756b Publisher Name White Fal…" at bounding box center [472, 129] width 848 height 89
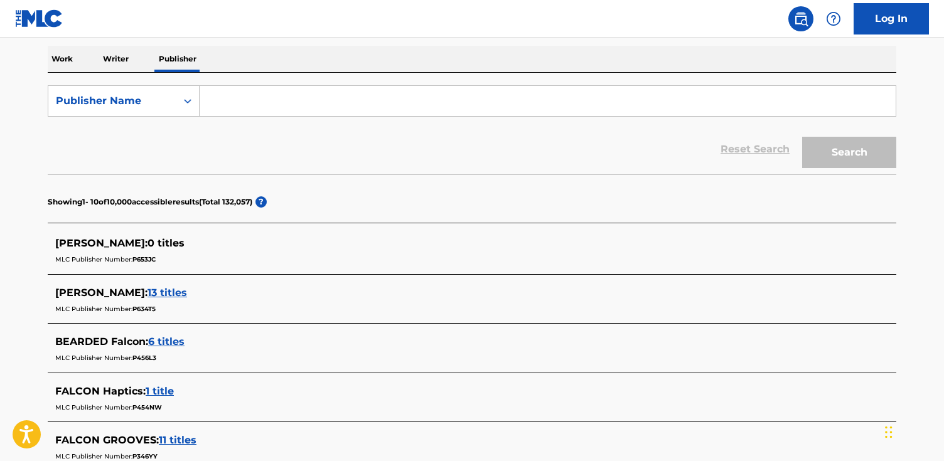
paste input "White Falcon Music"
type input "White Falcon Music"
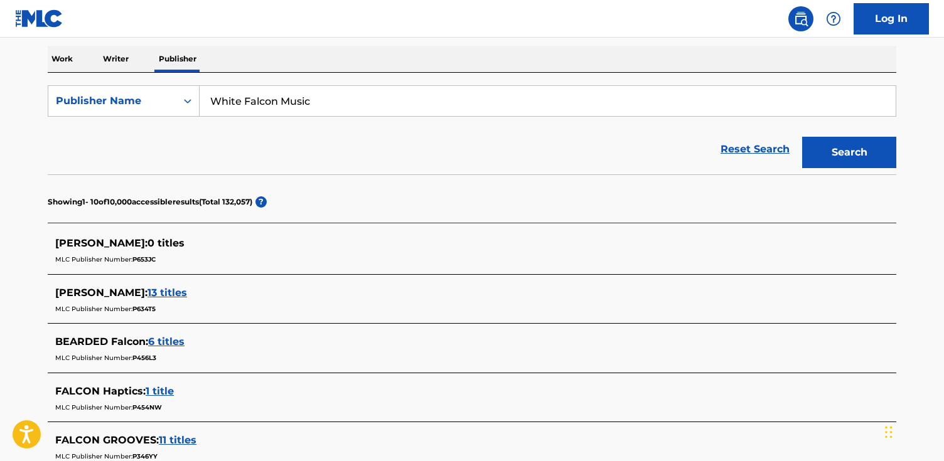
click at [802, 137] on button "Search" at bounding box center [849, 152] width 94 height 31
drag, startPoint x: 606, startPoint y: 98, endPoint x: 72, endPoint y: 87, distance: 534.1
click at [72, 87] on div "SearchWithCriteria02bb281d-354f-4b03-8e8a-20728bda756b Publisher Name White Fal…" at bounding box center [472, 100] width 848 height 31
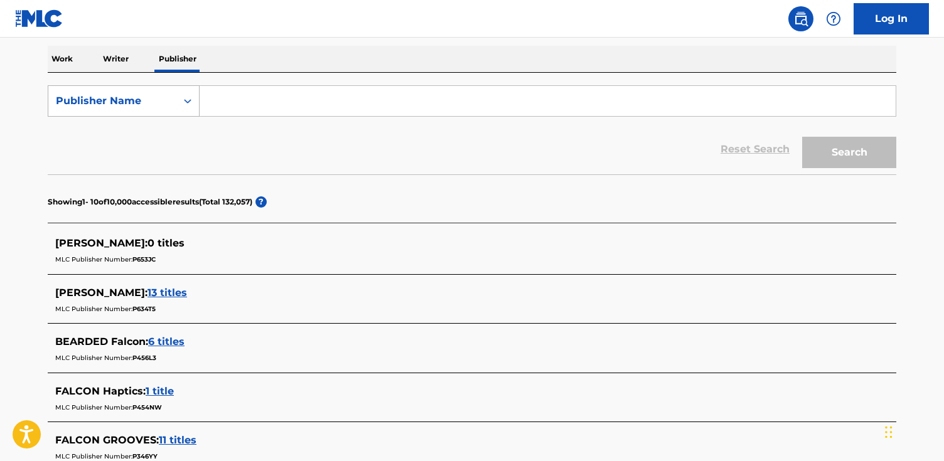
paste input "Jesharo Music Publishing"
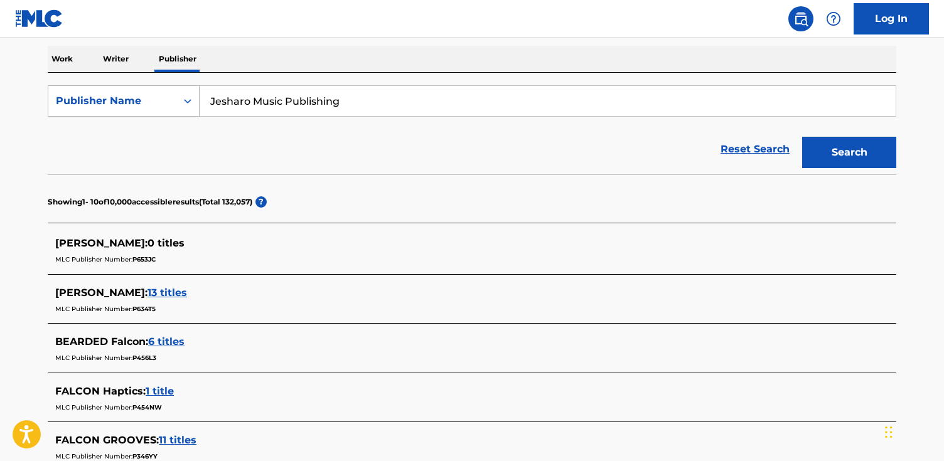
type input "Jesharo Music Publishing"
click at [802, 137] on button "Search" at bounding box center [849, 152] width 94 height 31
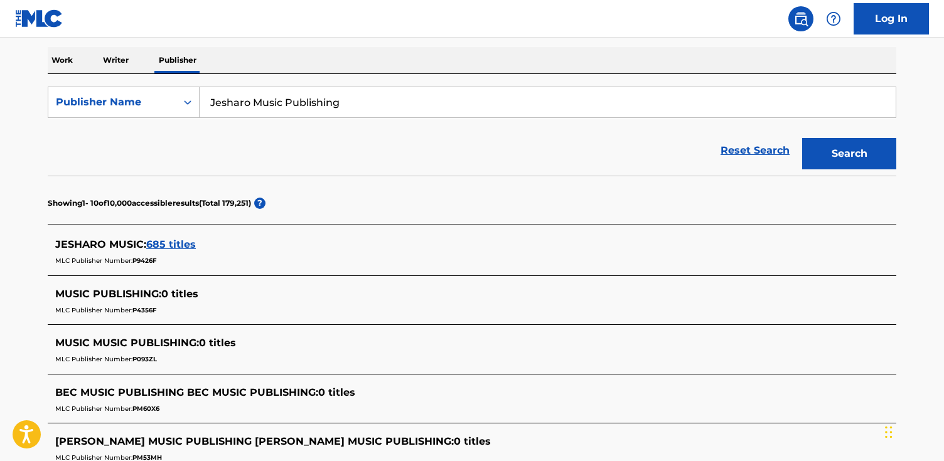
click at [176, 243] on span "685 titles" at bounding box center [171, 244] width 50 height 12
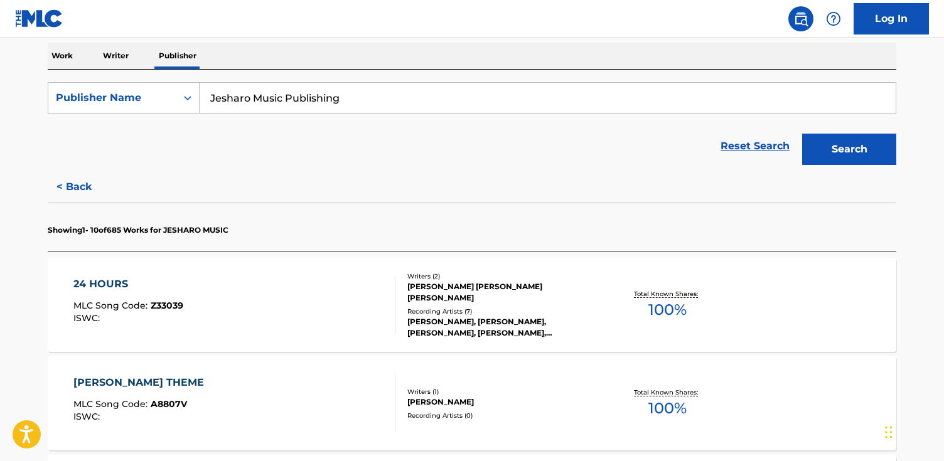
click at [343, 294] on div "24 HOURS MLC Song Code : Z33039 ISWC :" at bounding box center [234, 305] width 322 height 56
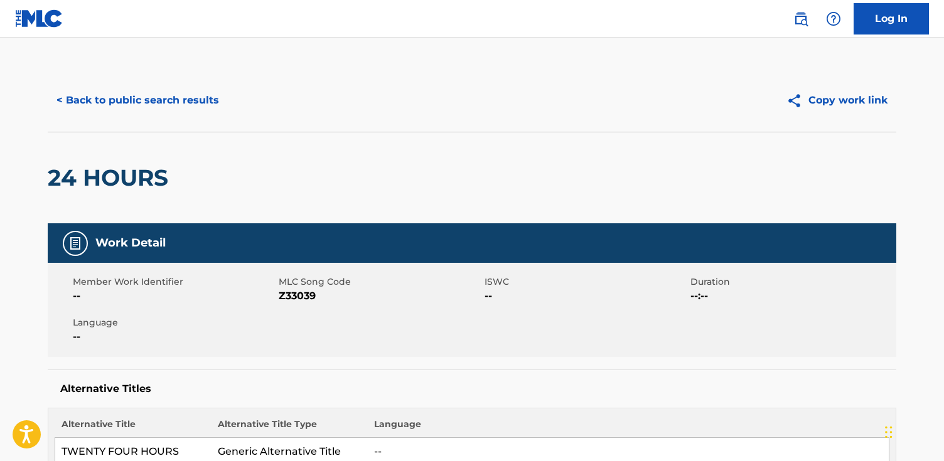
click at [152, 110] on button "< Back to public search results" at bounding box center [138, 100] width 180 height 31
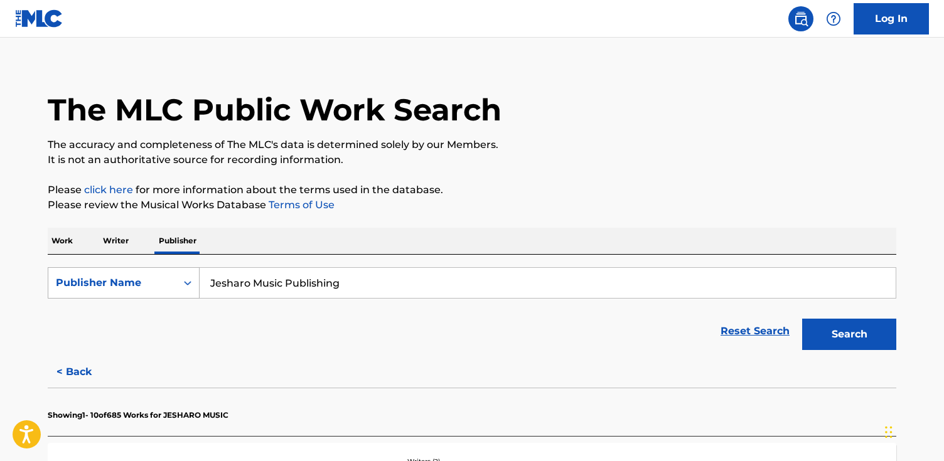
drag, startPoint x: 370, startPoint y: 291, endPoint x: 169, endPoint y: 278, distance: 201.2
click at [169, 278] on div "SearchWithCriteria02bb281d-354f-4b03-8e8a-20728bda756b Publisher Name Jesharo M…" at bounding box center [472, 282] width 848 height 31
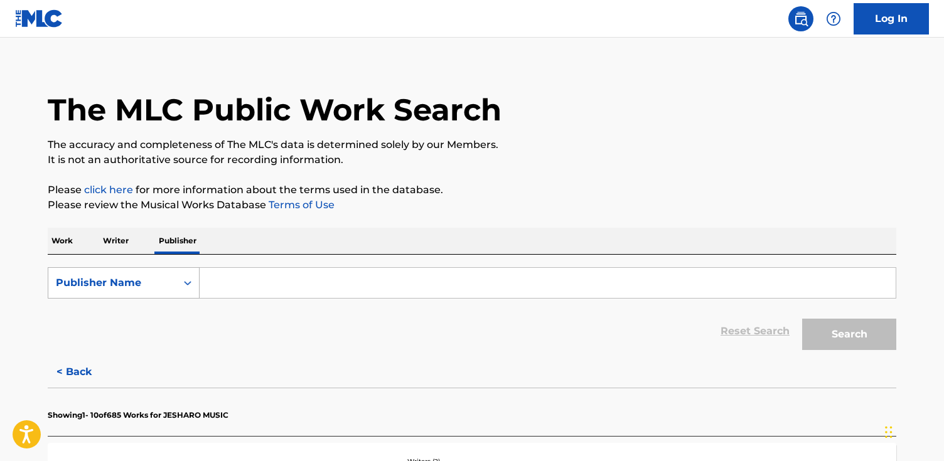
paste input "[PERSON_NAME] Music"
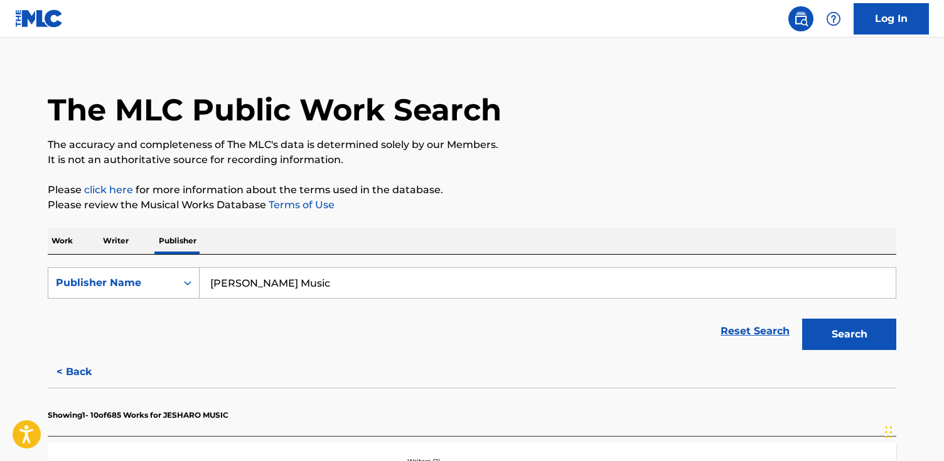
click at [802, 319] on button "Search" at bounding box center [849, 334] width 94 height 31
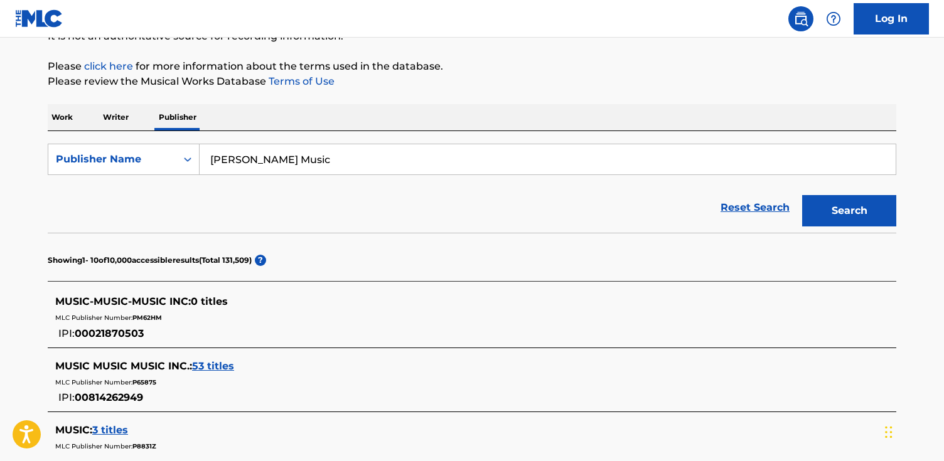
scroll to position [166, 0]
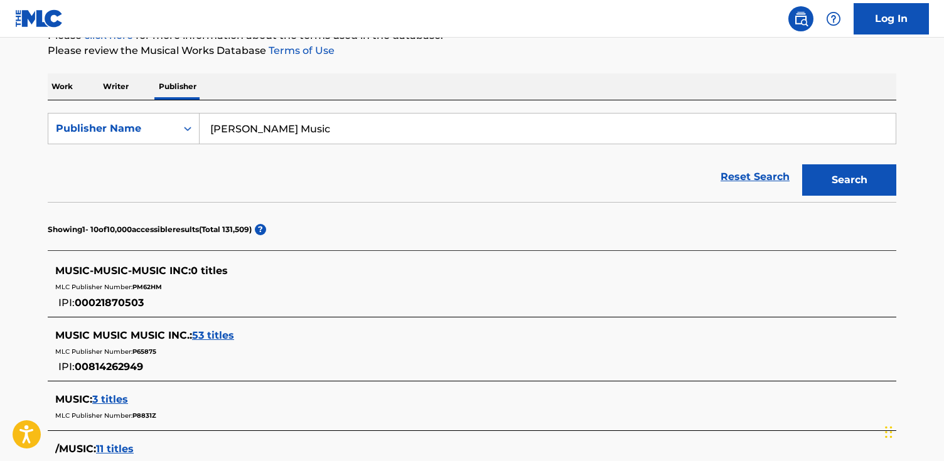
drag, startPoint x: 294, startPoint y: 132, endPoint x: 258, endPoint y: 132, distance: 35.8
click at [258, 132] on input "[PERSON_NAME] Music" at bounding box center [548, 129] width 696 height 30
type input "[PERSON_NAME]"
click at [802, 164] on button "Search" at bounding box center [849, 179] width 94 height 31
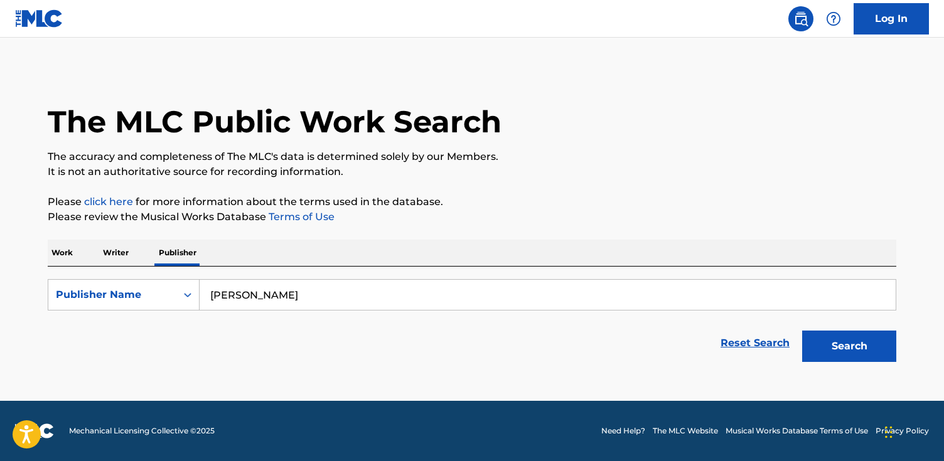
scroll to position [0, 0]
drag, startPoint x: 252, startPoint y: 298, endPoint x: 203, endPoint y: 296, distance: 48.3
click at [203, 296] on input "[PERSON_NAME]" at bounding box center [548, 295] width 696 height 30
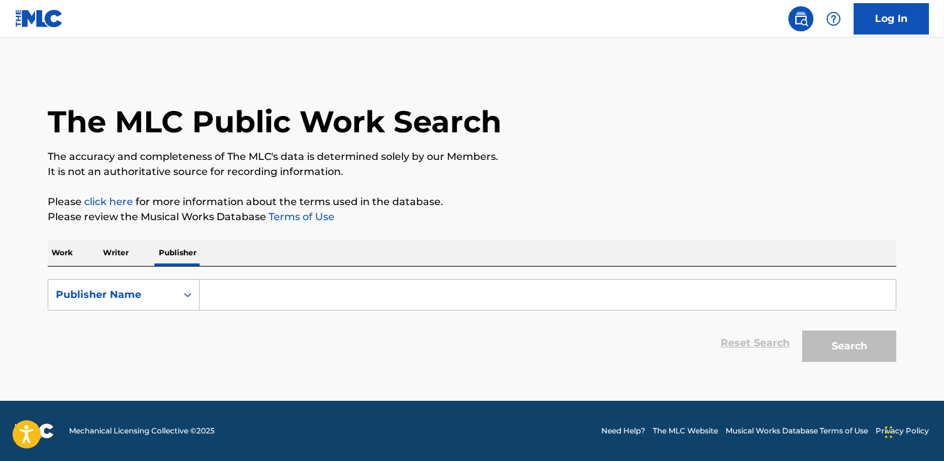
paste input "REGA EDICOES MUSICAIS LTDA"
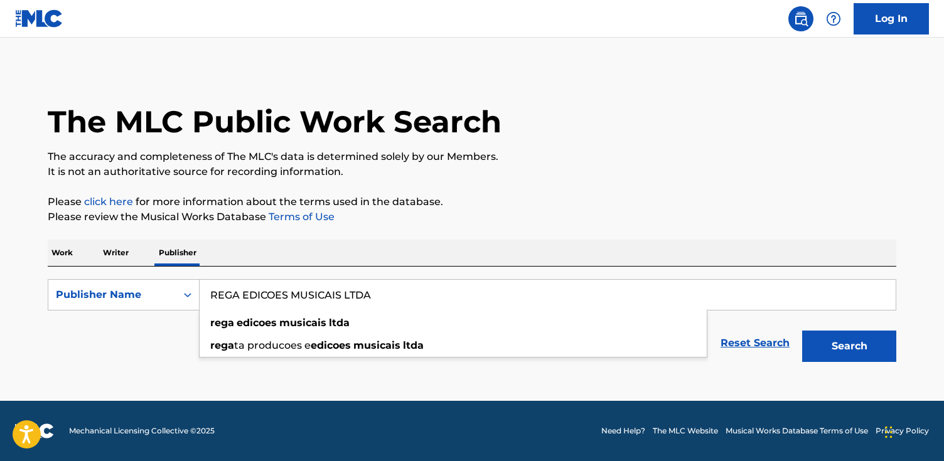
click at [802, 331] on button "Search" at bounding box center [849, 346] width 94 height 31
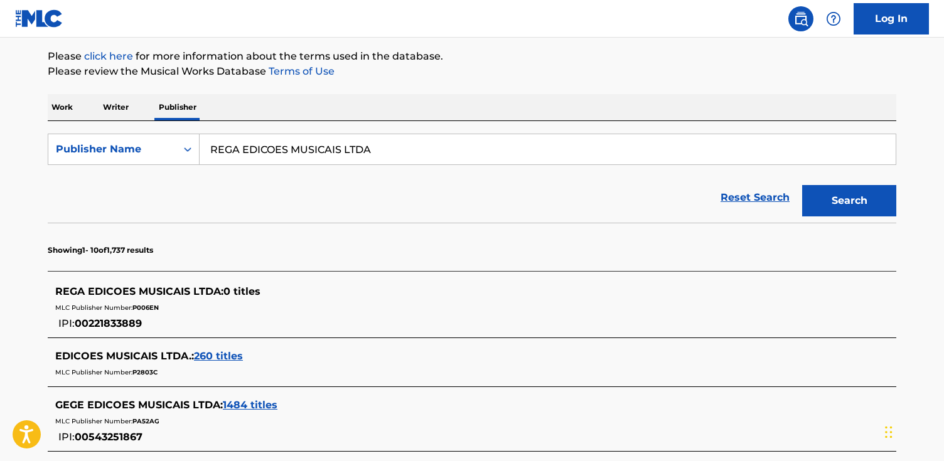
scroll to position [144, 0]
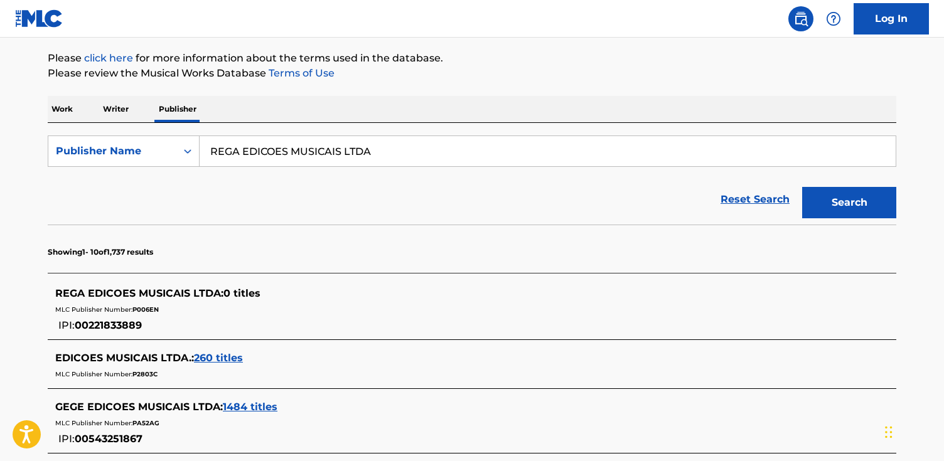
drag, startPoint x: 408, startPoint y: 152, endPoint x: 240, endPoint y: 147, distance: 168.9
click at [240, 147] on input "REGA EDICOES MUSICAIS LTDA" at bounding box center [548, 151] width 696 height 30
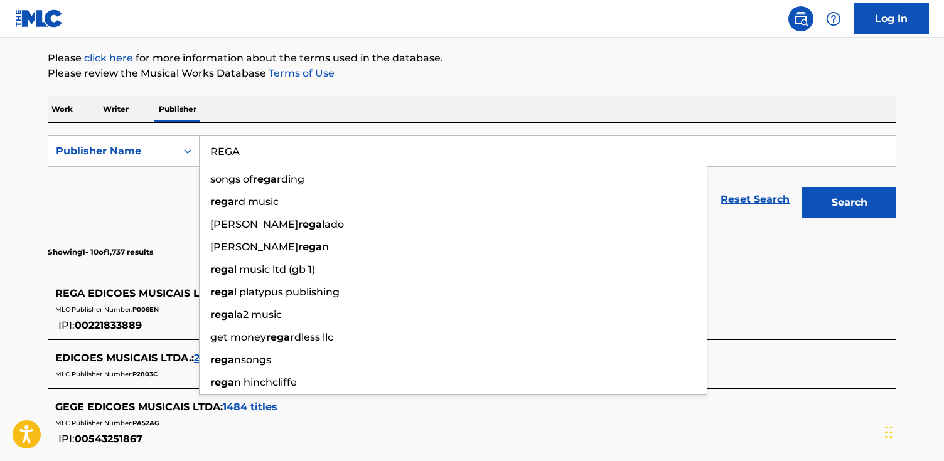
type input "REGA"
click at [802, 187] on button "Search" at bounding box center [849, 202] width 94 height 31
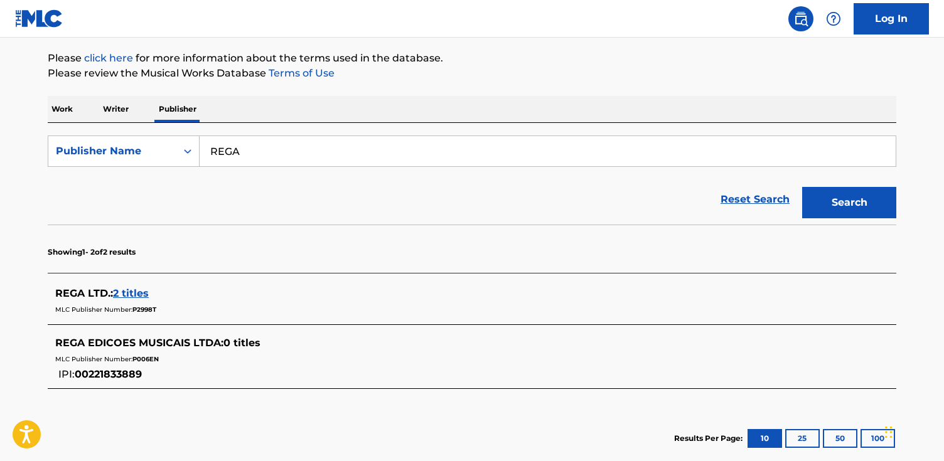
click at [132, 290] on span "2 titles" at bounding box center [131, 293] width 36 height 12
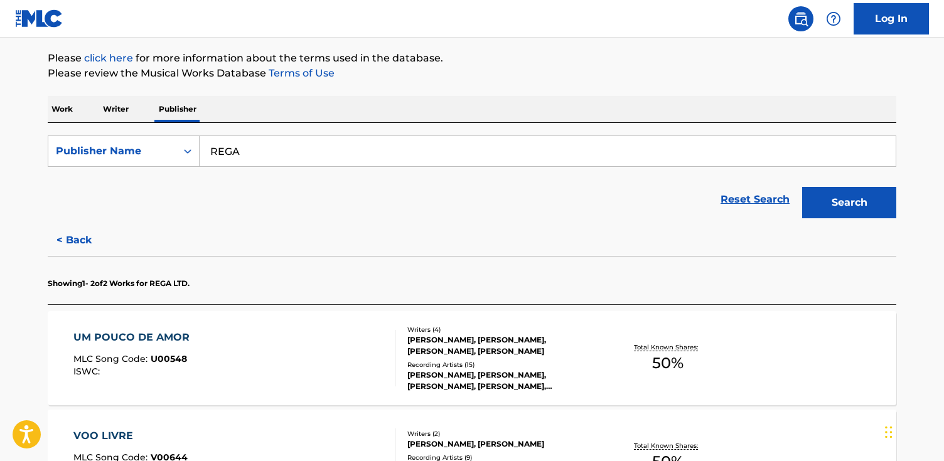
scroll to position [141, 0]
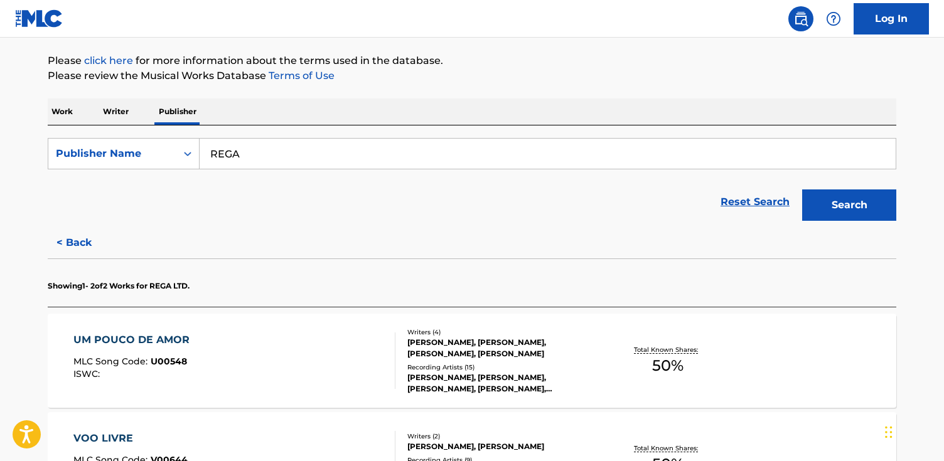
click at [375, 354] on div "UM POUCO DE AMOR MLC Song Code : U00548 ISWC :" at bounding box center [234, 361] width 322 height 56
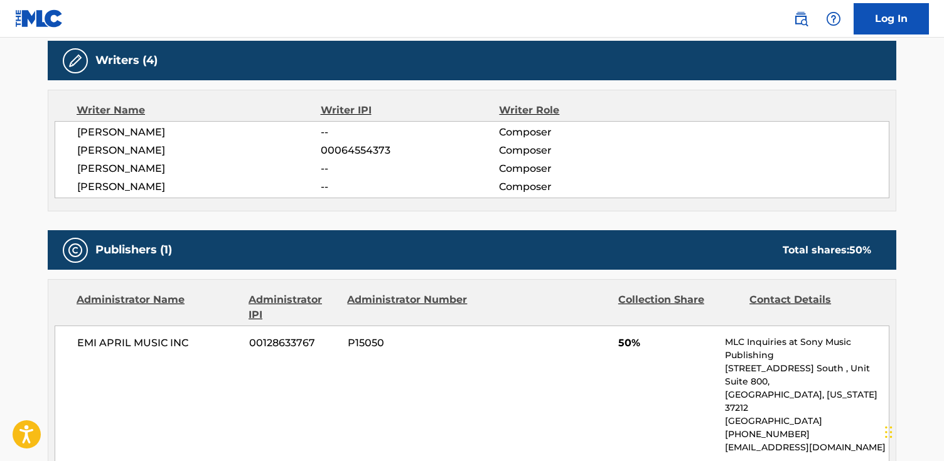
scroll to position [572, 0]
